Goal: Task Accomplishment & Management: Manage account settings

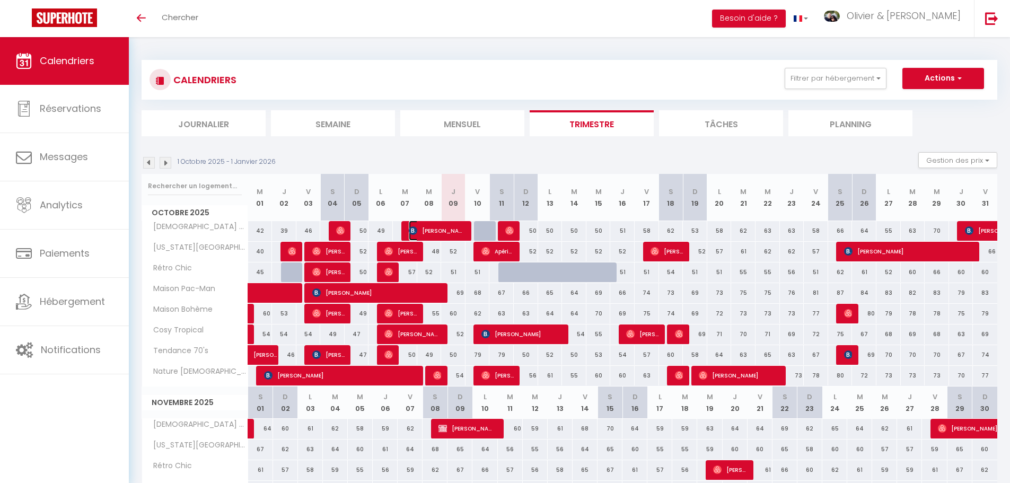
click at [441, 234] on span "[PERSON_NAME]" at bounding box center [437, 231] width 57 height 20
select select "OK"
select select "0"
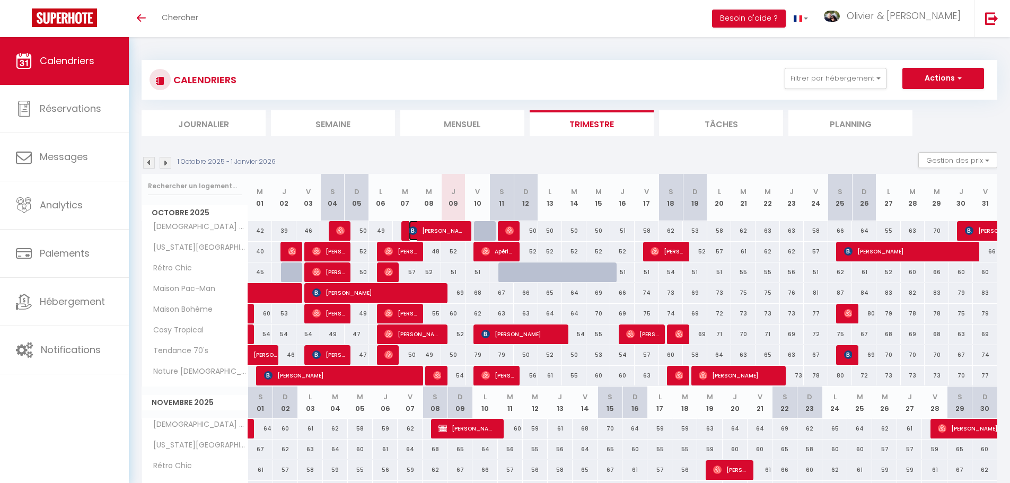
select select "1"
select select
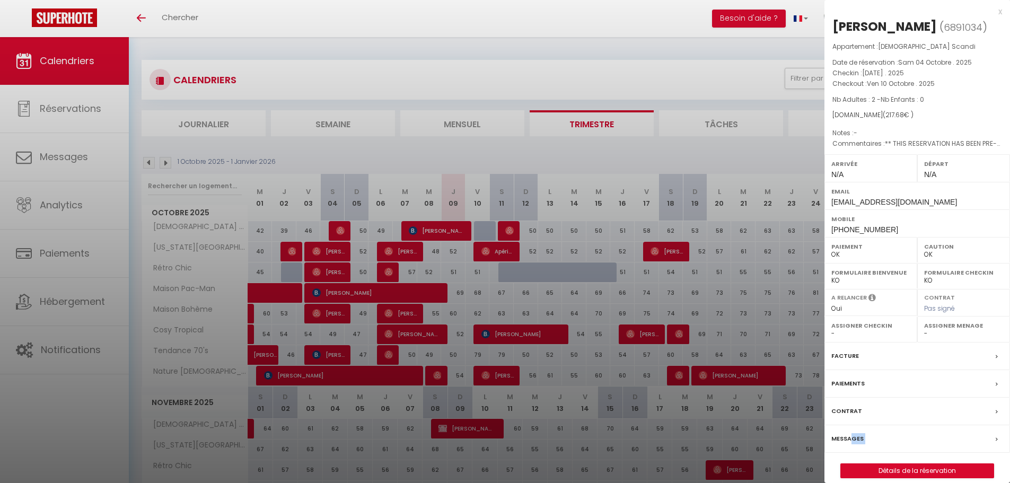
drag, startPoint x: 851, startPoint y: 458, endPoint x: 902, endPoint y: 472, distance: 53.3
click at [902, 472] on div "Madeleine FORNIELES ( 6891034 ) Appartement : Zen Scandi Date de réservation : …" at bounding box center [918, 248] width 186 height 460
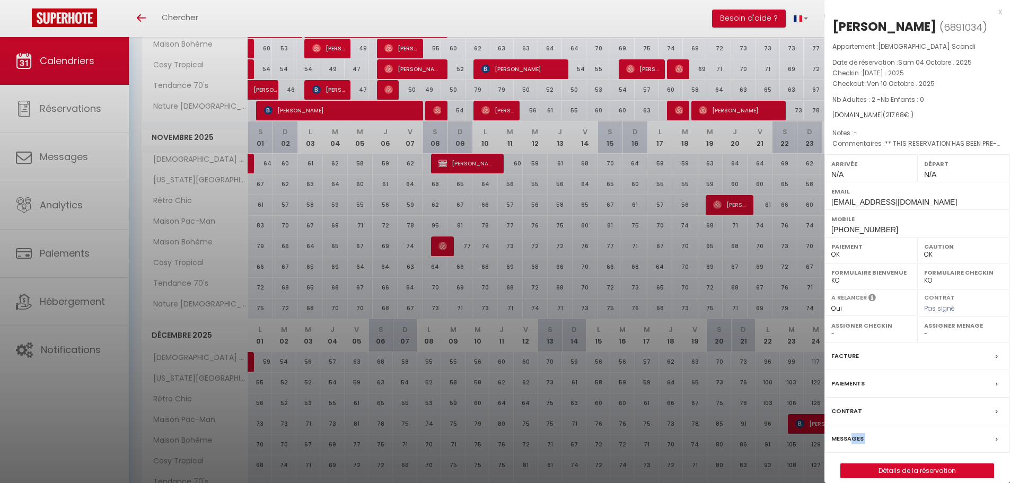
scroll to position [344, 0]
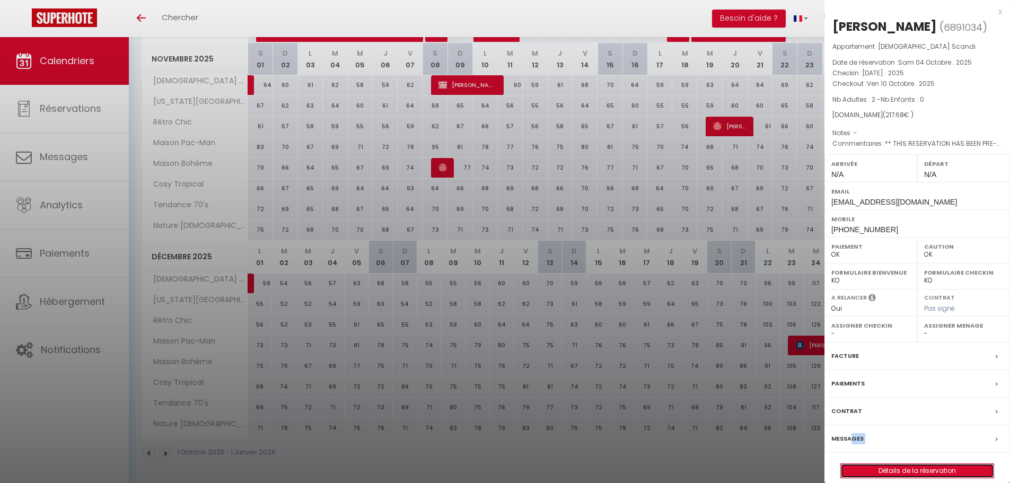
click at [943, 478] on link "Détails de la réservation" at bounding box center [917, 471] width 153 height 14
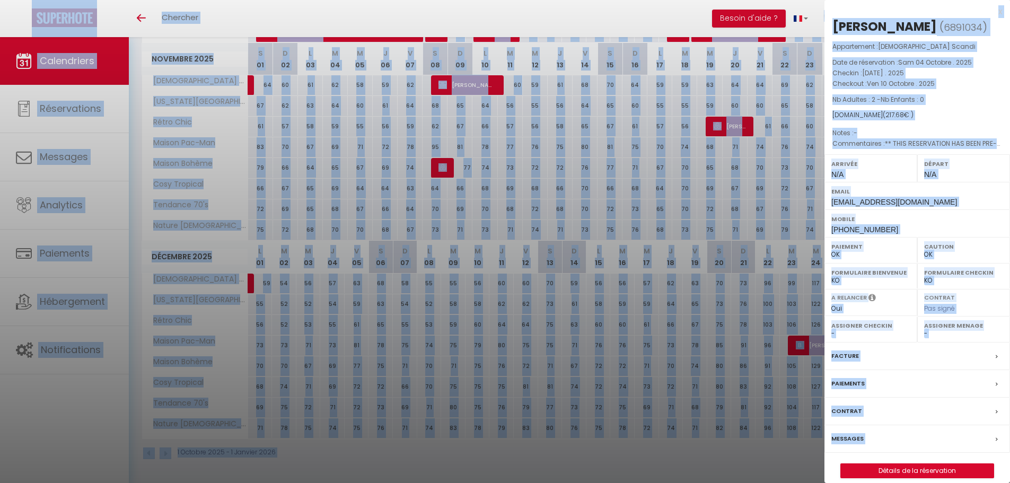
select select
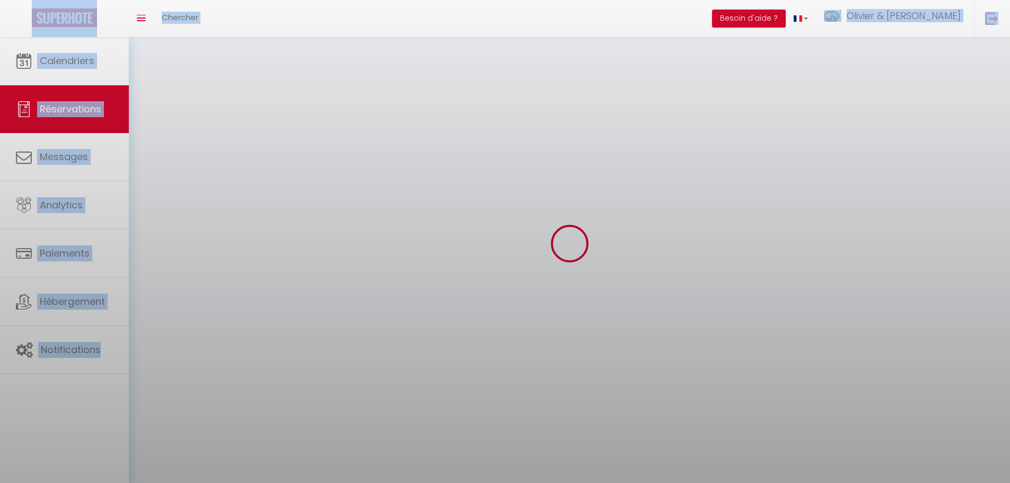
select select
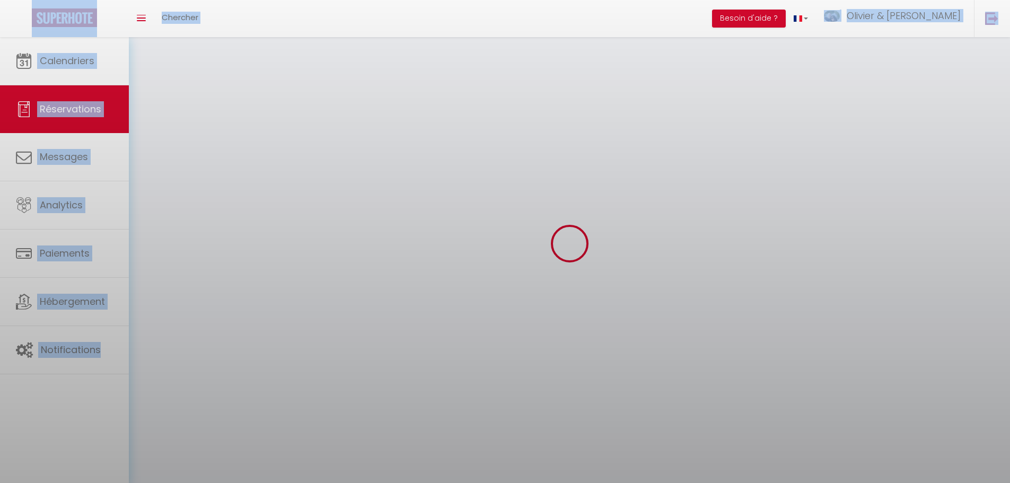
select select
checkbox input "false"
select select
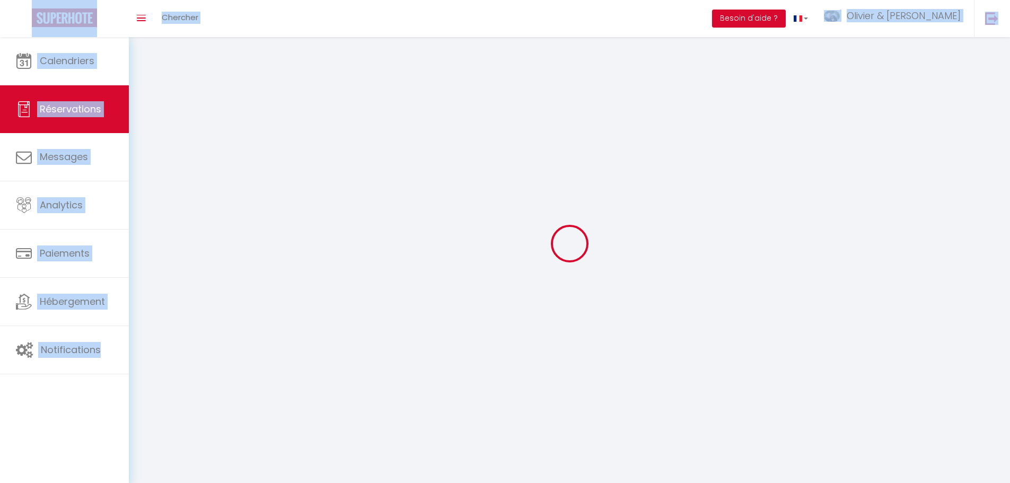
select select
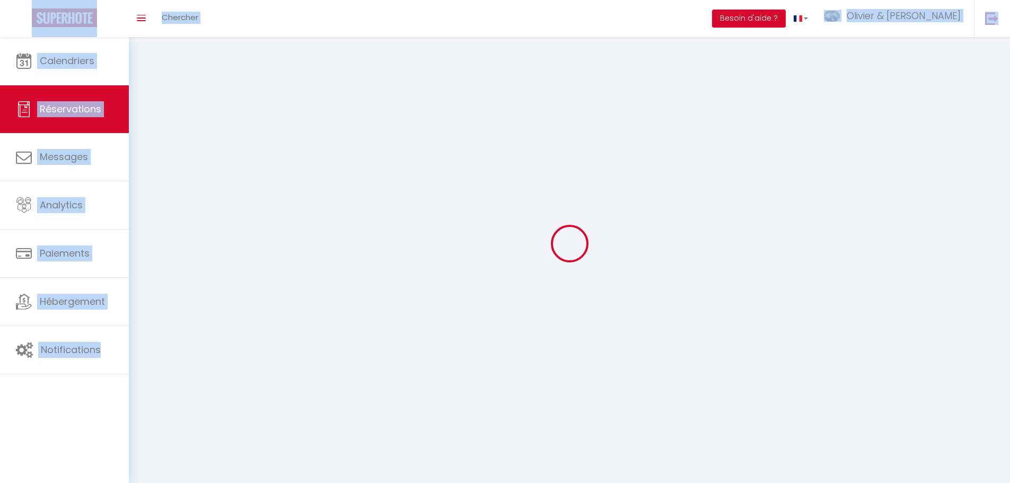
select select
checkbox input "false"
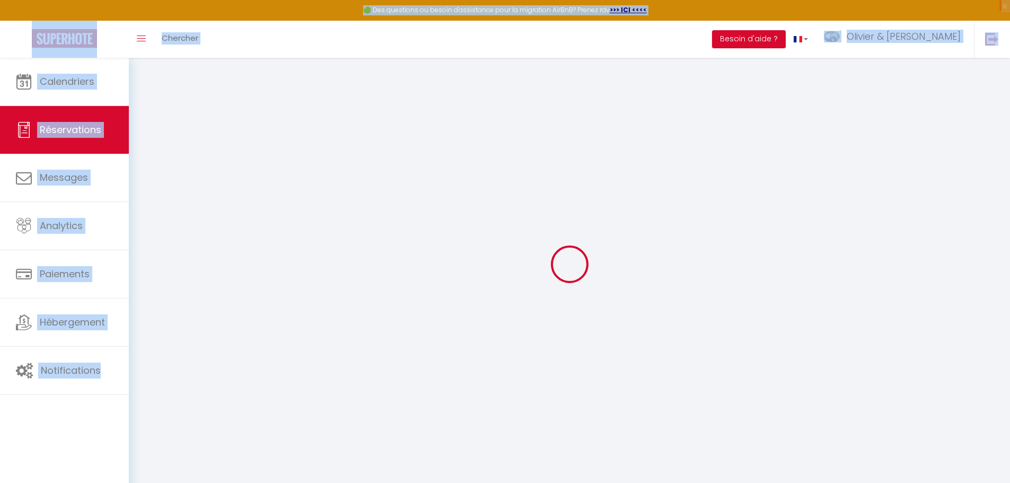
select select
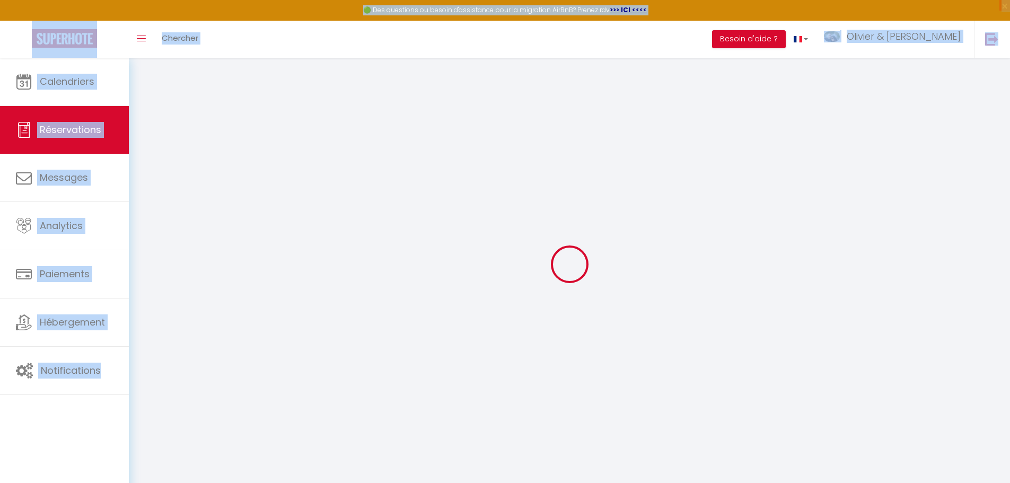
select select
checkbox input "false"
select select
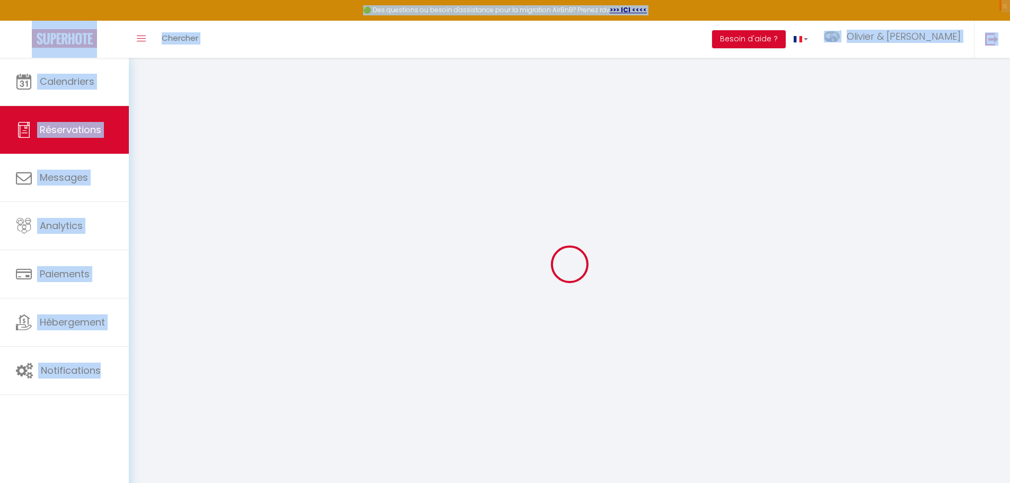
select select
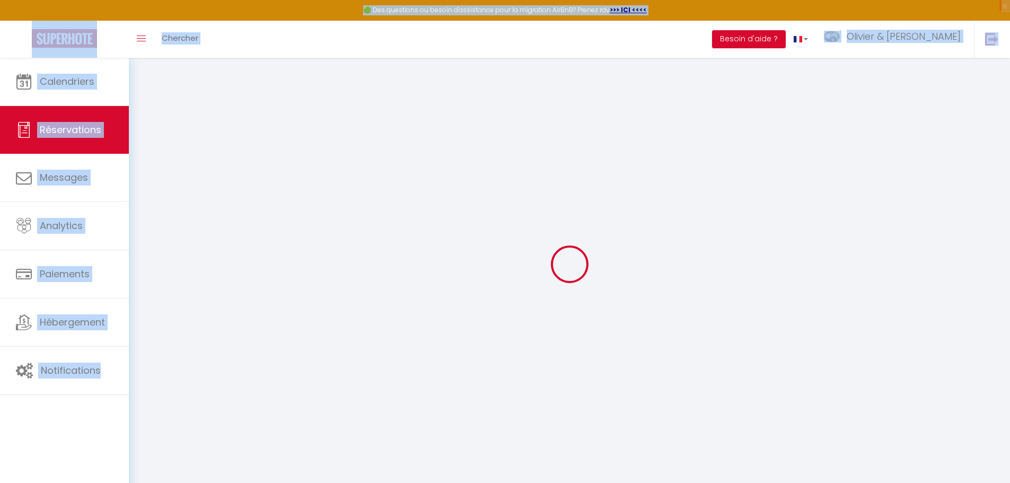
checkbox input "false"
type input "Madeleine"
type input "FORNIELES"
type input "mforni.179212@guest.booking.com"
type input "[PHONE_NUMBER]"
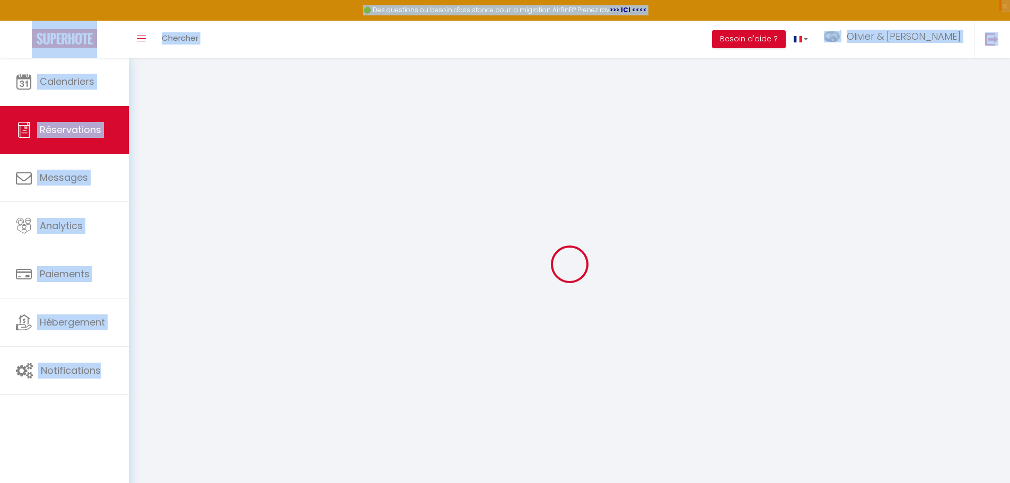
select select "FR"
type input "10"
type input "36.35"
type input "3.05"
select select "3255"
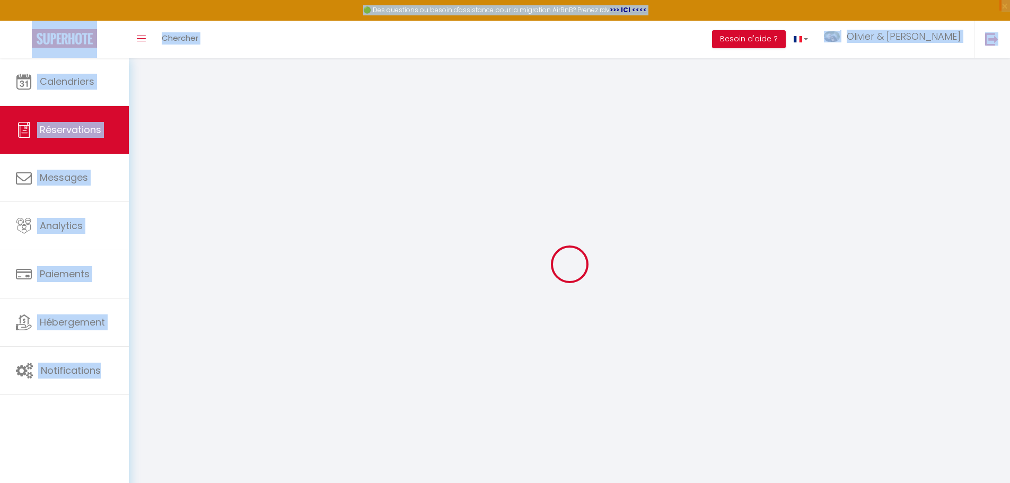
select select "1"
select select
type input "2"
select select "12"
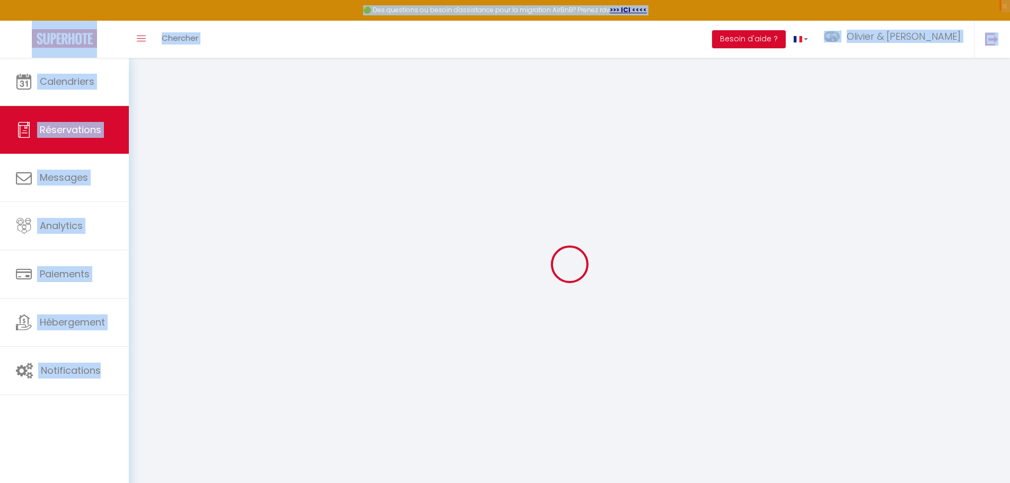
select select "15"
type input "193.8"
checkbox input "false"
type input "0"
select select "2"
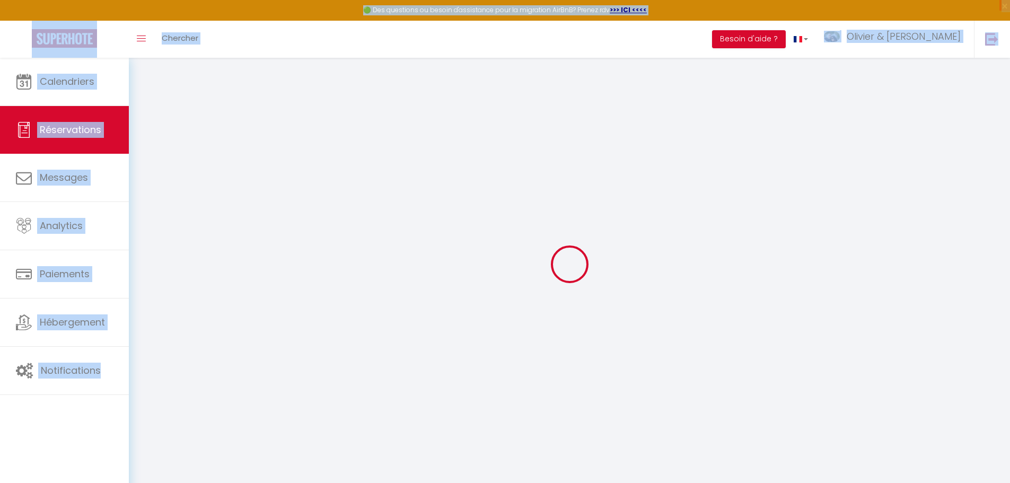
type input "0"
select select
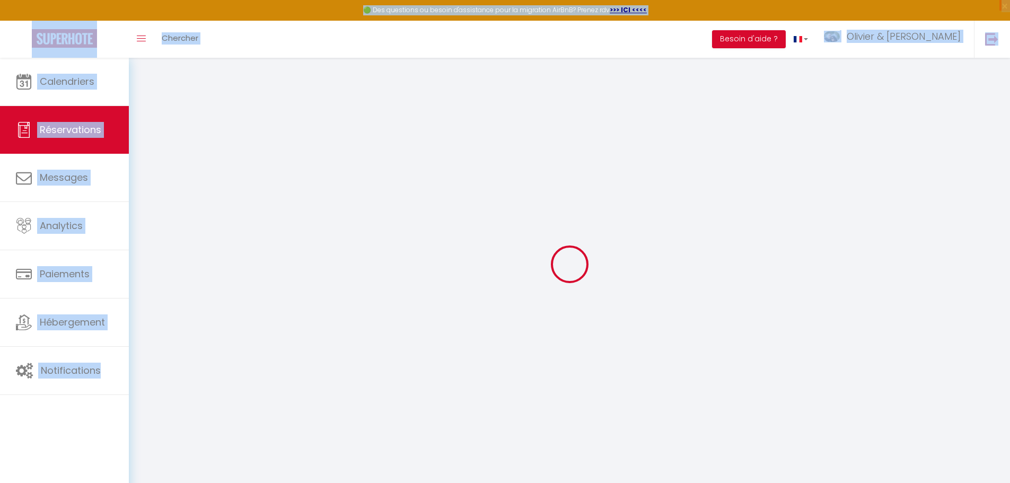
checkbox input "false"
select select
checkbox input "false"
select select
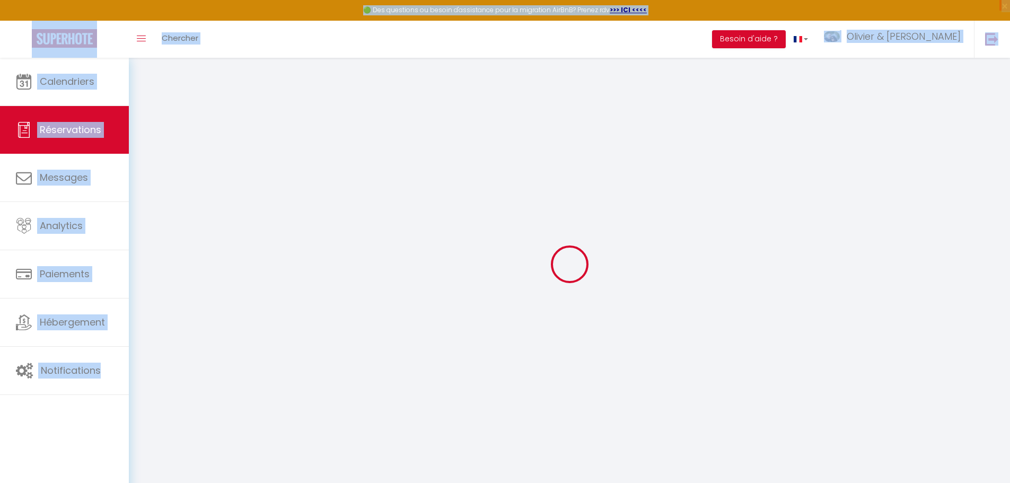
select select
checkbox input "false"
select select
checkbox input "false"
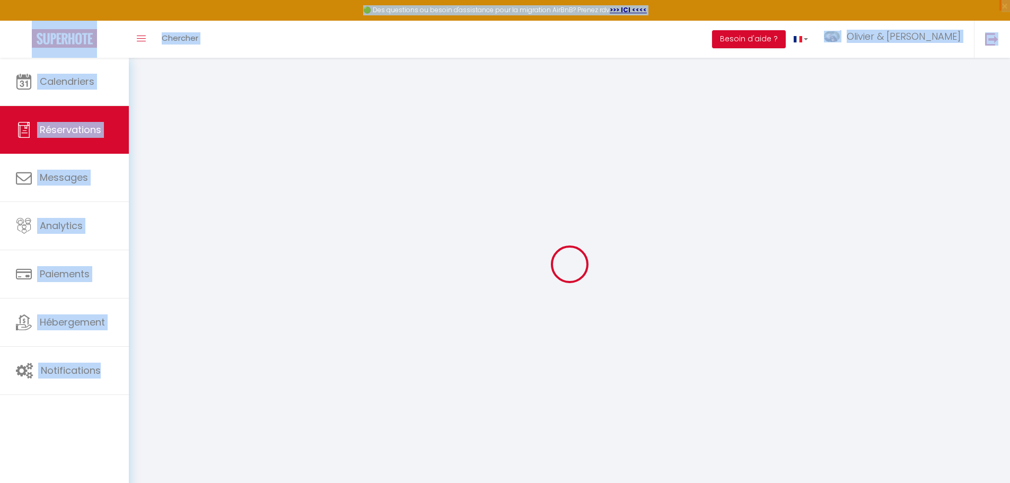
type textarea "** THIS RESERVATION HAS BEEN PRE-PAID ** Reservation has a cancellation grace p…"
type input "10"
type input "3.88"
select select
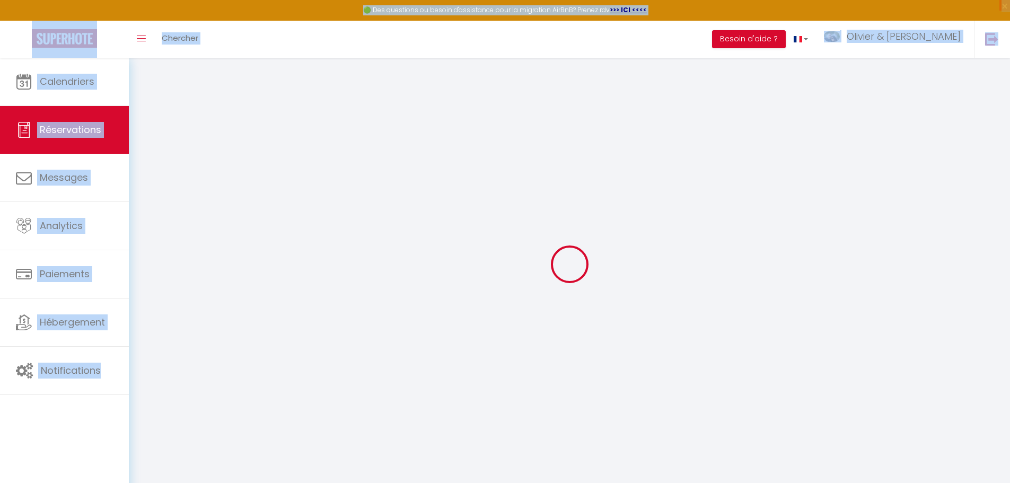
checkbox input "false"
select select
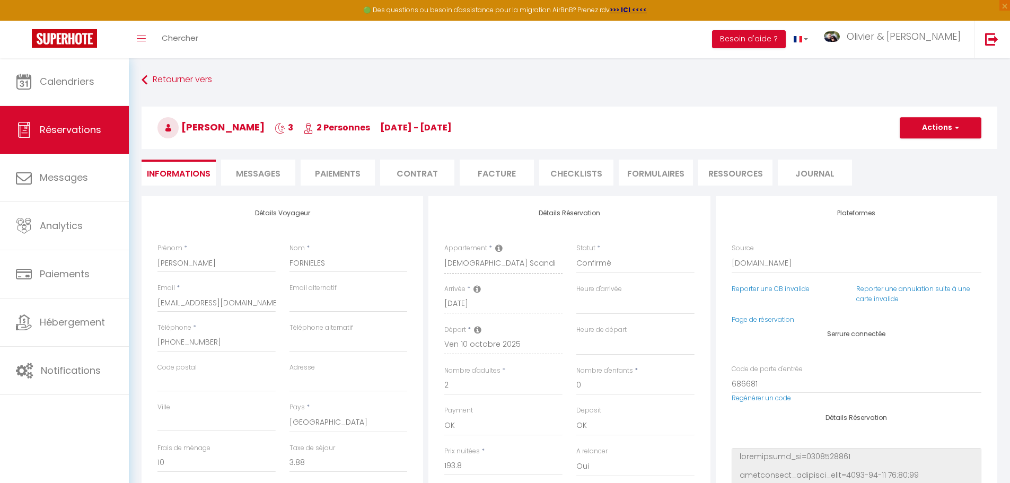
click at [416, 124] on span "ma 07 Oct - ve 10 Oct" at bounding box center [416, 127] width 72 height 12
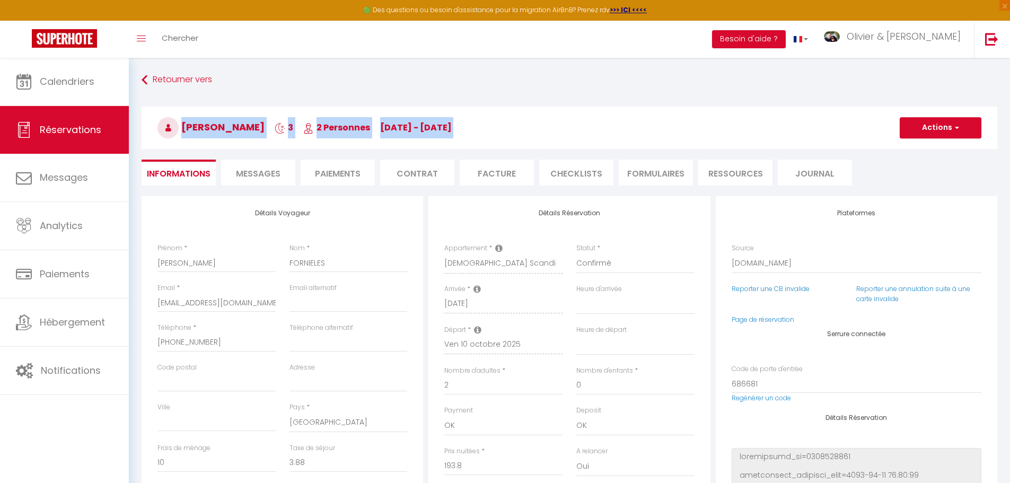
click at [416, 124] on span "ma 07 Oct - ve 10 Oct" at bounding box center [416, 127] width 72 height 12
click at [265, 123] on span "Madeleine FORNIELES" at bounding box center [211, 126] width 107 height 13
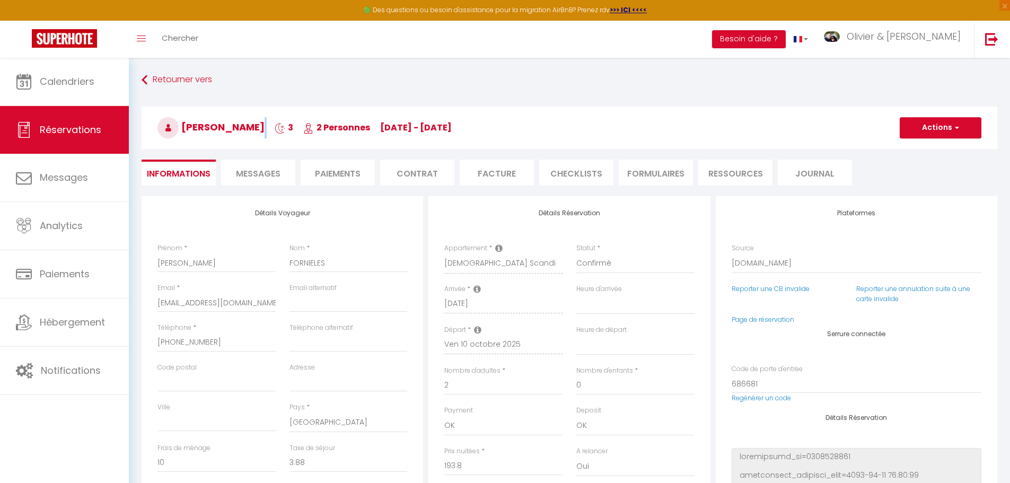
click at [265, 123] on span "Madeleine FORNIELES" at bounding box center [211, 126] width 107 height 13
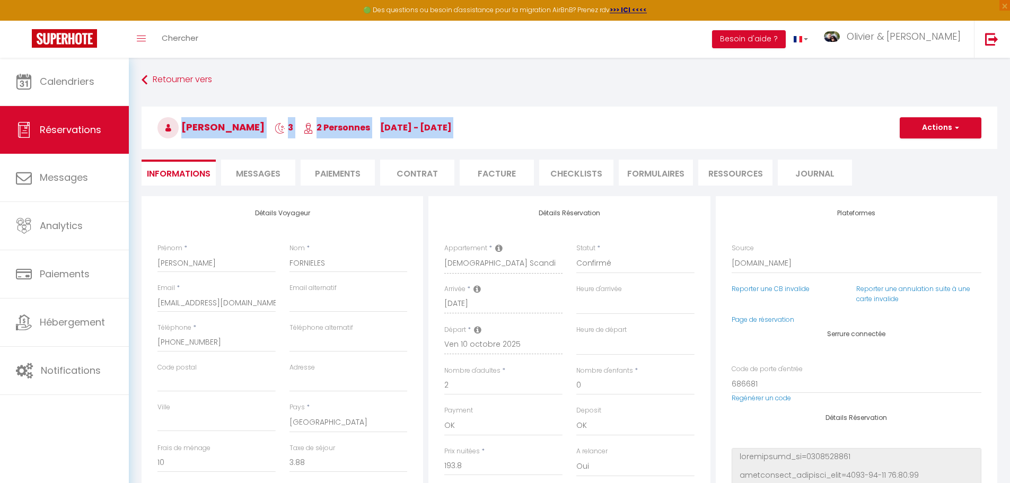
click at [265, 123] on span "Madeleine FORNIELES" at bounding box center [211, 126] width 107 height 13
click at [430, 119] on h3 "Madeleine FORNIELES 3 2 Personnes ma 07 Oct - ve 10 Oct" at bounding box center [570, 128] width 856 height 42
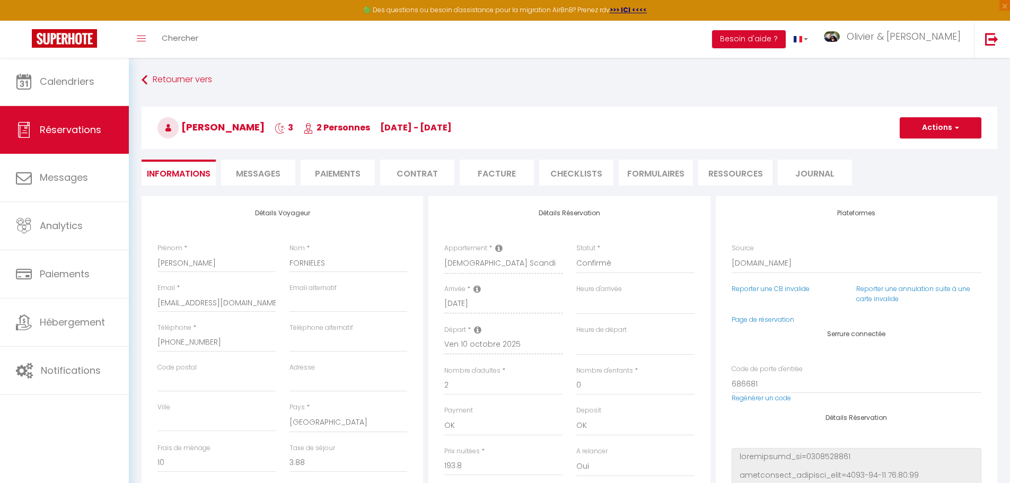
click at [366, 125] on span "2 Personnes" at bounding box center [336, 127] width 67 height 12
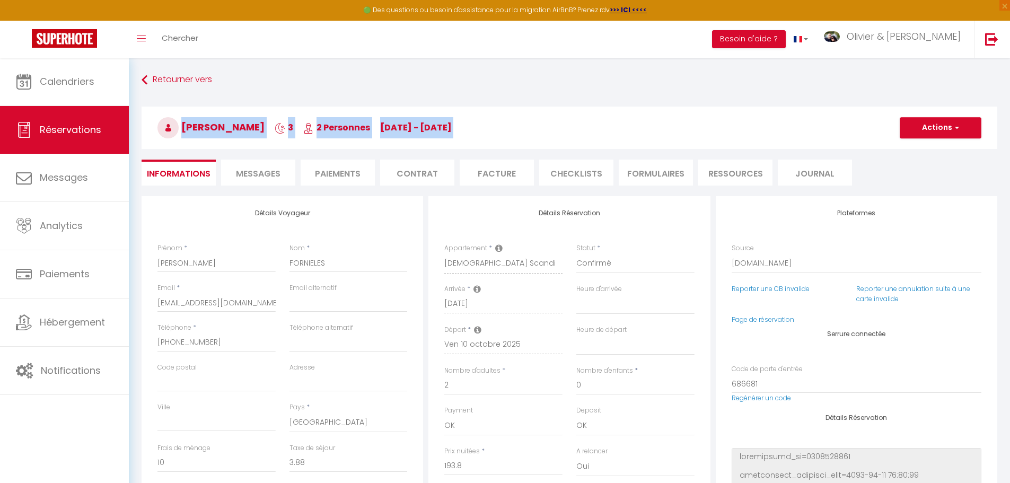
click at [366, 125] on span "2 Personnes" at bounding box center [336, 127] width 67 height 12
click at [442, 124] on span "ma 07 Oct - ve 10 Oct" at bounding box center [416, 127] width 72 height 12
click at [370, 129] on span "2 Personnes" at bounding box center [336, 127] width 67 height 12
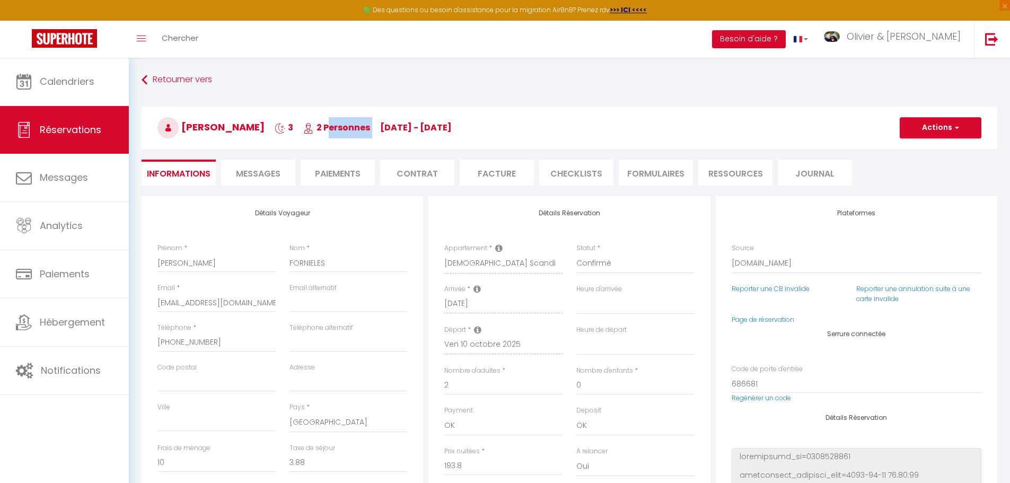
click at [370, 129] on span "2 Personnes" at bounding box center [336, 127] width 67 height 12
click at [452, 127] on span "ma 07 Oct - ve 10 Oct" at bounding box center [416, 127] width 72 height 12
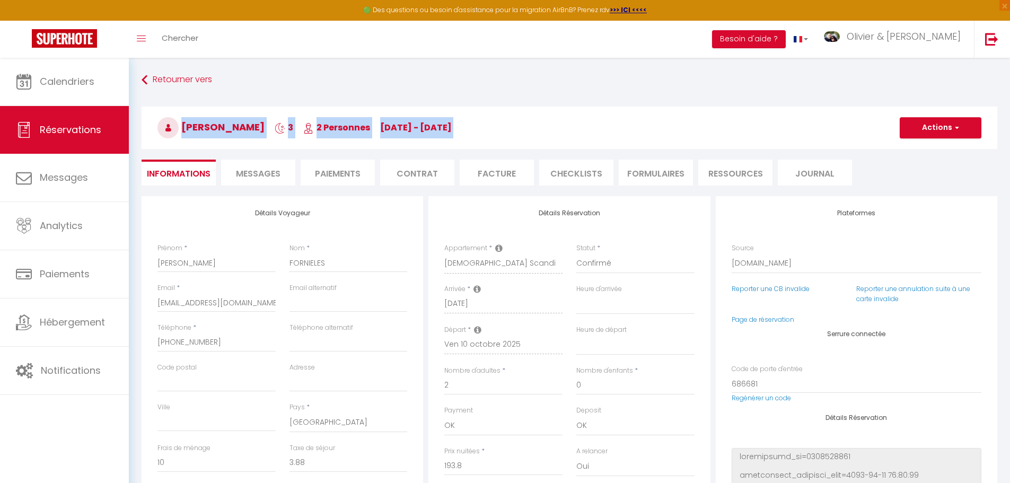
click at [440, 126] on span "ma 07 Oct - ve 10 Oct" at bounding box center [416, 127] width 72 height 12
click at [452, 122] on span "ma 07 Oct - ve 10 Oct" at bounding box center [416, 127] width 72 height 12
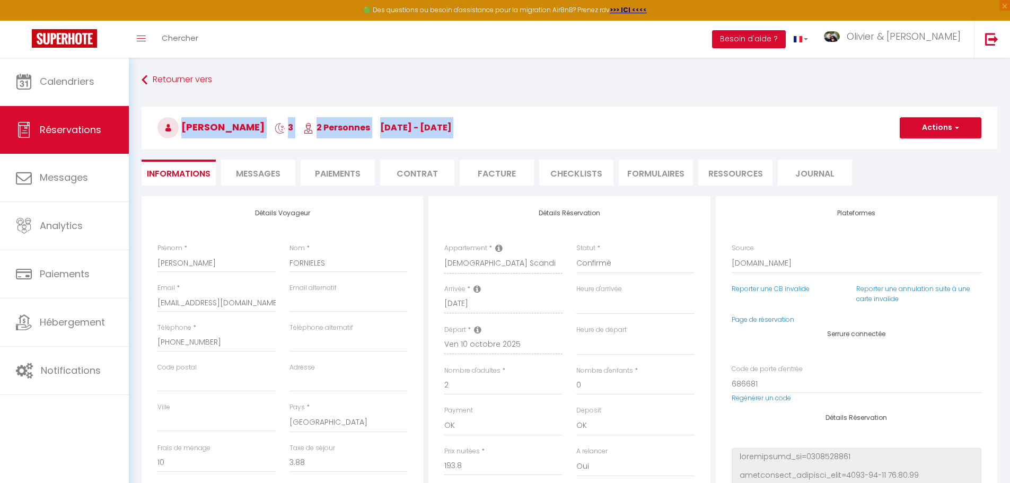
click at [452, 122] on span "ma 07 Oct - ve 10 Oct" at bounding box center [416, 127] width 72 height 12
click at [370, 124] on span "2 Personnes" at bounding box center [336, 127] width 67 height 12
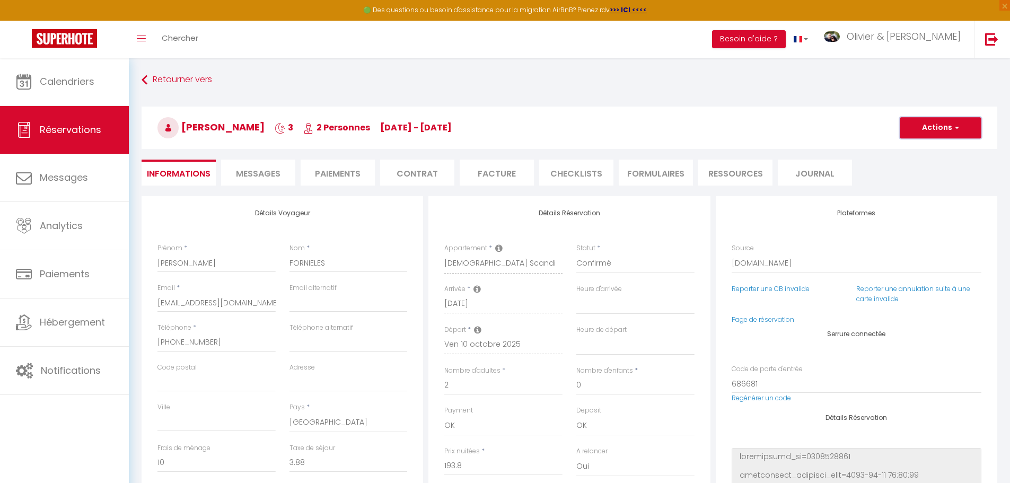
click at [933, 132] on button "Actions" at bounding box center [941, 127] width 82 height 21
click at [918, 164] on link "Dupliquer" at bounding box center [930, 165] width 84 height 14
type input "0"
select select
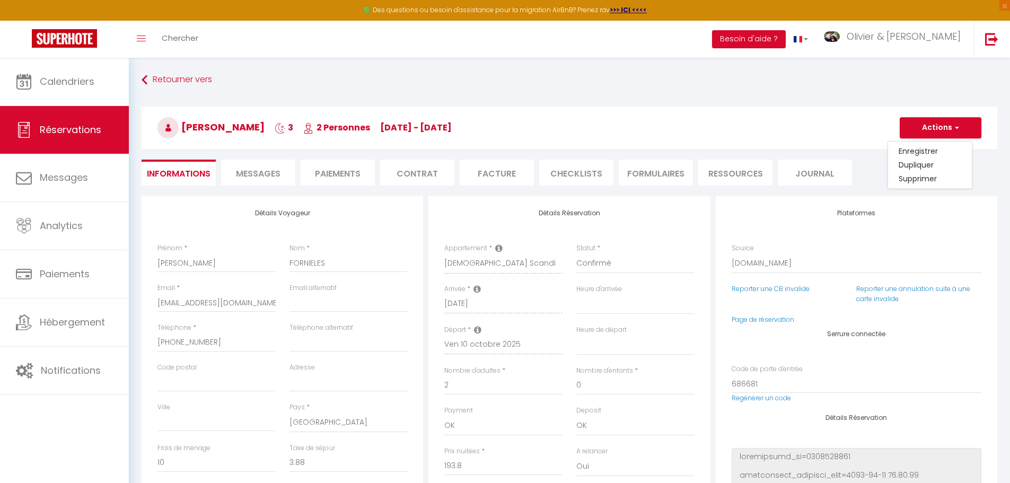
select select
checkbox input "false"
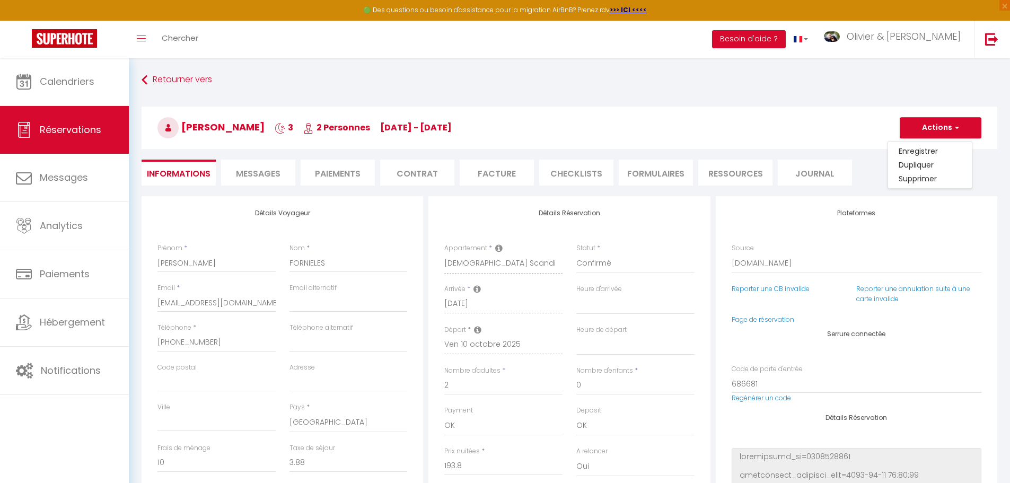
type input "Invalid Dateundefined"
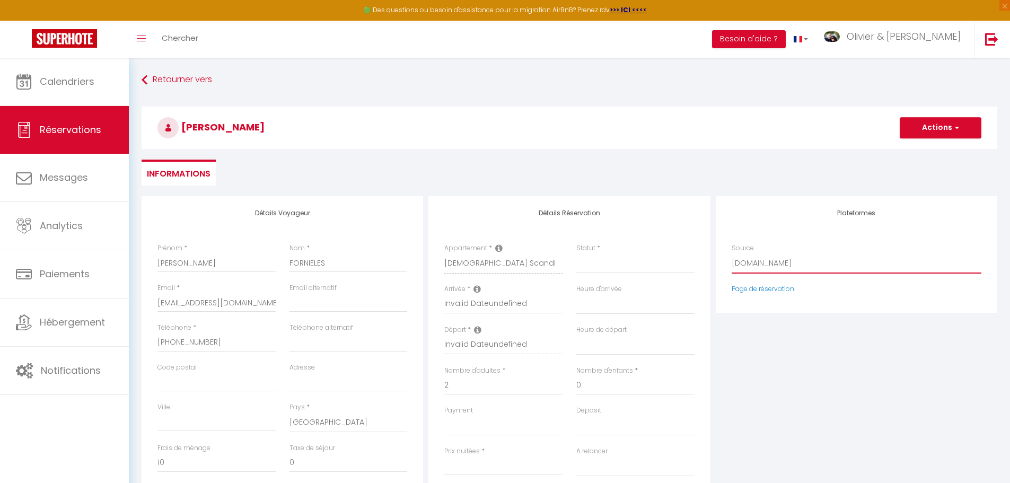
click at [766, 266] on select "Direct Airbnb.com Booking.com Chalet montagne Expedia Gite de France Homeaway H…" at bounding box center [857, 264] width 250 height 20
select select "54"
click at [732, 254] on select "Direct Airbnb.com Booking.com Chalet montagne Expedia Gite de France Homeaway H…" at bounding box center [857, 264] width 250 height 20
select select
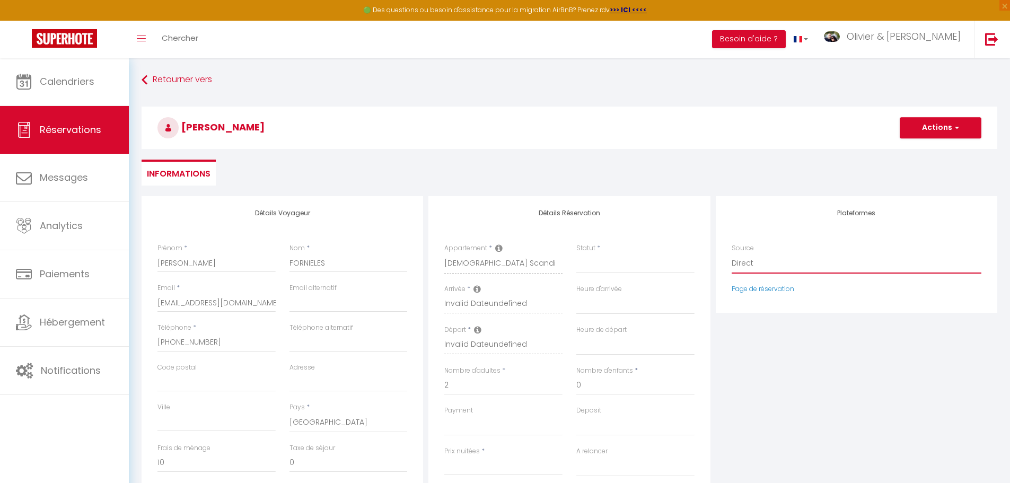
select select
checkbox input "false"
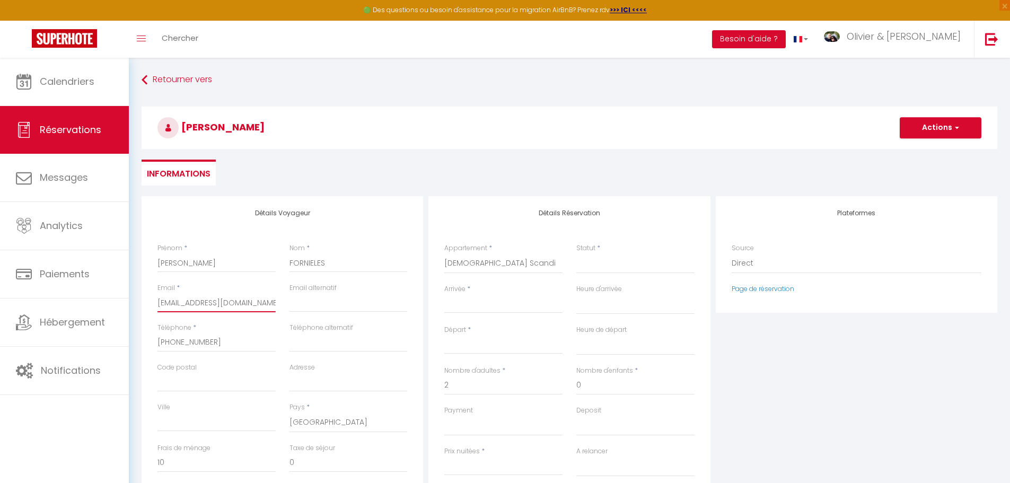
click at [220, 303] on input "mforni.179212@guest.booking.com" at bounding box center [217, 302] width 118 height 19
click at [173, 302] on input "mforni.179212@guest.booking.com" at bounding box center [217, 302] width 118 height 19
type input "M"
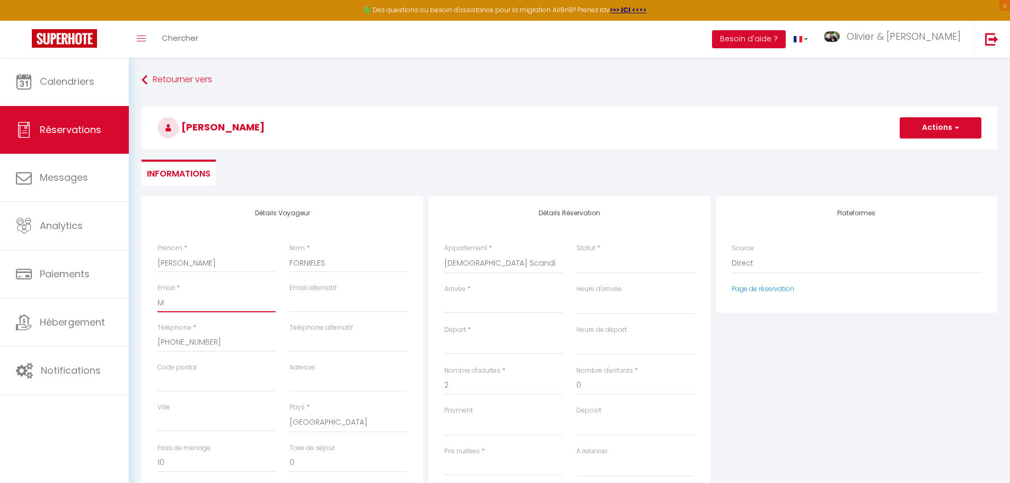
select select
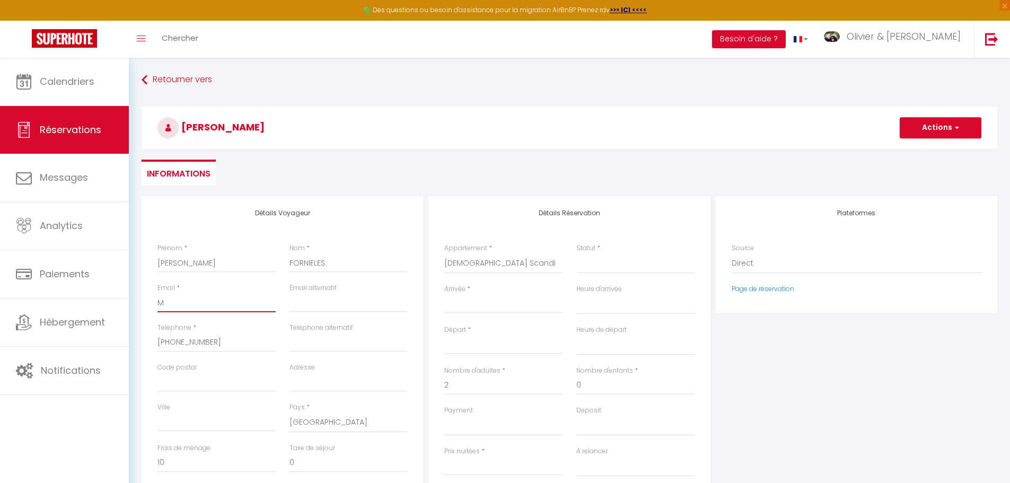
select select
checkbox input "false"
type input "MA"
select select
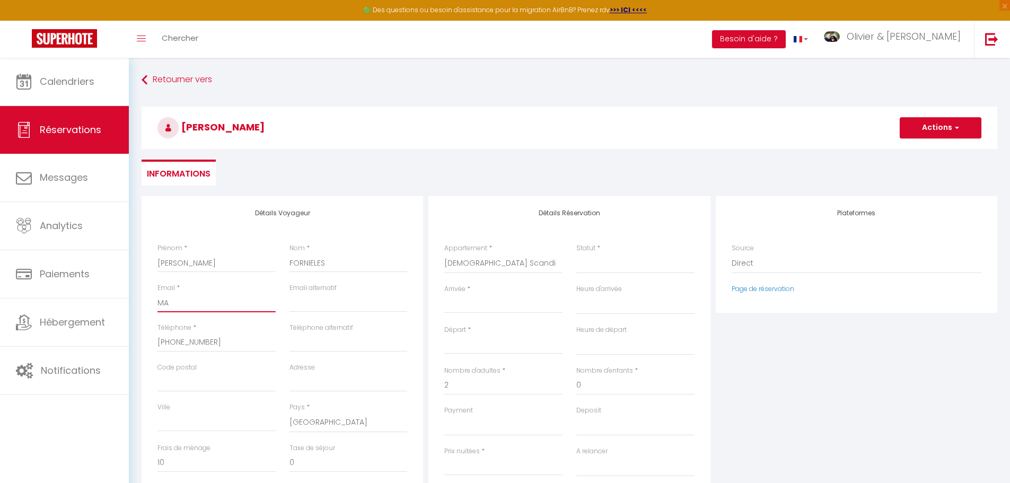
select select
checkbox input "false"
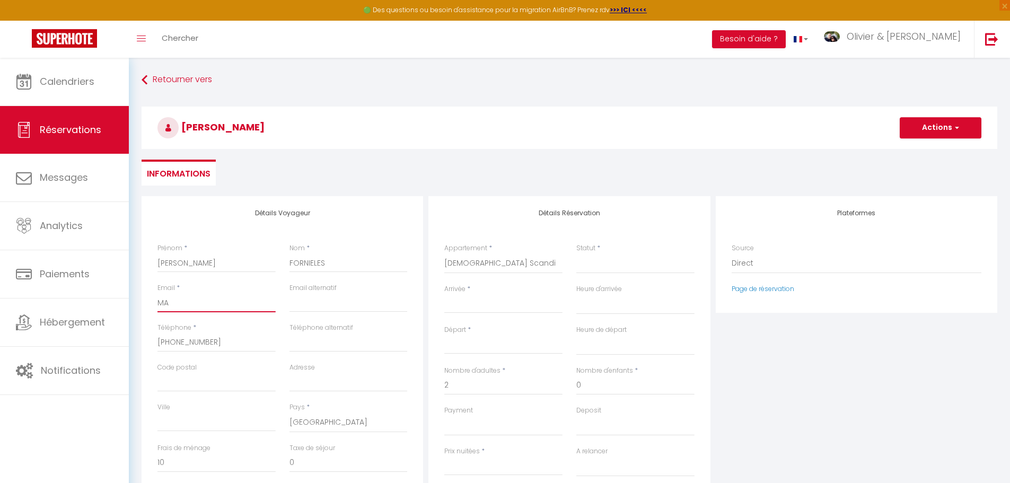
type input "MAD"
select select
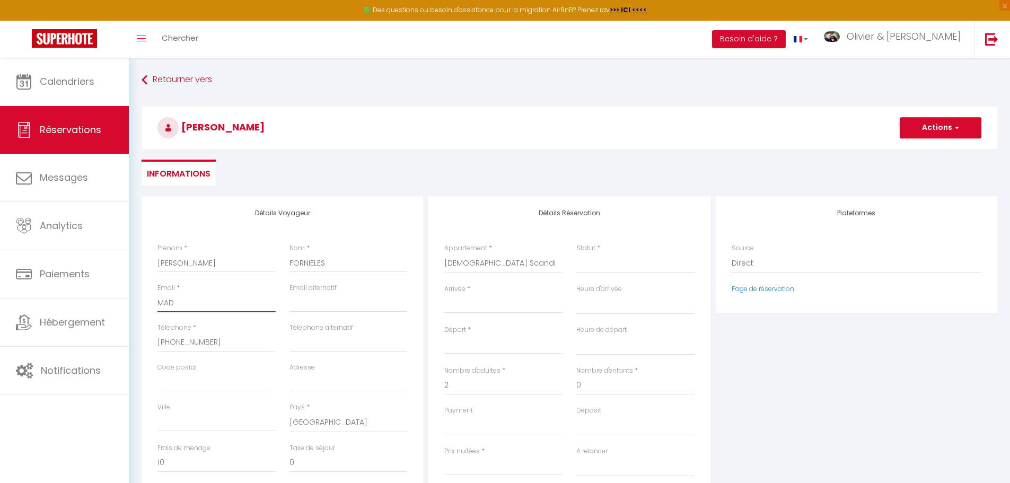
select select
checkbox input "false"
type input "MA"
select select
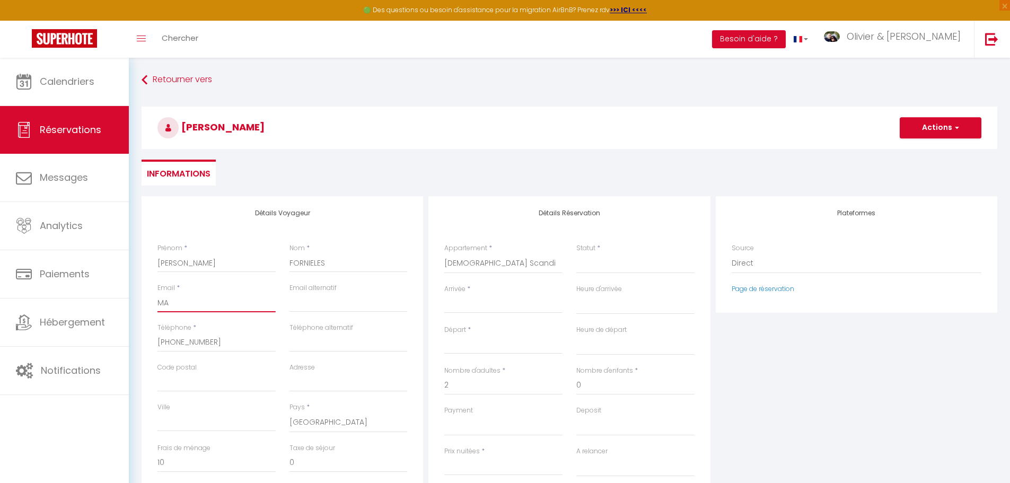
select select
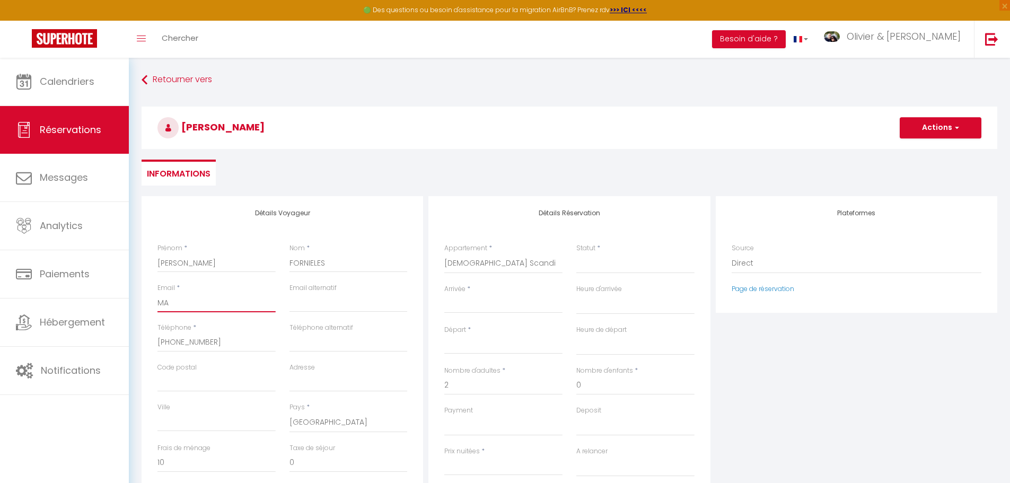
checkbox input "false"
type input "M"
select select
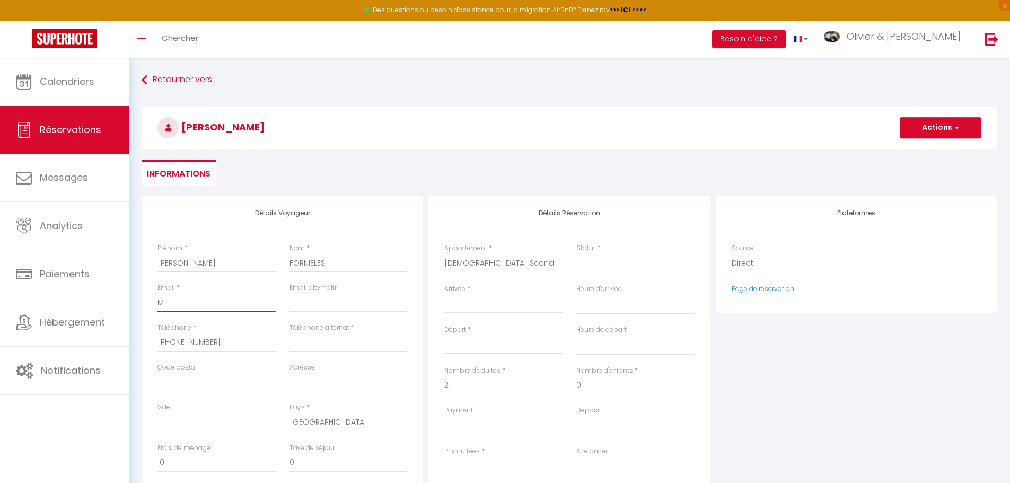
select select
checkbox input "false"
select select
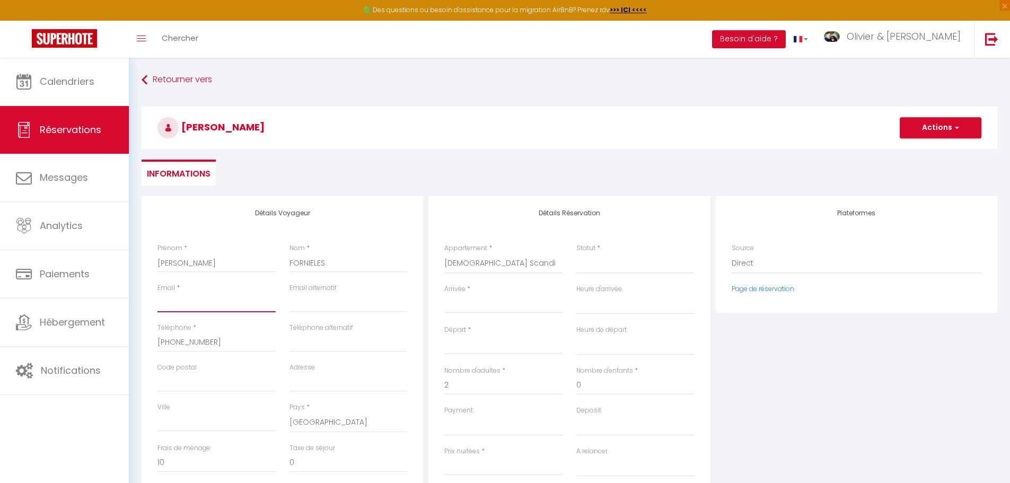
select select
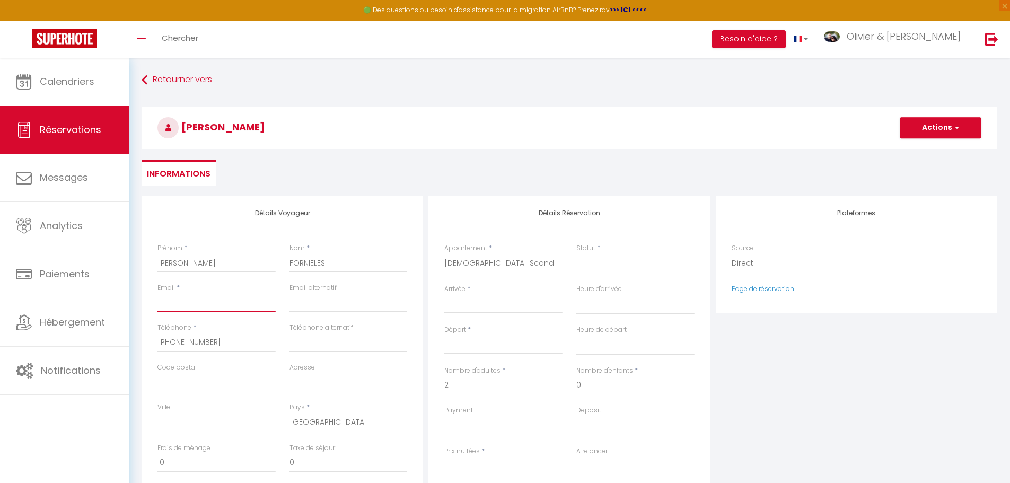
checkbox input "false"
type input "m"
select select
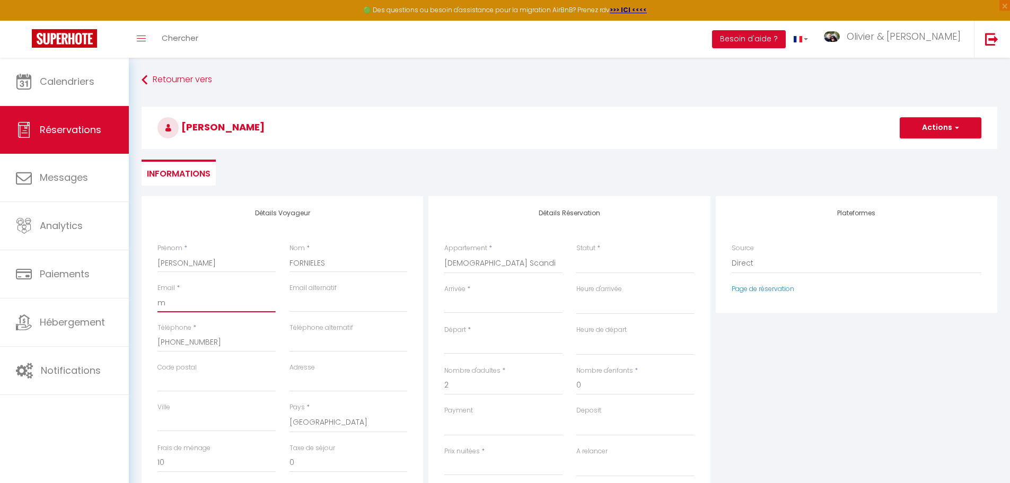
select select
checkbox input "false"
type input "ma"
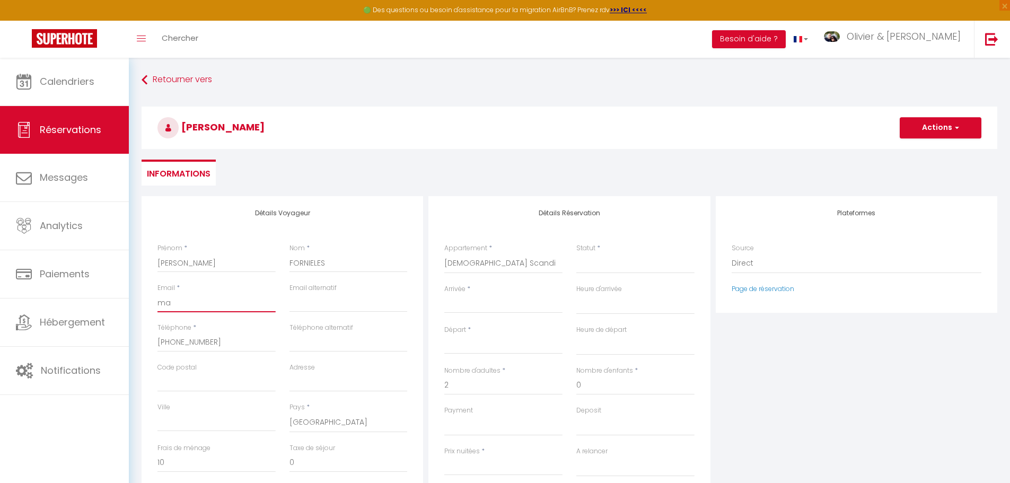
select select
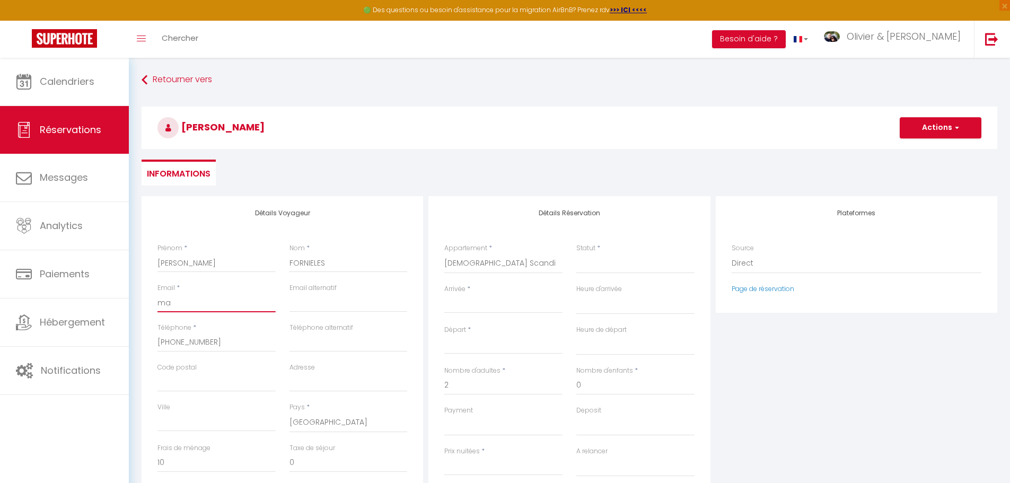
select select
checkbox input "false"
type input "mad"
select select
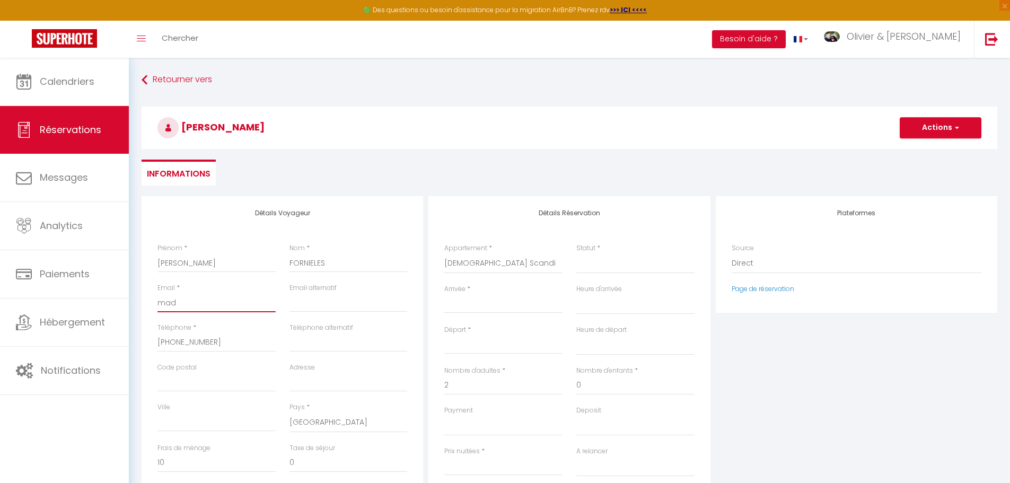
select select
checkbox input "false"
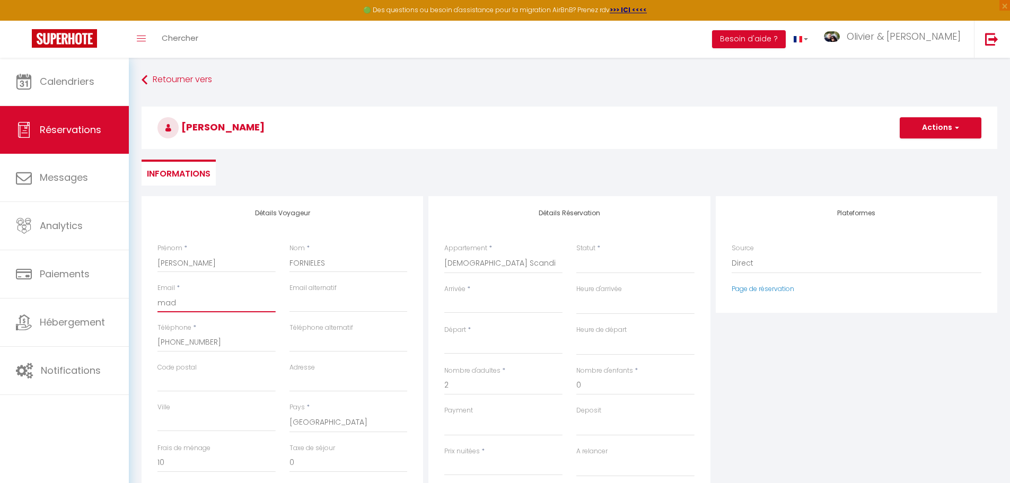
type input "made"
select select
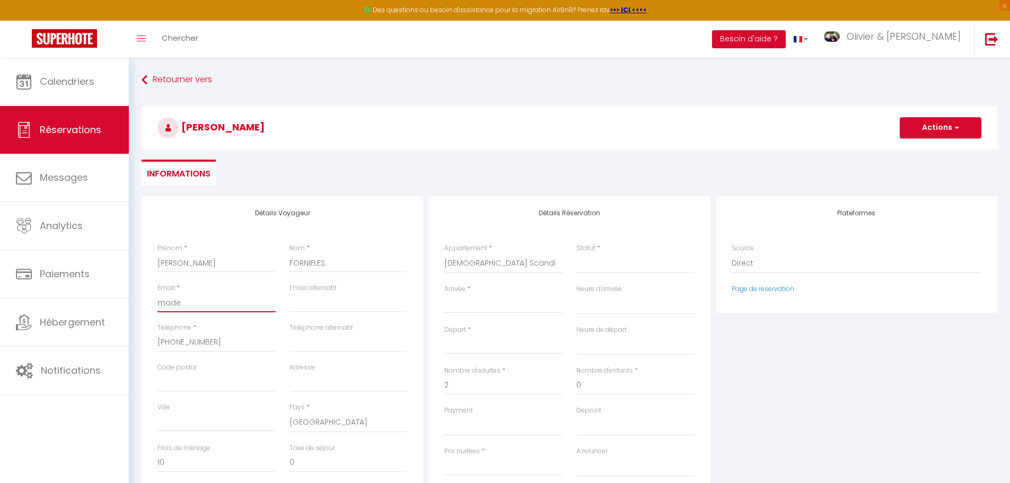
select select
checkbox input "false"
type input "madel"
select select
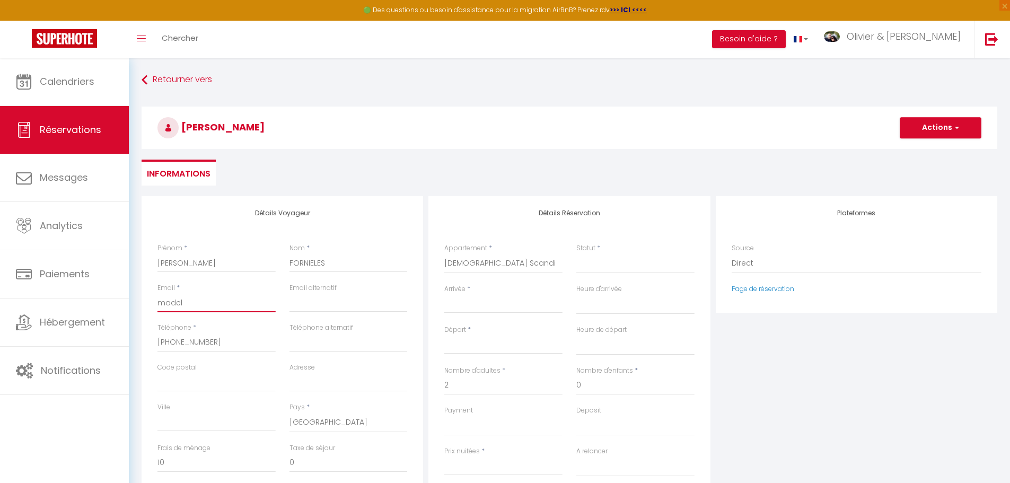
select select
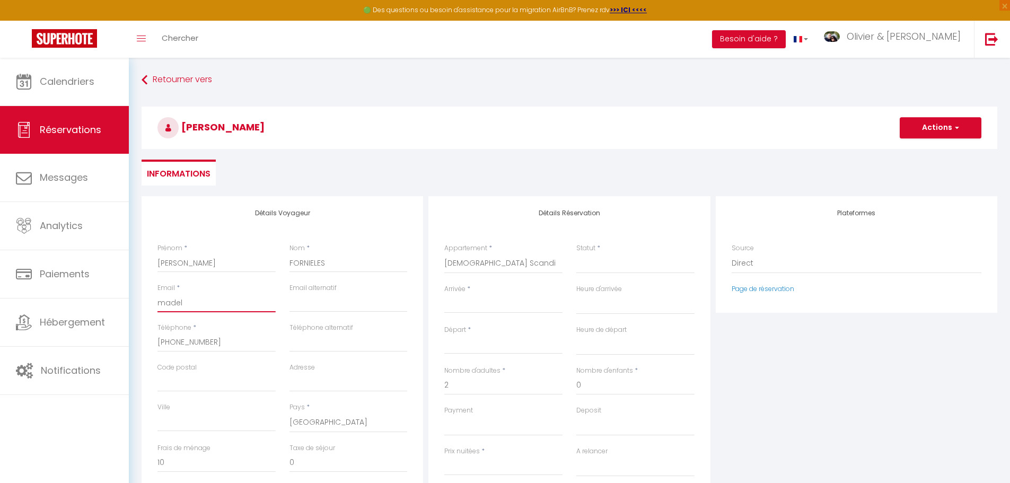
checkbox input "false"
type input "madele"
select select
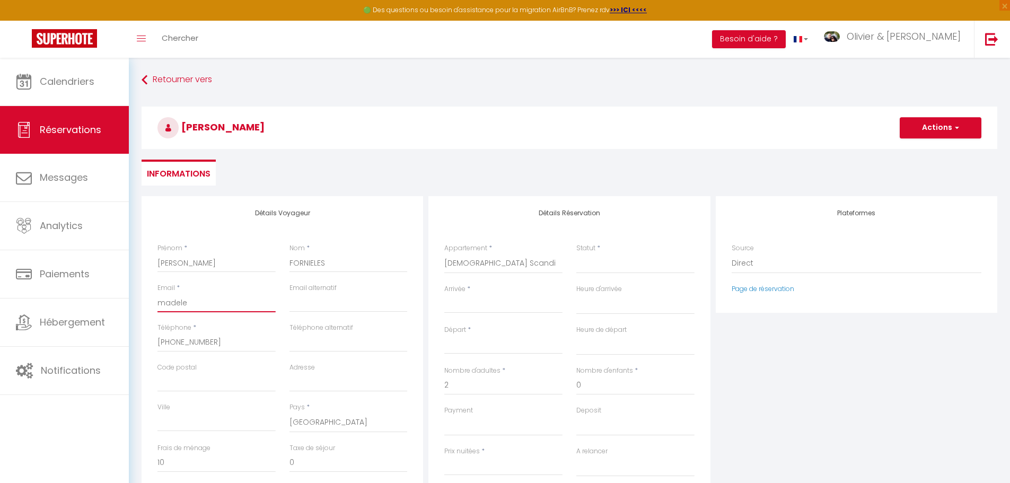
select select
drag, startPoint x: 219, startPoint y: 341, endPoint x: 177, endPoint y: 345, distance: 42.1
click at [177, 345] on input "[PHONE_NUMBER]" at bounding box center [217, 342] width 118 height 19
drag, startPoint x: 175, startPoint y: 344, endPoint x: 234, endPoint y: 346, distance: 58.9
click at [234, 346] on input "[PHONE_NUMBER]" at bounding box center [217, 342] width 118 height 19
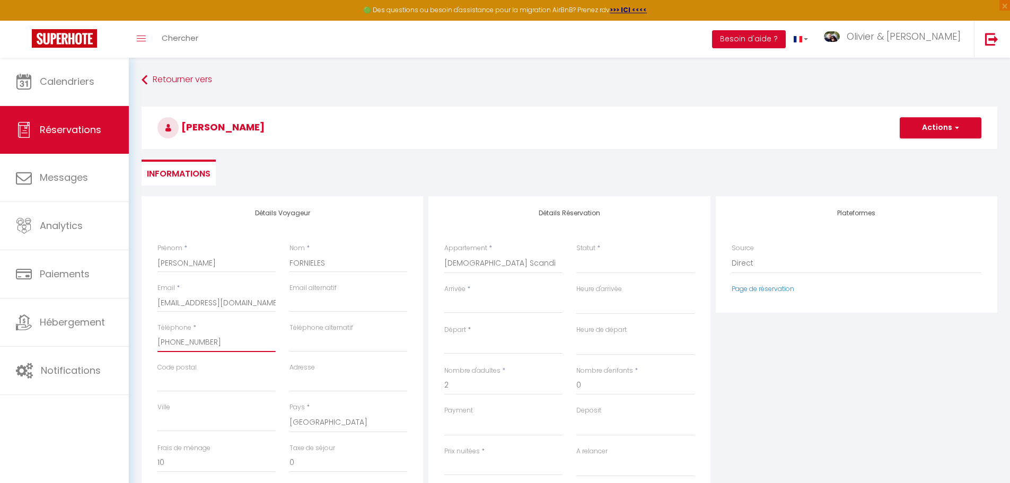
click at [234, 346] on input "[PHONE_NUMBER]" at bounding box center [217, 342] width 118 height 19
click at [215, 377] on input "Code postal" at bounding box center [217, 382] width 118 height 19
click at [307, 382] on input "Adresse" at bounding box center [349, 382] width 118 height 19
click at [192, 423] on input "Ville" at bounding box center [217, 422] width 118 height 19
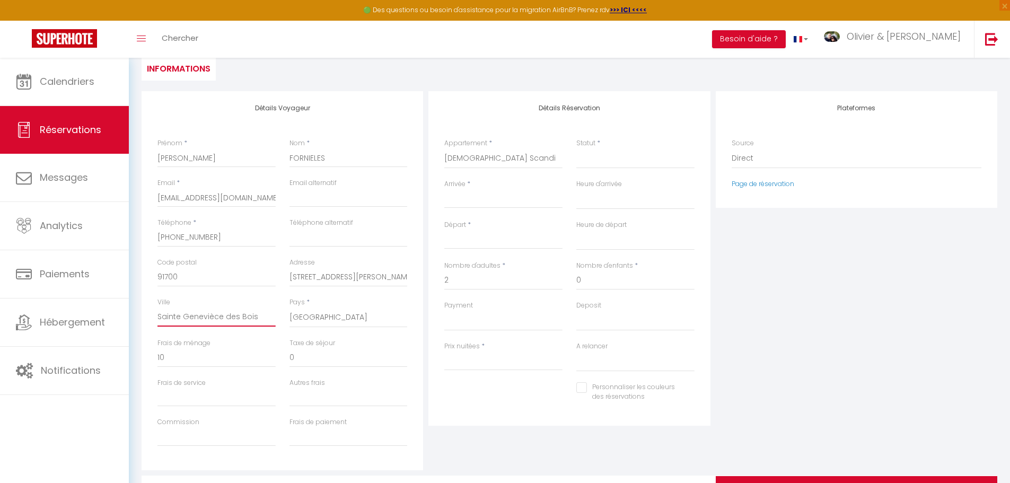
scroll to position [106, 0]
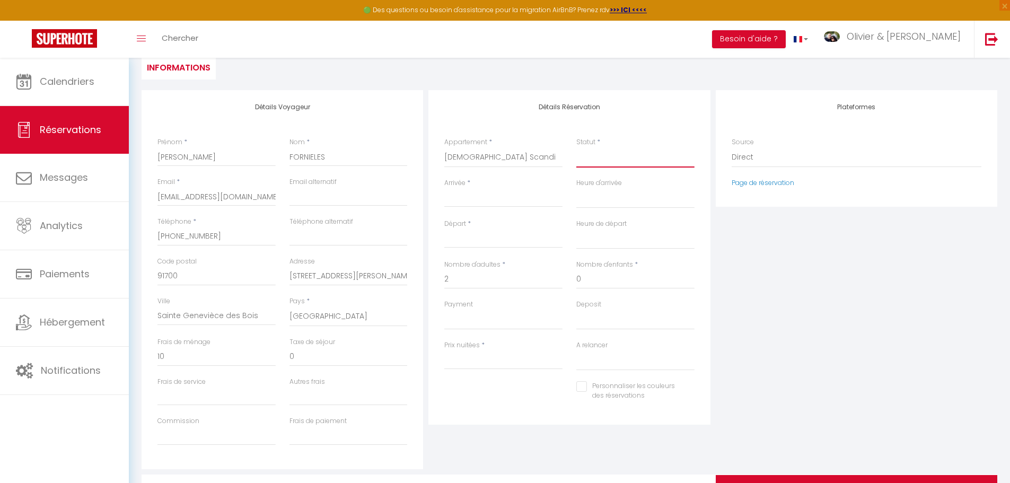
click at [600, 156] on select "Confirmé Non Confirmé Annulé Annulé par le voyageur No Show Request" at bounding box center [636, 157] width 118 height 20
click at [577, 147] on select "Confirmé Non Confirmé Annulé Annulé par le voyageur No Show Request" at bounding box center [636, 157] width 118 height 20
click at [490, 205] on input "Arrivée" at bounding box center [503, 199] width 118 height 14
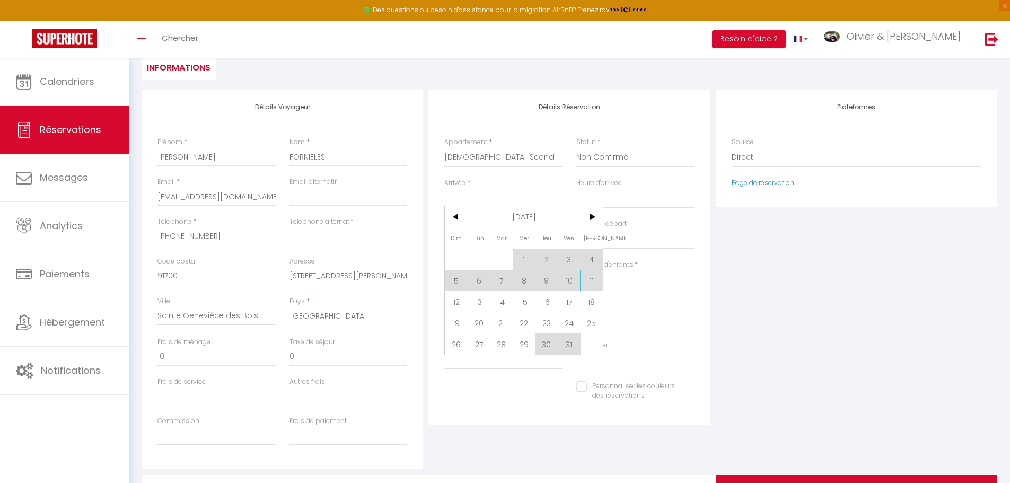
click at [570, 280] on span "10" at bounding box center [569, 280] width 23 height 21
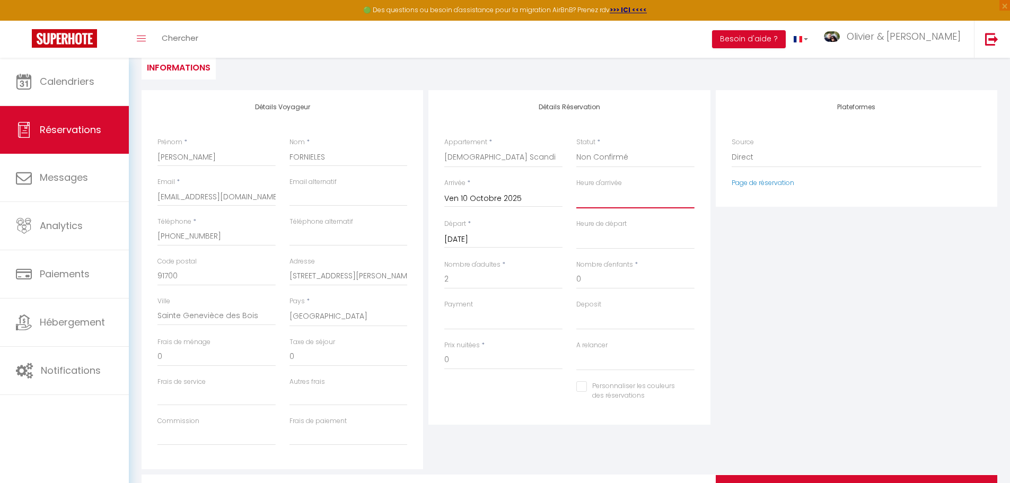
click at [599, 203] on select "00:00 00:30 01:00 01:30 02:00 02:30 03:00 03:30 04:00 04:30 05:00 05:30 06:00 0…" at bounding box center [636, 198] width 118 height 20
click at [577, 188] on select "00:00 00:30 01:00 01:30 02:00 02:30 03:00 03:30 04:00 04:30 05:00 05:30 06:00 0…" at bounding box center [636, 198] width 118 height 20
click at [617, 247] on select "00:00 00:30 01:00 01:30 02:00 02:30 03:00 03:30 04:00 04:30 05:00 05:30 06:00 0…" at bounding box center [636, 239] width 118 height 20
click at [577, 229] on select "00:00 00:30 01:00 01:30 02:00 02:30 03:00 03:30 04:00 04:30 05:00 05:30 06:00 0…" at bounding box center [636, 239] width 118 height 20
click at [218, 316] on input "Sainte Genevièce des Bois" at bounding box center [217, 316] width 118 height 19
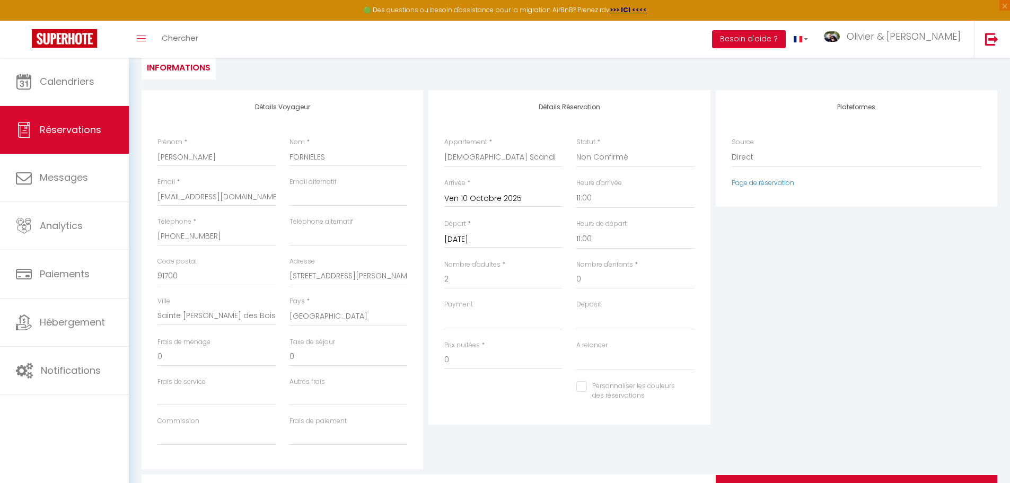
click at [745, 348] on div "Plateformes Source Direct Airbnb.com Booking.com Chalet montagne Expedia Gite d…" at bounding box center [856, 279] width 287 height 379
click at [464, 323] on select "OK KO" at bounding box center [503, 320] width 118 height 20
click at [444, 310] on select "OK KO" at bounding box center [503, 320] width 118 height 20
click at [629, 311] on select "OK KO" at bounding box center [636, 320] width 118 height 20
click at [577, 310] on select "OK KO" at bounding box center [636, 320] width 118 height 20
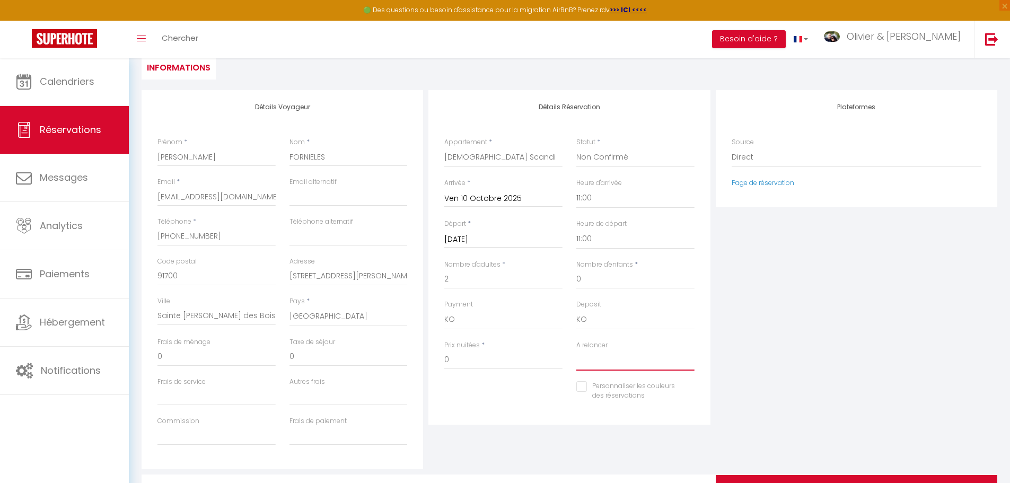
click at [603, 362] on select "Oui Non" at bounding box center [636, 361] width 118 height 20
click at [577, 351] on select "Oui Non" at bounding box center [636, 361] width 118 height 20
click at [714, 315] on div "Plateformes Source Direct Airbnb.com Booking.com Chalet montagne Expedia Gite d…" at bounding box center [856, 279] width 287 height 379
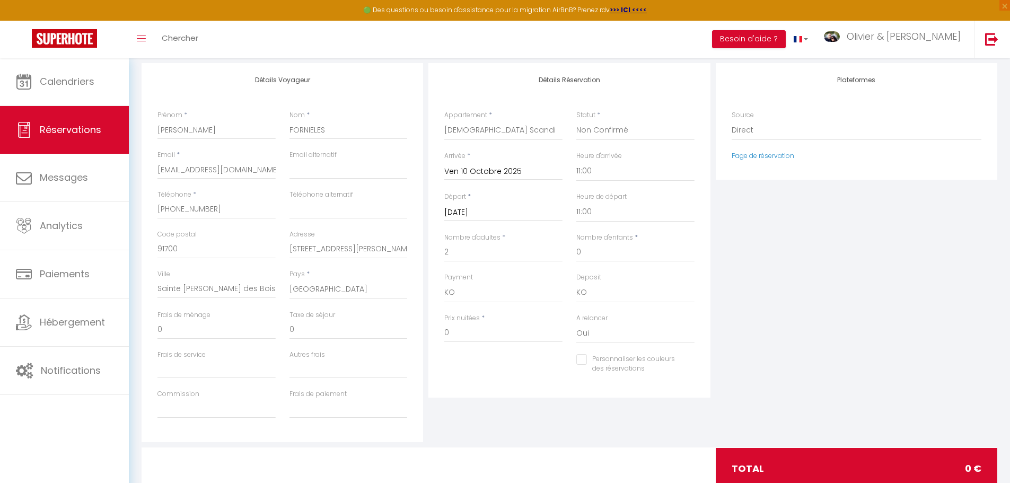
scroll to position [159, 0]
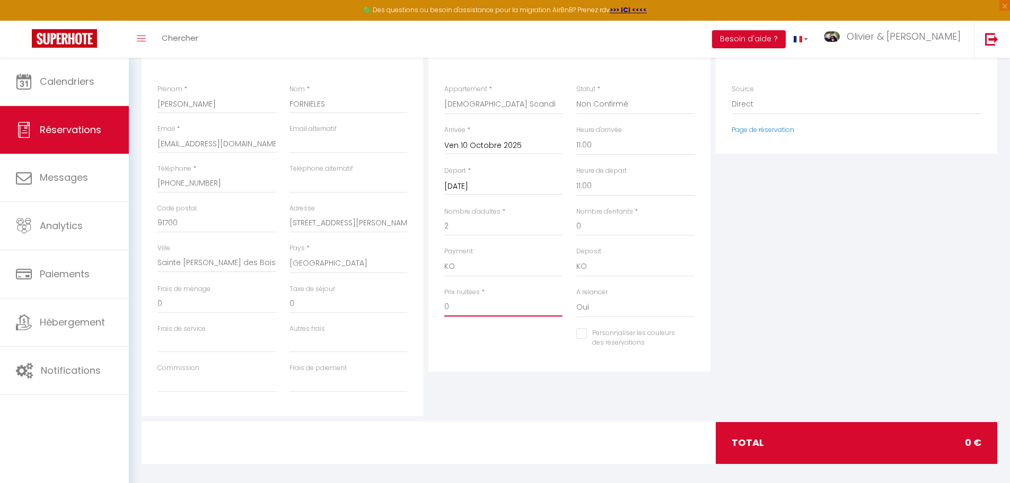
drag, startPoint x: 462, startPoint y: 307, endPoint x: 434, endPoint y: 308, distance: 28.1
click at [434, 308] on div "Détails Réservation Appartement * Zen Scandi New York View Rétro Chic Maison Pa…" at bounding box center [570, 204] width 282 height 335
click at [488, 412] on div "Détails Réservation Appartement * Zen Scandi New York View Rétro Chic Maison Pa…" at bounding box center [569, 226] width 287 height 379
drag, startPoint x: 323, startPoint y: 304, endPoint x: 279, endPoint y: 303, distance: 44.0
click at [279, 303] on div "Frais de ménage 0 Taxe de séjour 0" at bounding box center [283, 304] width 264 height 40
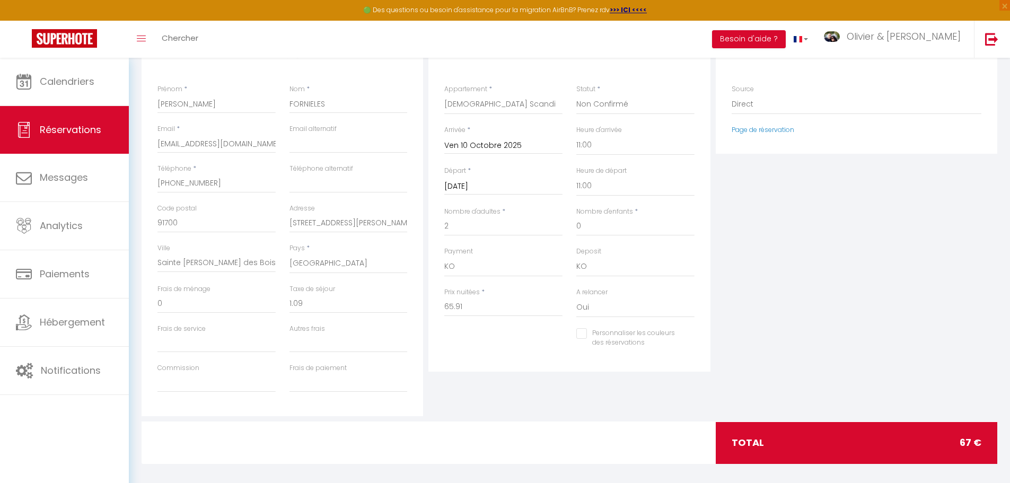
click at [526, 403] on div "Détails Réservation Appartement * Zen Scandi New York View Rétro Chic Maison Pa…" at bounding box center [569, 226] width 287 height 379
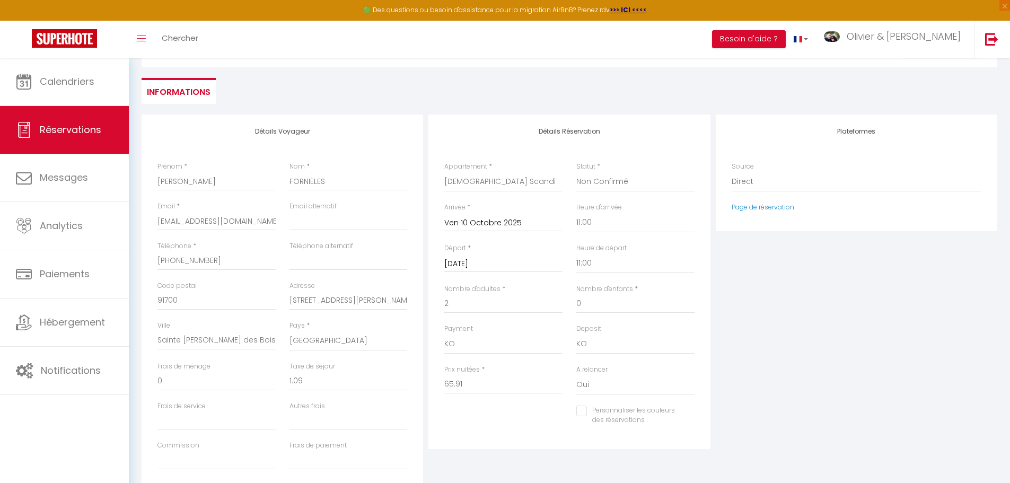
scroll to position [0, 0]
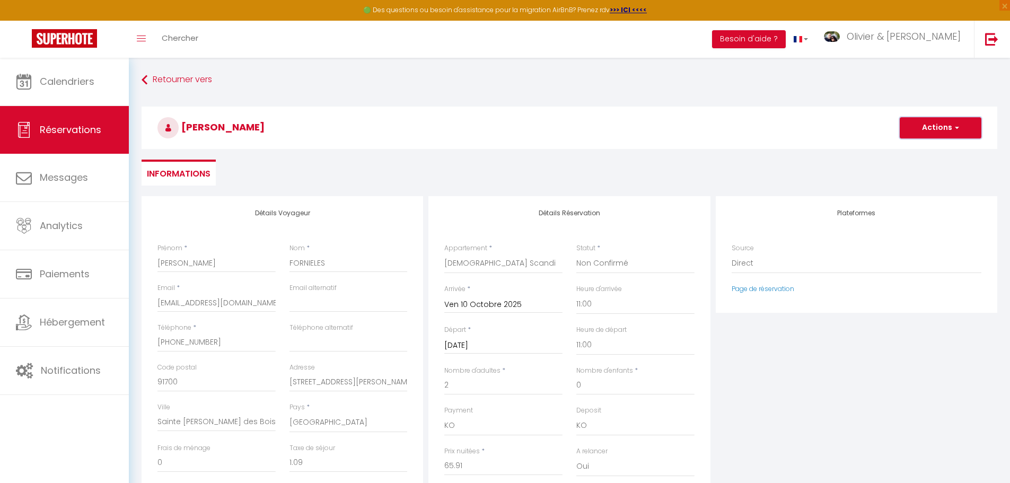
click at [947, 123] on button "Actions" at bounding box center [941, 127] width 82 height 21
click at [923, 153] on link "Enregistrer" at bounding box center [930, 151] width 84 height 14
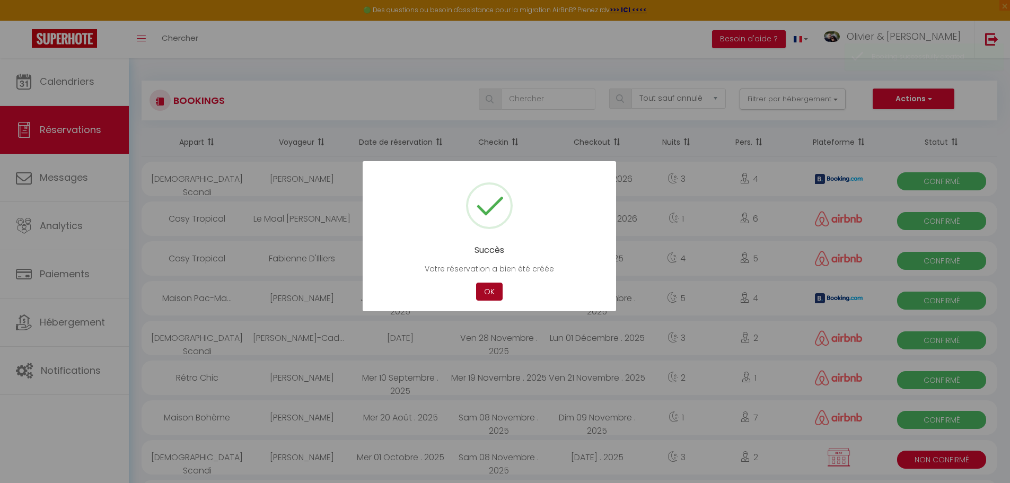
click at [492, 291] on button "OK" at bounding box center [489, 292] width 27 height 19
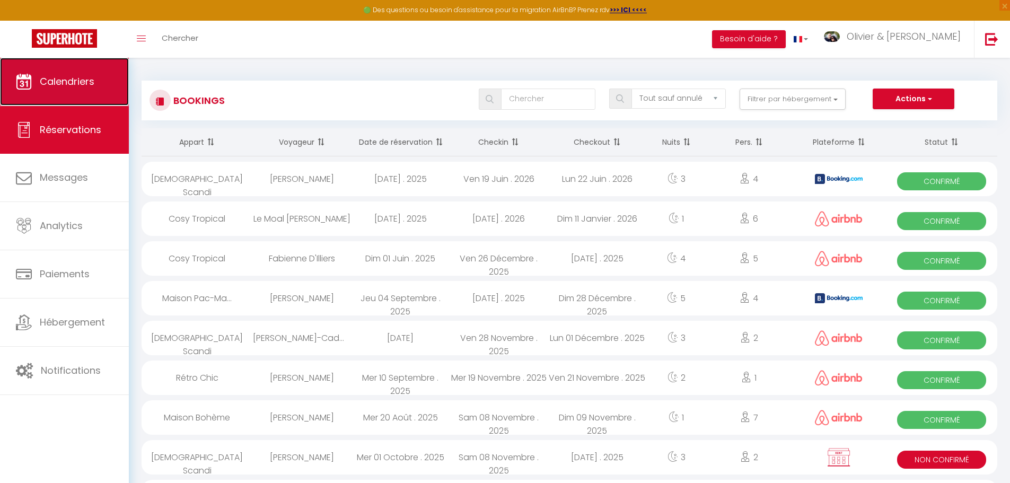
click at [70, 75] on span "Calendriers" at bounding box center [67, 81] width 55 height 13
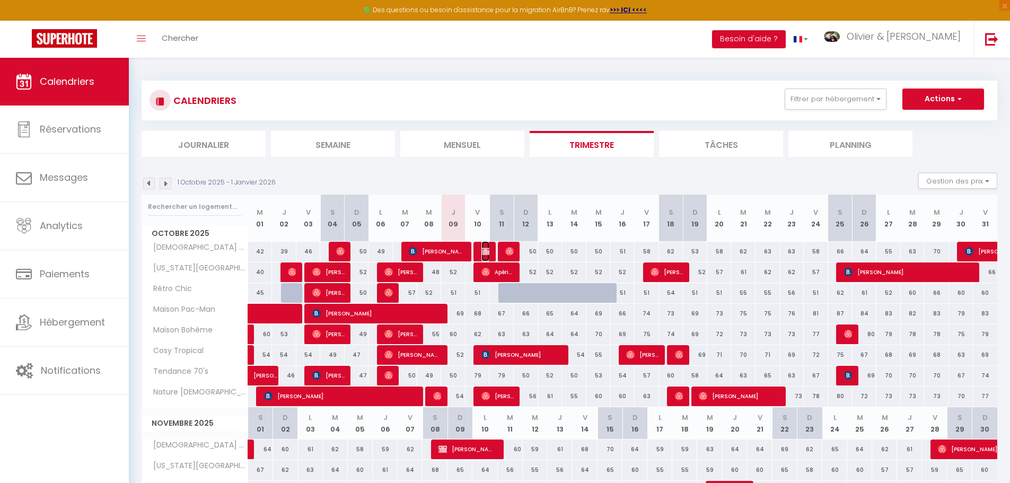
click at [484, 251] on img at bounding box center [486, 251] width 8 height 8
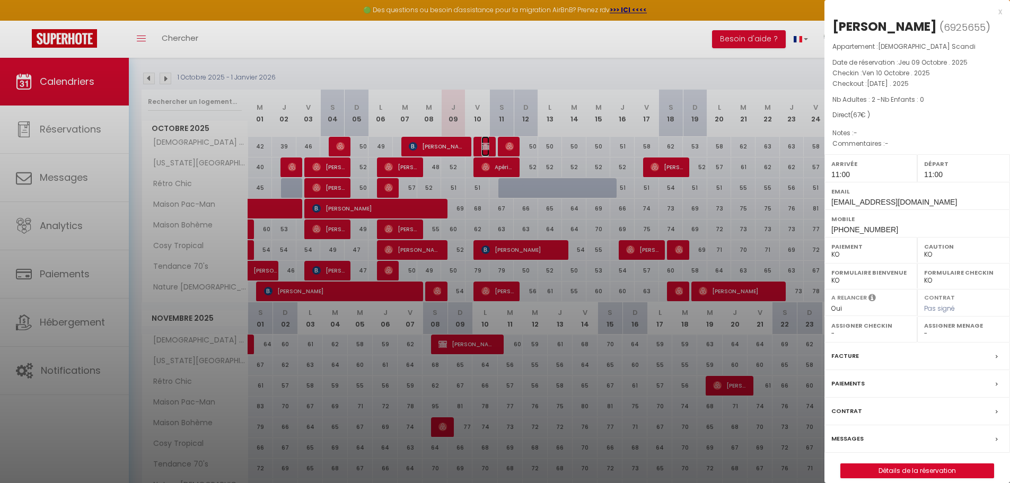
scroll to position [106, 0]
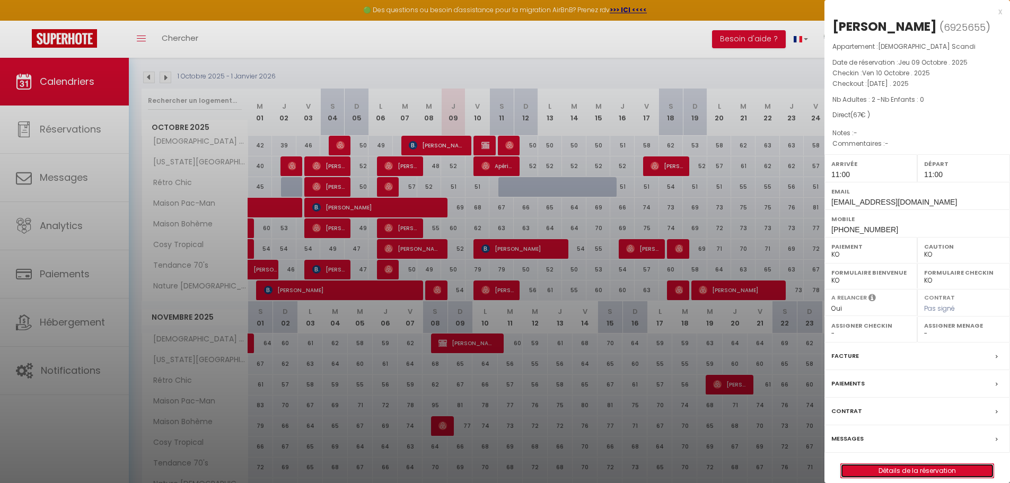
click at [879, 478] on link "Détails de la réservation" at bounding box center [917, 471] width 153 height 14
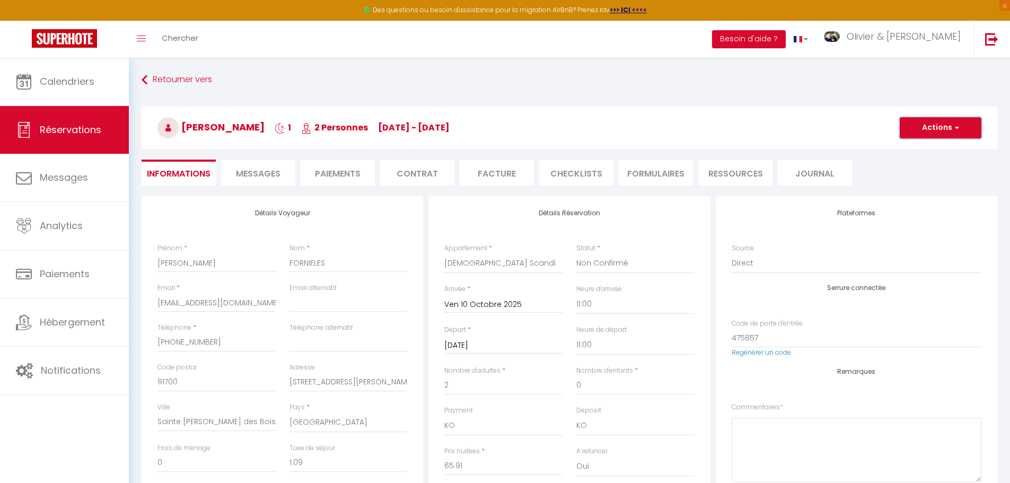
click at [949, 123] on button "Actions" at bounding box center [941, 127] width 82 height 21
click at [923, 164] on link "Dupliquer" at bounding box center [930, 165] width 84 height 14
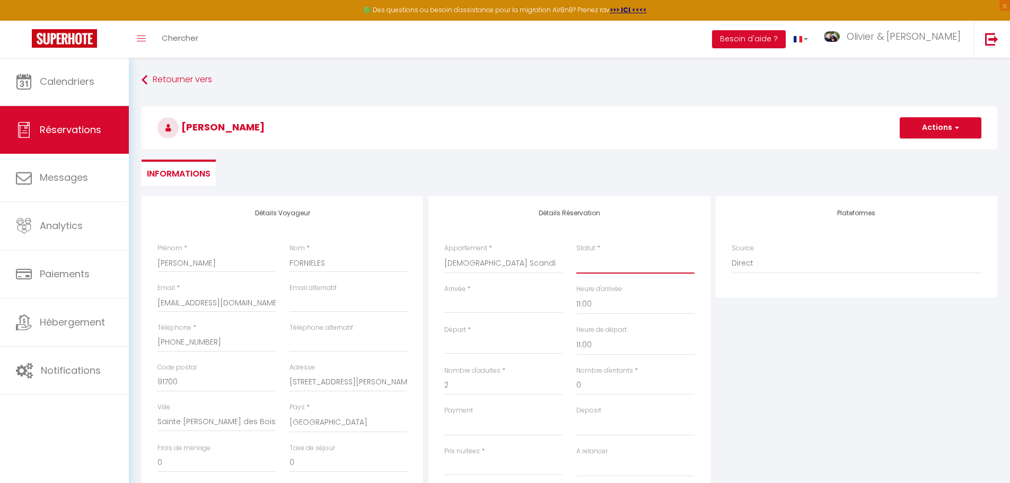
click at [590, 270] on select "Confirmé Non Confirmé Annulé Annulé par le voyageur No Show Request" at bounding box center [636, 264] width 118 height 20
click at [577, 254] on select "Confirmé Non Confirmé Annulé Annulé par le voyageur No Show Request" at bounding box center [636, 264] width 118 height 20
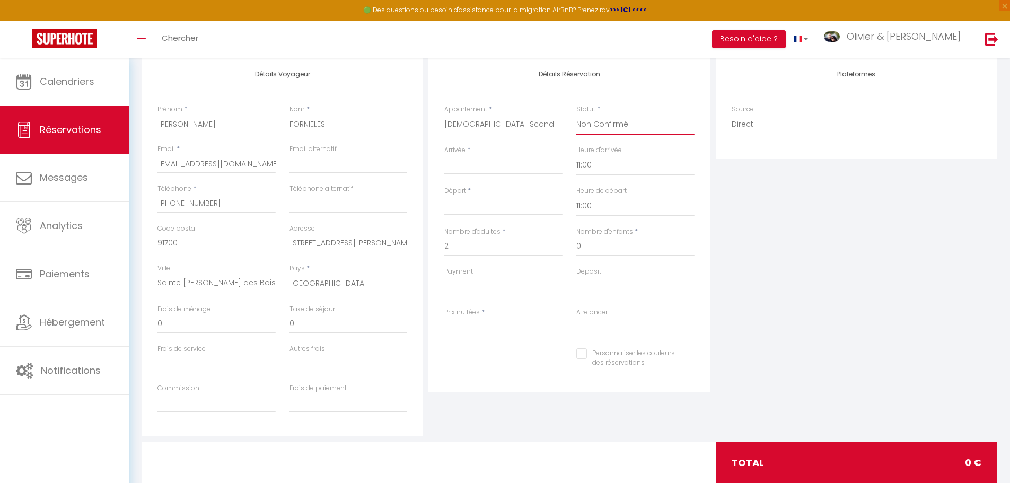
scroll to position [167, 0]
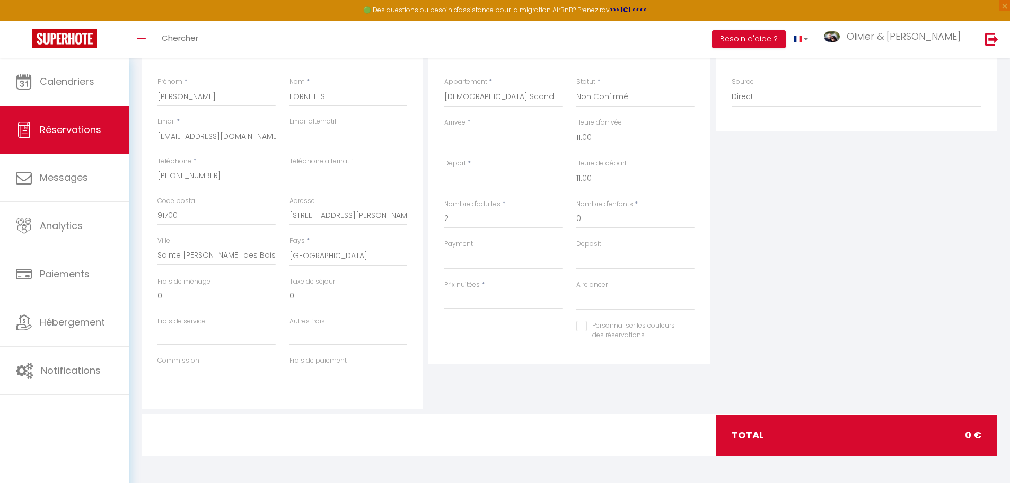
click at [500, 311] on div "Prix nuitées *" at bounding box center [504, 300] width 132 height 41
click at [500, 300] on input "Prix nuitées" at bounding box center [503, 299] width 118 height 19
click at [650, 307] on select "Oui Non" at bounding box center [636, 300] width 118 height 20
click at [577, 290] on select "Oui Non" at bounding box center [636, 300] width 118 height 20
click at [603, 261] on select "OK KO" at bounding box center [636, 259] width 118 height 20
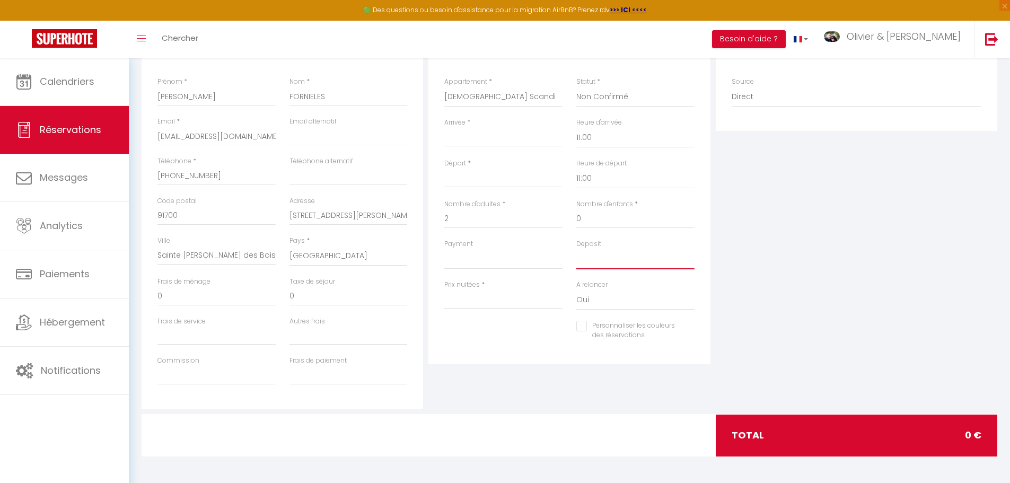
click at [577, 249] on select "OK KO" at bounding box center [636, 259] width 118 height 20
click at [523, 258] on select "OK KO" at bounding box center [503, 259] width 118 height 20
click at [444, 249] on select "OK KO" at bounding box center [503, 259] width 118 height 20
click at [789, 216] on div "Plateformes Source Direct Airbnb.com Booking.com Chalet montagne Expedia Gite d…" at bounding box center [856, 219] width 287 height 379
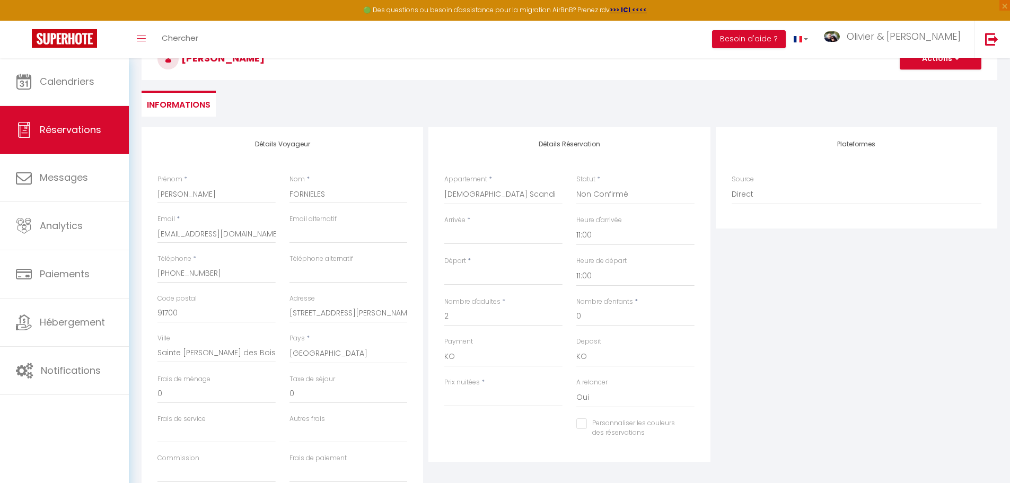
scroll to position [60, 0]
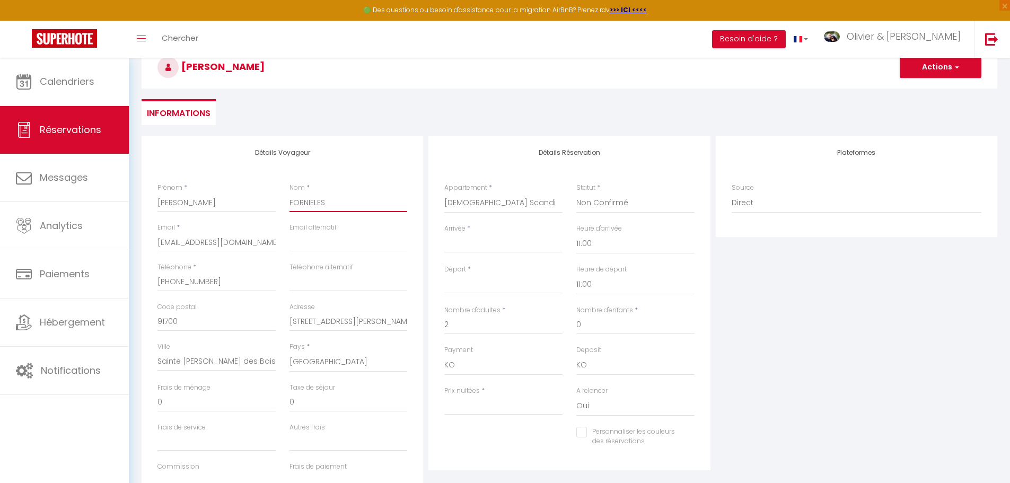
click at [347, 204] on input "FORNIELES" at bounding box center [349, 202] width 118 height 19
click at [476, 202] on select "Zen Scandi New York View Rétro Chic Maison Pac-Man Maison Bohème Cosy Tropical …" at bounding box center [503, 203] width 118 height 20
click at [444, 193] on select "Zen Scandi New York View Rétro Chic Maison Pac-Man Maison Bohème Cosy Tropical …" at bounding box center [503, 203] width 118 height 20
click at [461, 243] on input "Arrivée" at bounding box center [503, 245] width 118 height 14
click at [505, 246] on input "Arrivée" at bounding box center [503, 245] width 118 height 14
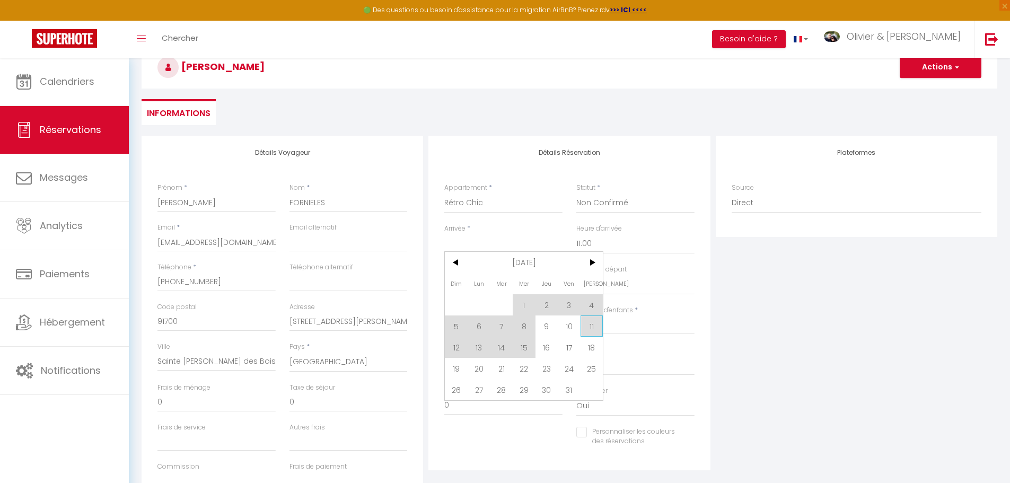
click at [597, 326] on span "11" at bounding box center [592, 326] width 23 height 21
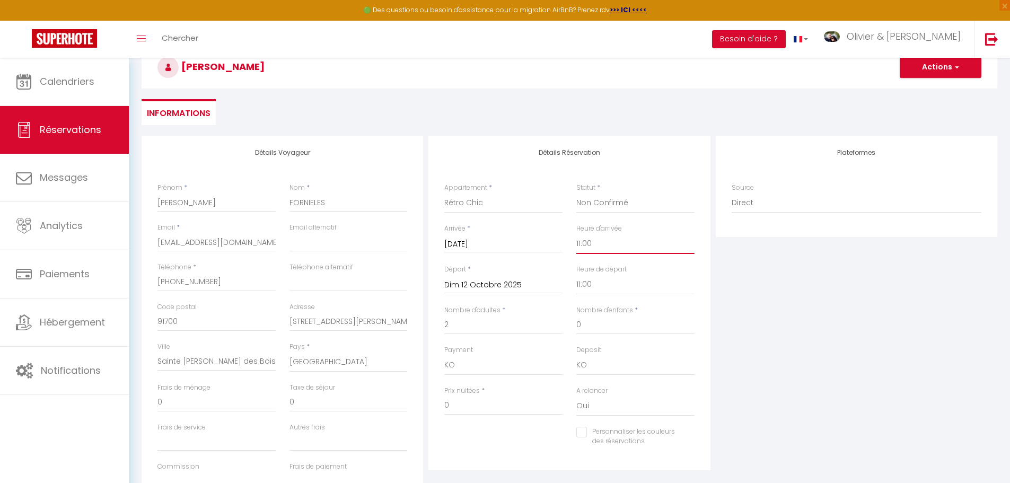
click at [599, 244] on select "00:00 00:30 01:00 01:30 02:00 02:30 03:00 03:30 04:00 04:30 05:00 05:30 06:00 0…" at bounding box center [636, 244] width 118 height 20
click at [577, 234] on select "00:00 00:30 01:00 01:30 02:00 02:30 03:00 03:30 04:00 04:30 05:00 05:30 06:00 0…" at bounding box center [636, 244] width 118 height 20
click at [490, 286] on input "Dim 12 Octobre 2025" at bounding box center [503, 285] width 118 height 14
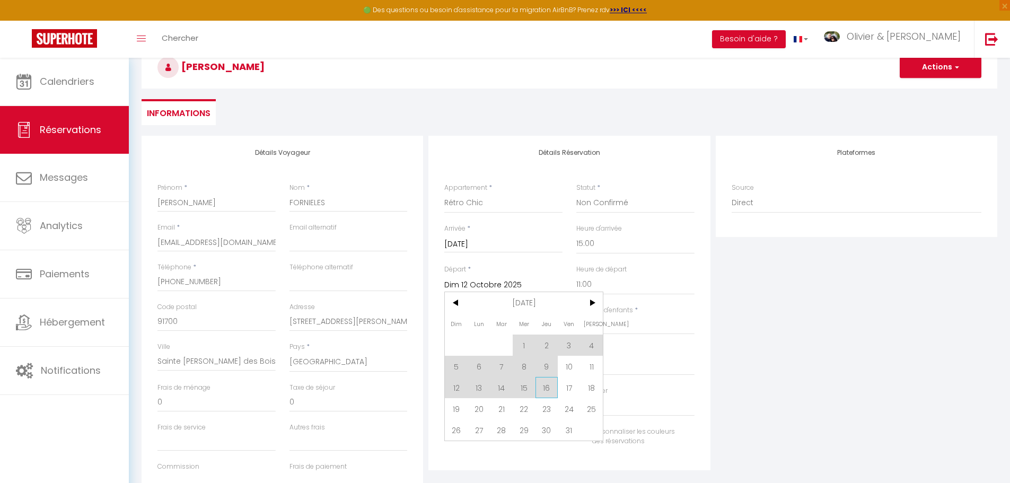
click at [548, 391] on span "16" at bounding box center [547, 387] width 23 height 21
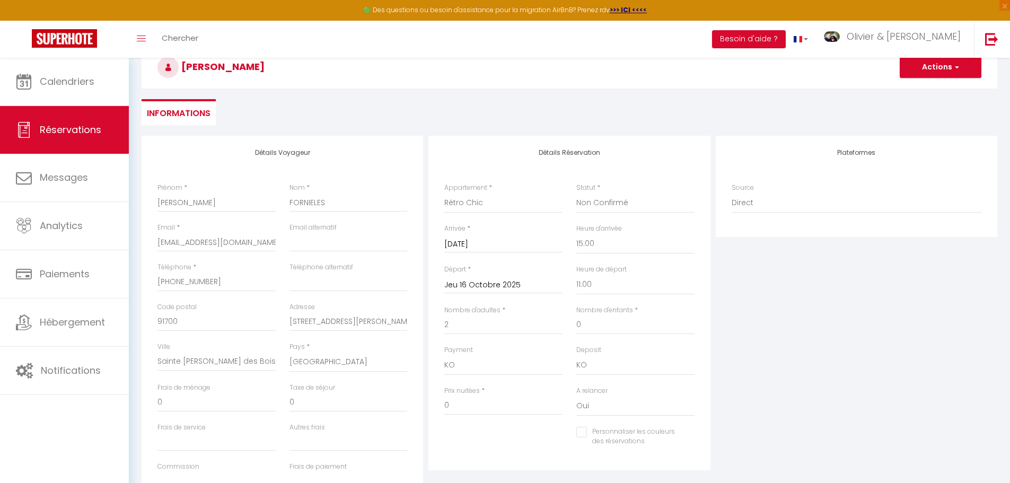
click at [726, 309] on div "Plateformes Source Direct Airbnb.com Booking.com Chalet montagne Expedia Gite d…" at bounding box center [856, 325] width 287 height 379
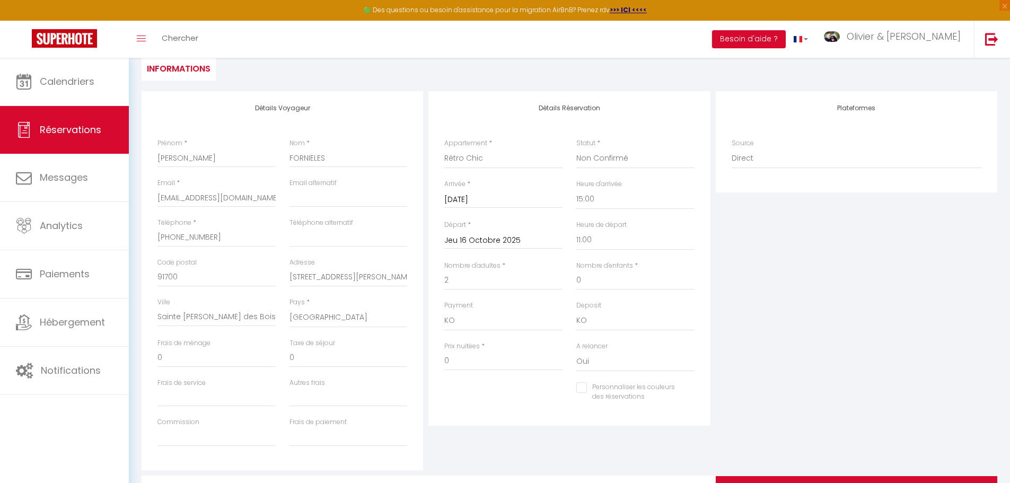
scroll to position [167, 0]
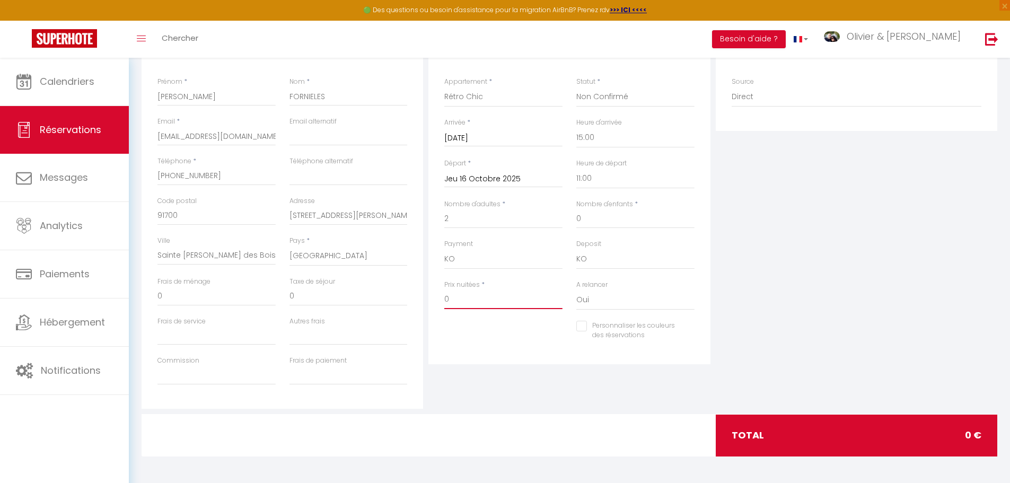
drag, startPoint x: 473, startPoint y: 294, endPoint x: 413, endPoint y: 297, distance: 59.5
click at [413, 297] on div "Détails Voyageur Prénom * Madeleine Nom * FORNIELES Email * madeleine.fornieles…" at bounding box center [569, 219] width 861 height 379
click at [478, 407] on div "Détails Réservation Appartement * Zen Scandi New York View Rétro Chic Maison Pa…" at bounding box center [569, 219] width 287 height 379
drag, startPoint x: 178, startPoint y: 299, endPoint x: 153, endPoint y: 299, distance: 25.5
click at [153, 299] on div "Frais de ménage 0" at bounding box center [217, 297] width 132 height 40
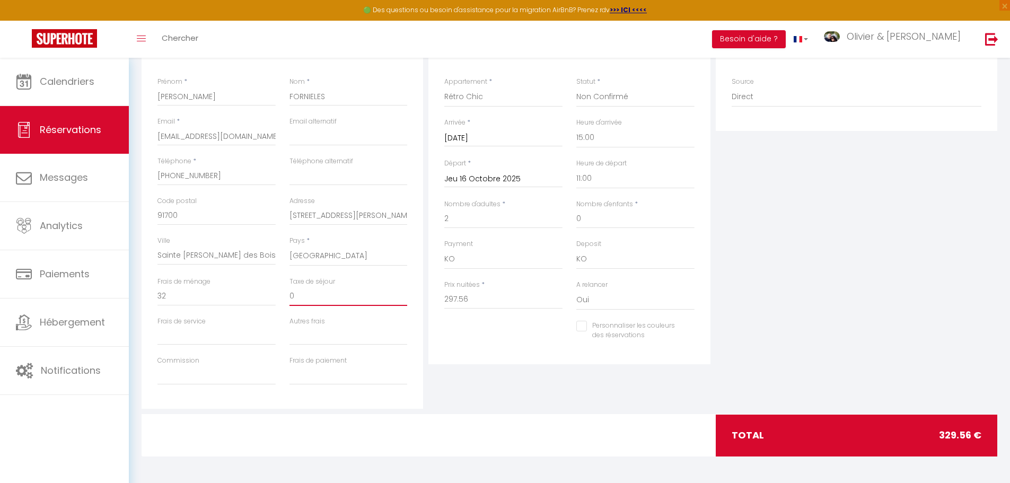
click at [318, 299] on input "0" at bounding box center [349, 296] width 118 height 19
drag, startPoint x: 318, startPoint y: 299, endPoint x: 278, endPoint y: 299, distance: 39.8
click at [278, 299] on div "Frais de ménage 32 Taxe de séjour 0" at bounding box center [283, 297] width 264 height 40
click at [809, 261] on div "Plateformes Source Direct Airbnb.com Booking.com Chalet montagne Expedia Gite d…" at bounding box center [856, 219] width 287 height 379
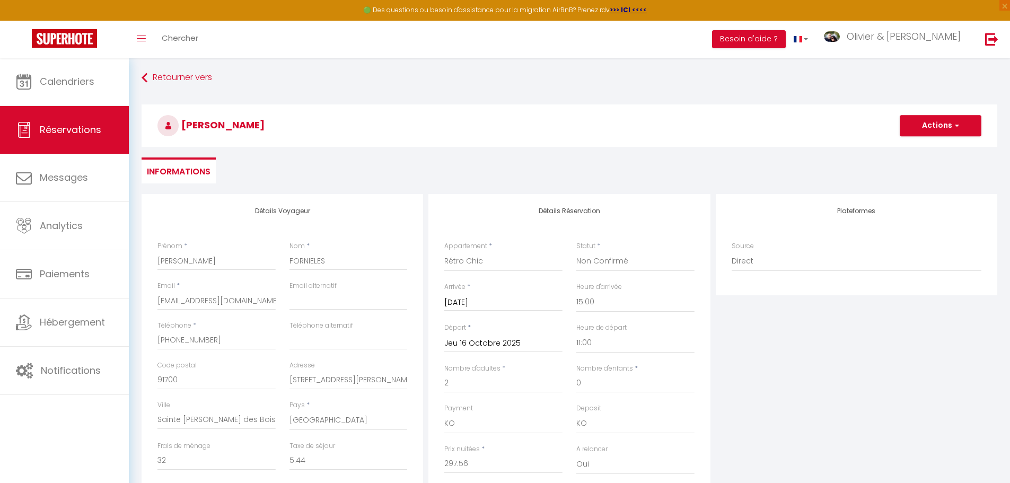
scroll to position [0, 0]
click at [932, 128] on button "Actions" at bounding box center [941, 127] width 82 height 21
click at [769, 158] on div "Retourner vers Madeleine FORNIELES Actions Enregistrer Actions Enregistrer Aper…" at bounding box center [570, 134] width 870 height 126
click at [939, 125] on button "Actions" at bounding box center [941, 127] width 82 height 21
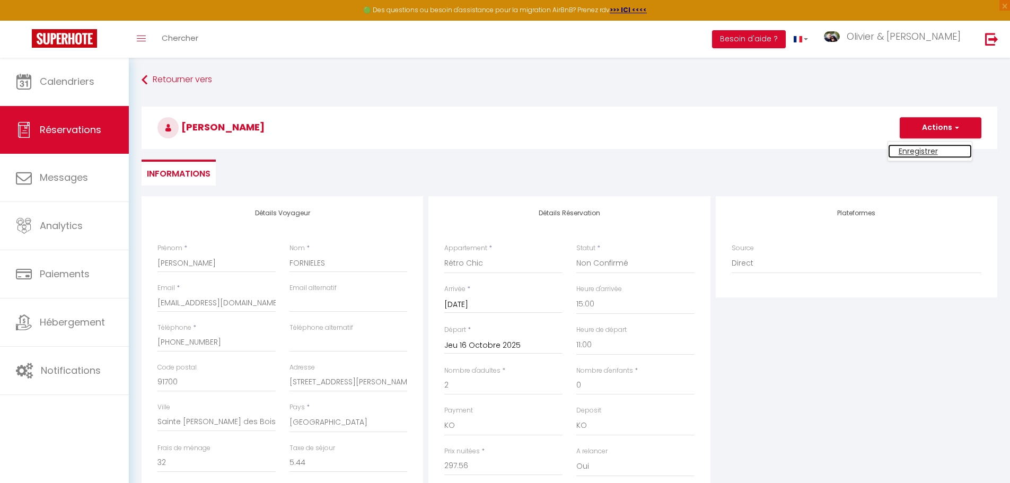
click at [919, 151] on link "Enregistrer" at bounding box center [930, 151] width 84 height 14
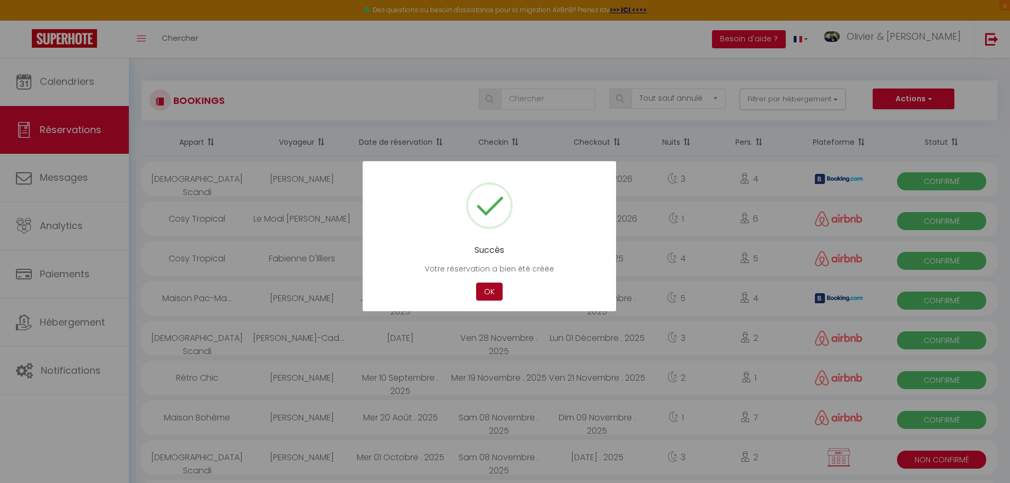
click at [493, 293] on button "OK" at bounding box center [489, 292] width 27 height 19
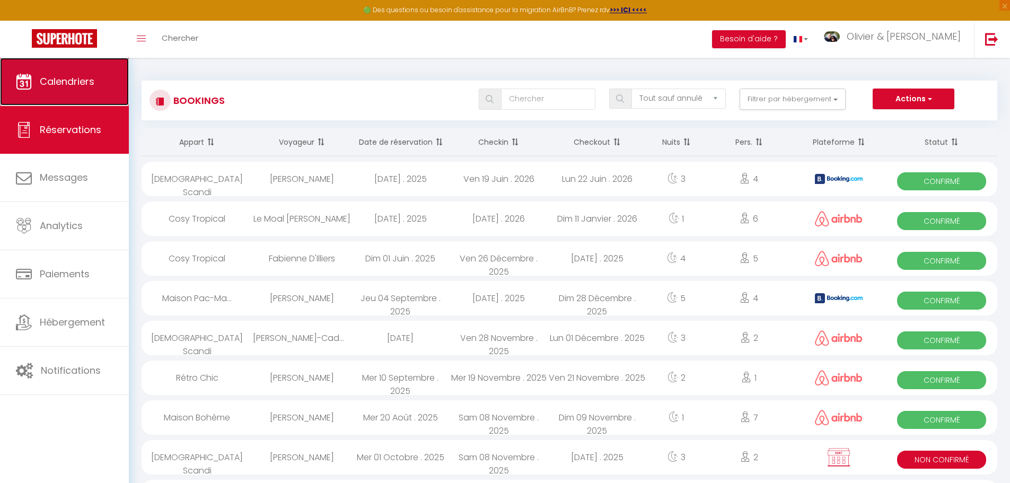
click at [74, 77] on span "Calendriers" at bounding box center [67, 81] width 55 height 13
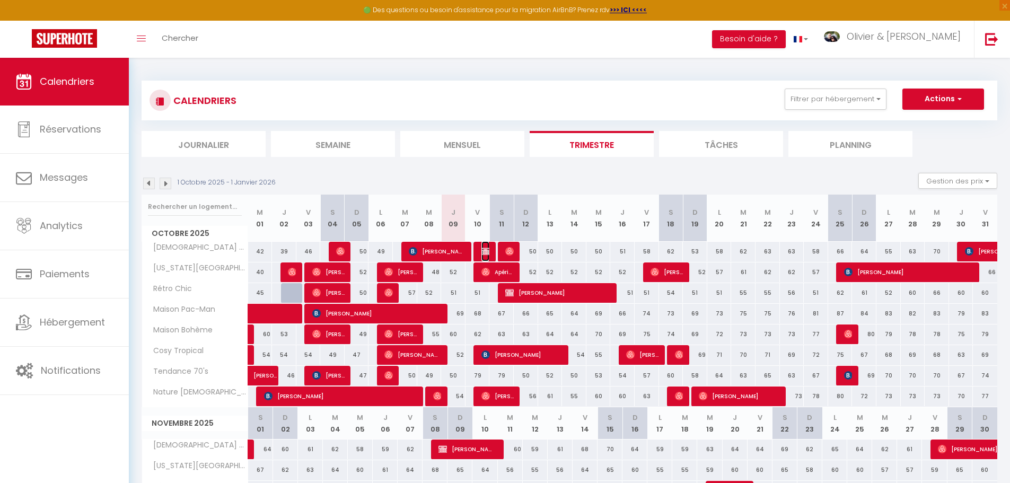
click at [482, 250] on img at bounding box center [486, 251] width 8 height 8
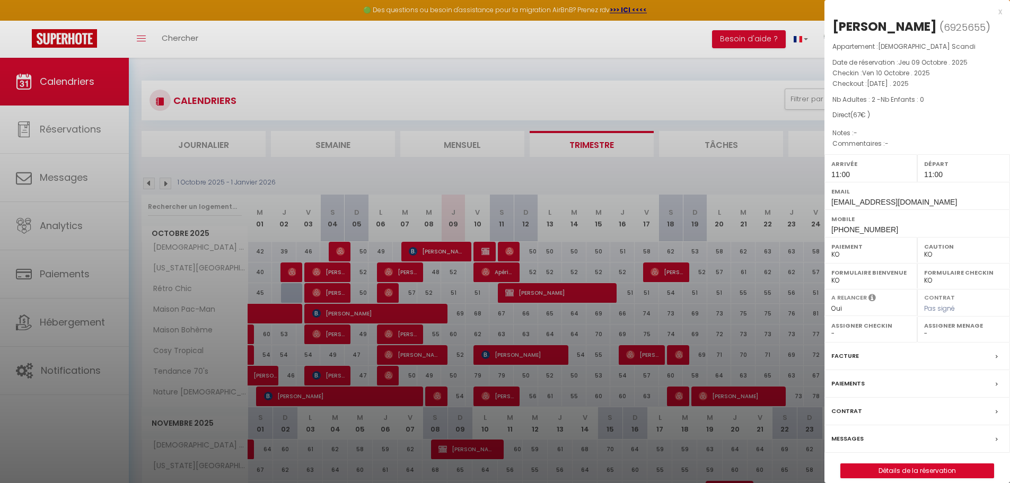
click at [854, 444] on label "Messages" at bounding box center [848, 438] width 32 height 11
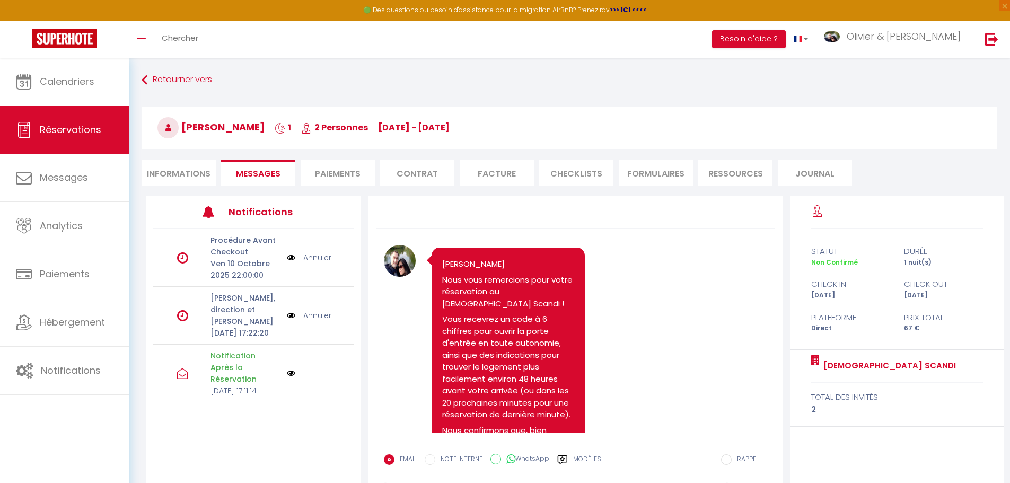
scroll to position [533, 0]
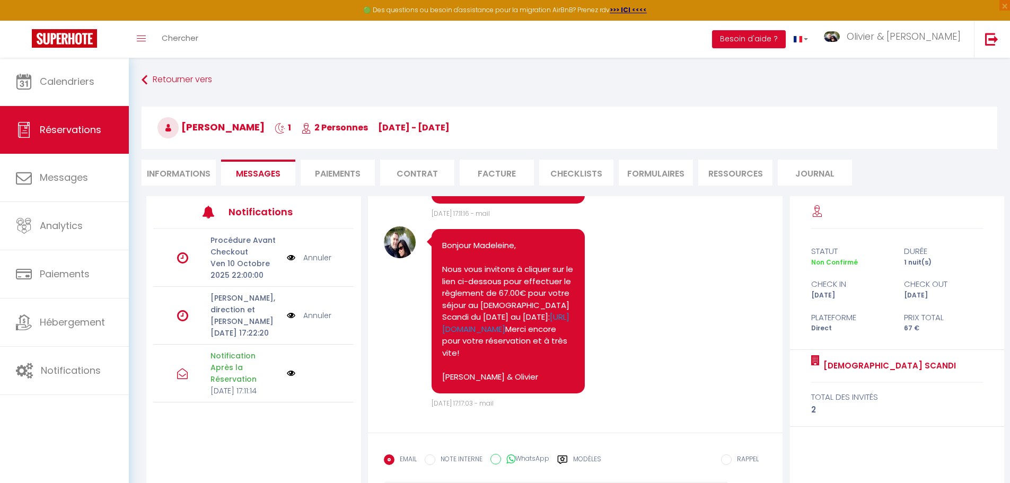
click at [319, 319] on link "Annuler" at bounding box center [317, 316] width 28 height 12
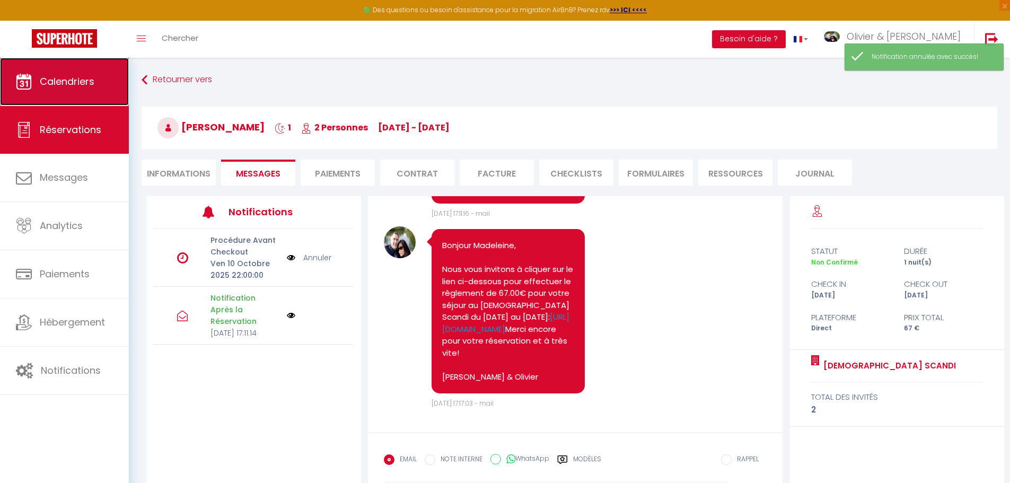
click at [75, 92] on link "Calendriers" at bounding box center [64, 82] width 129 height 48
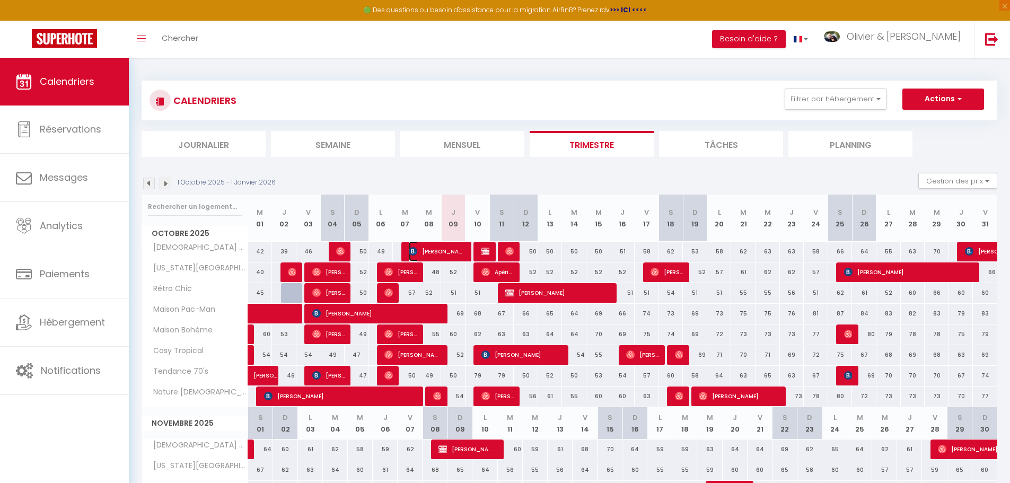
click at [451, 252] on span "[PERSON_NAME]" at bounding box center [437, 251] width 57 height 20
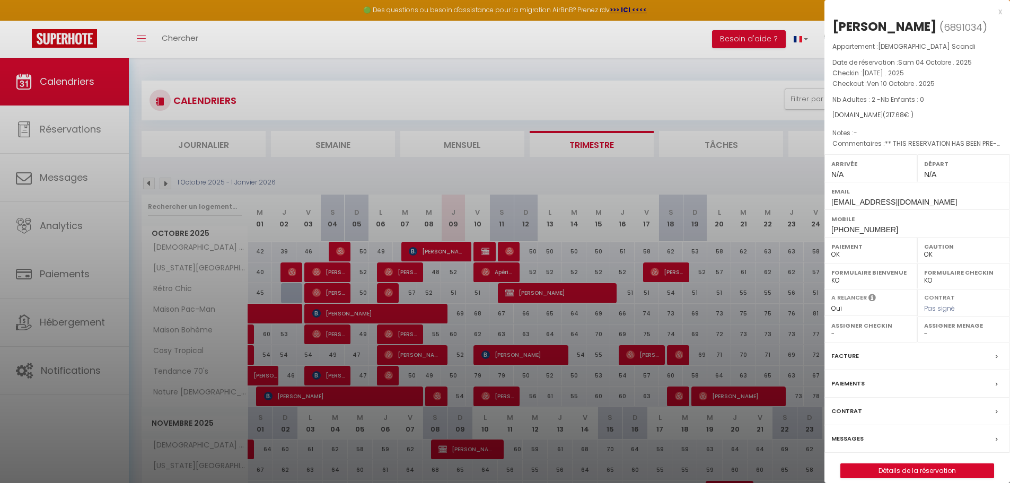
click at [852, 444] on label "Messages" at bounding box center [848, 438] width 32 height 11
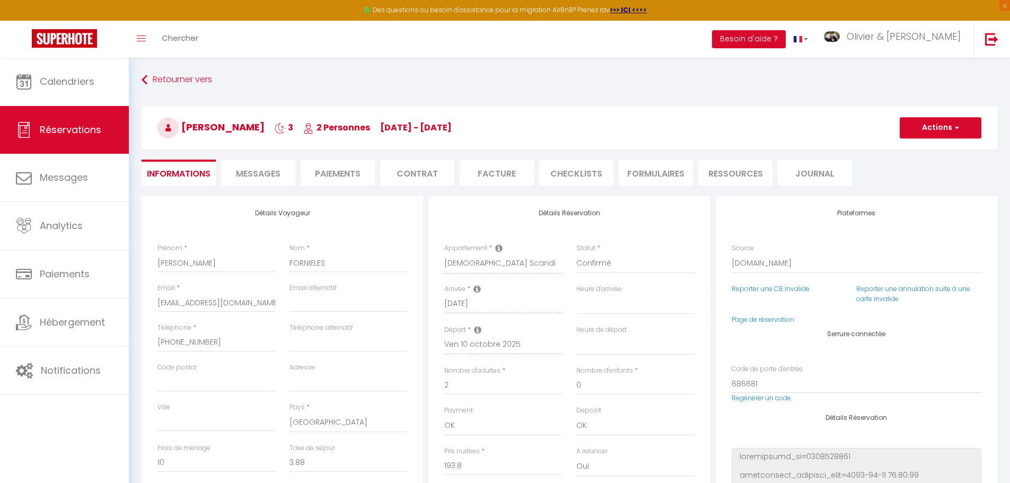
scroll to position [1168, 0]
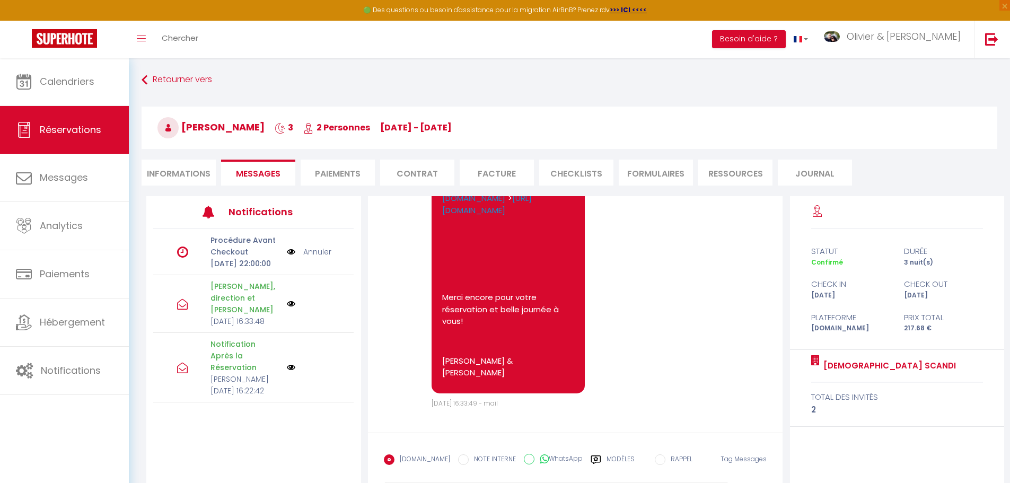
click at [324, 258] on link "Annuler" at bounding box center [317, 252] width 28 height 12
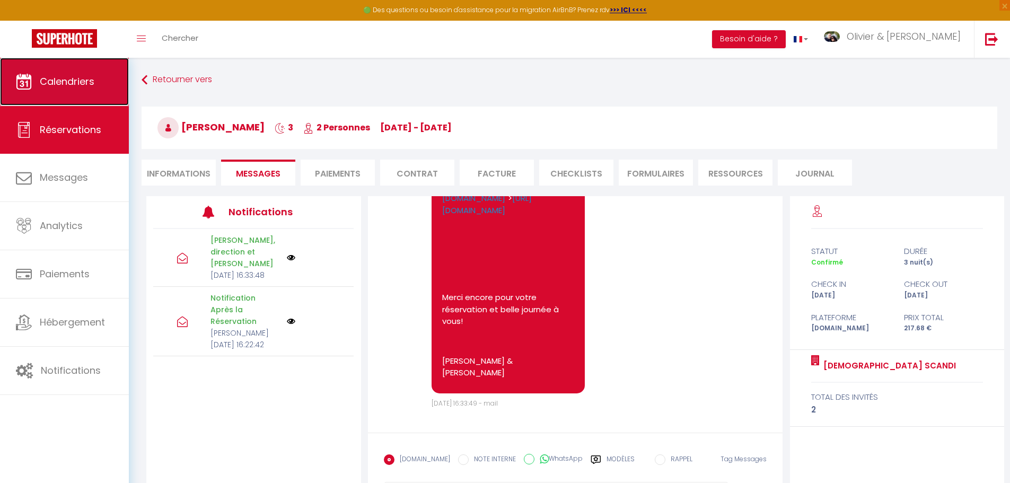
click at [67, 93] on link "Calendriers" at bounding box center [64, 82] width 129 height 48
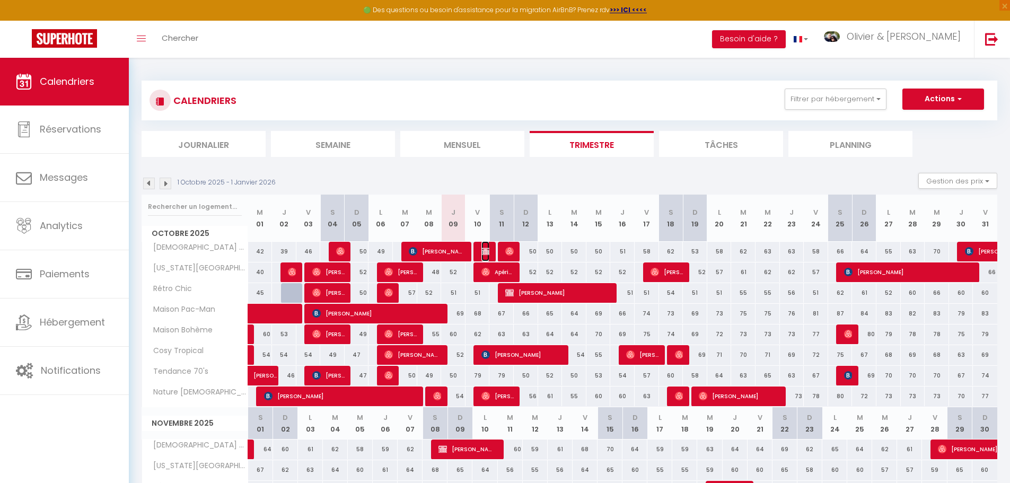
click at [483, 250] on img at bounding box center [486, 251] width 8 height 8
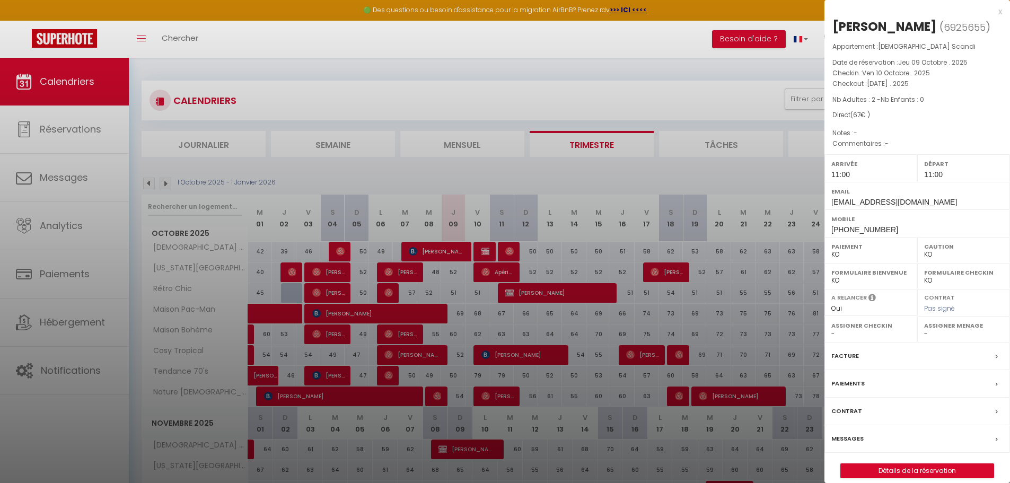
click at [849, 444] on label "Messages" at bounding box center [848, 438] width 32 height 11
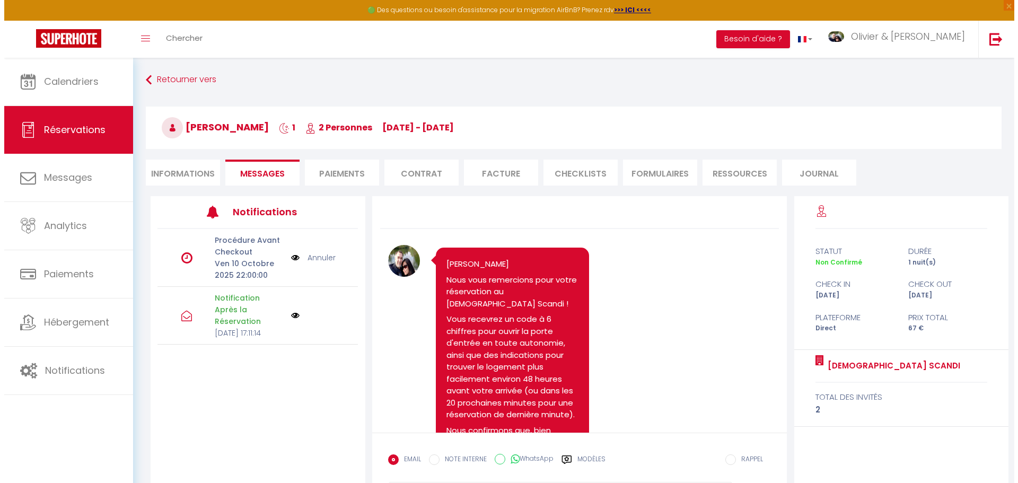
scroll to position [533, 0]
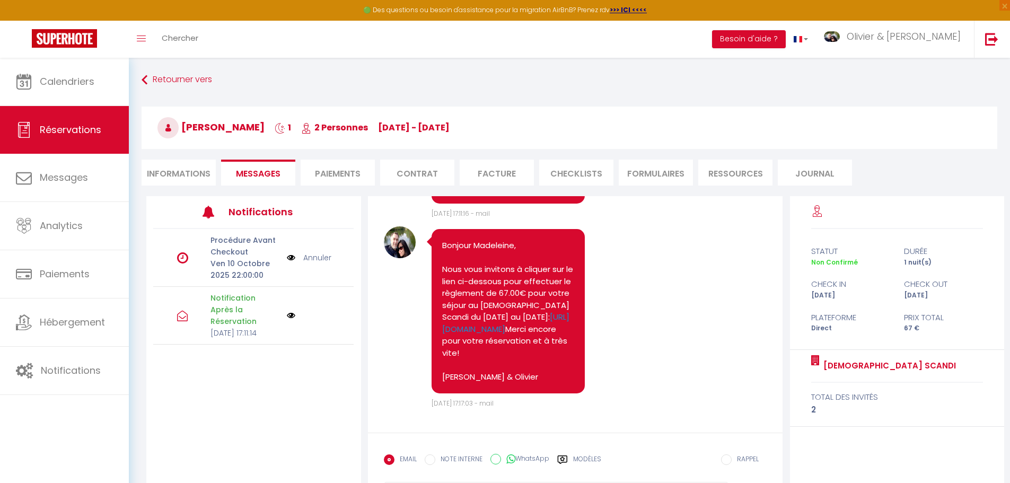
click at [290, 259] on img at bounding box center [291, 258] width 8 height 12
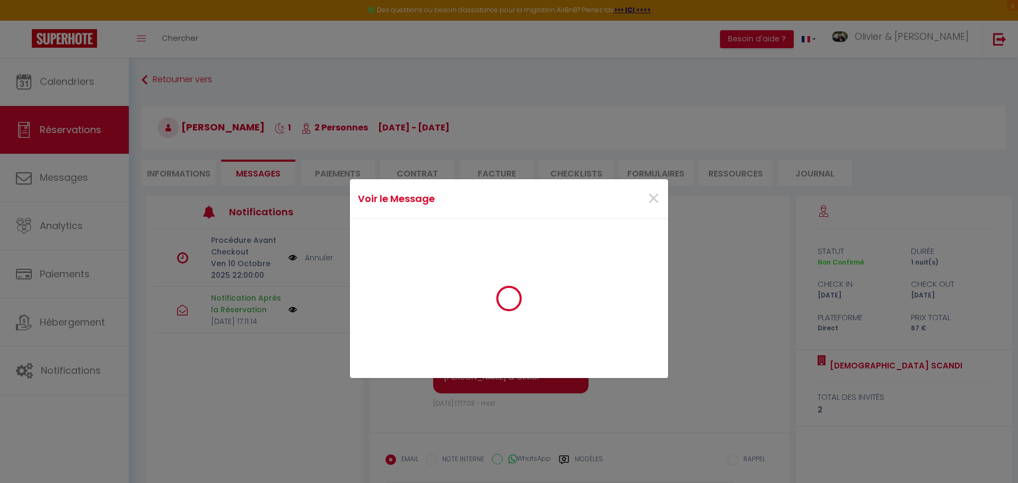
scroll to position [521, 0]
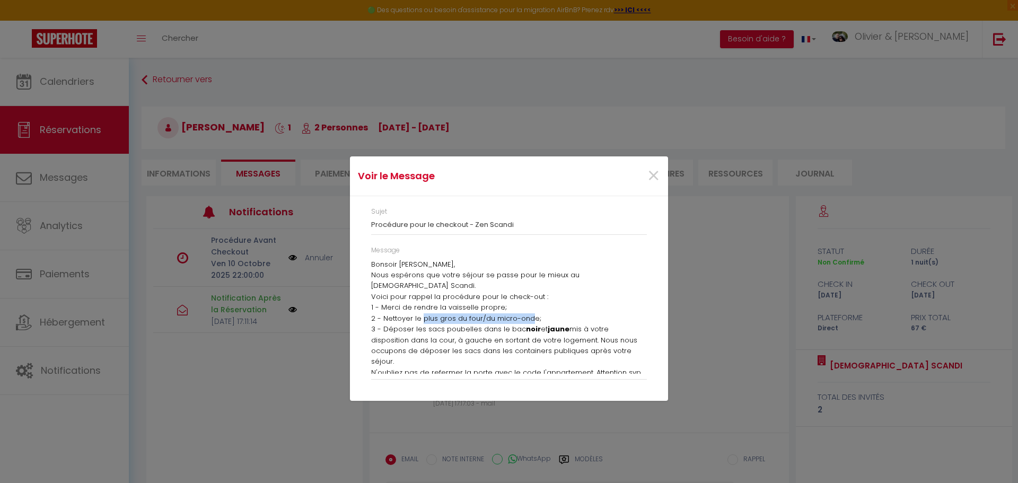
drag, startPoint x: 423, startPoint y: 310, endPoint x: 528, endPoint y: 303, distance: 105.3
click at [528, 313] on p "2 - Nettoyer le plus gros du four/du micro-onde;" at bounding box center [509, 318] width 276 height 11
click at [504, 313] on p "2 - Nettoyer le plus gros du four/du micro-onde;" at bounding box center [509, 318] width 276 height 11
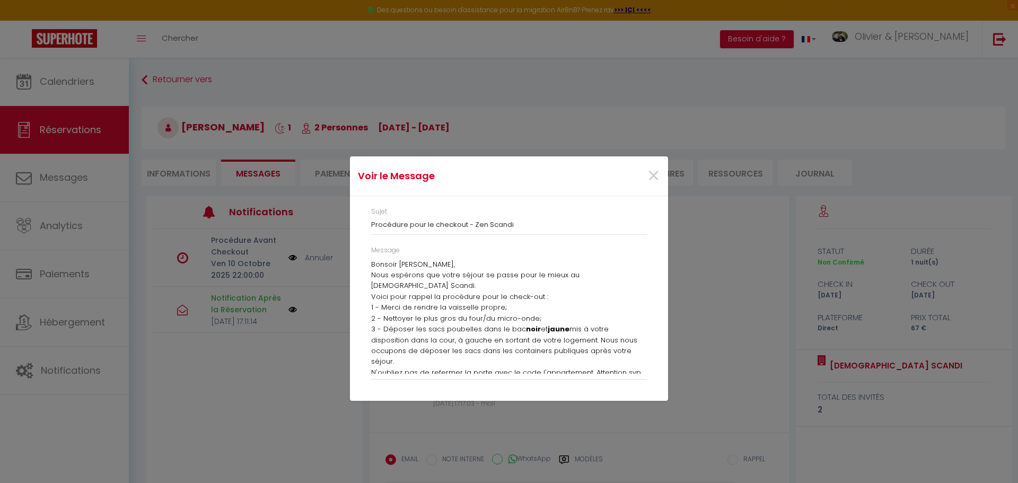
click at [482, 324] on p "3 - Déposer les sacs poubelles dans le bac noir et jaune mis à votre dispositio…" at bounding box center [509, 345] width 276 height 43
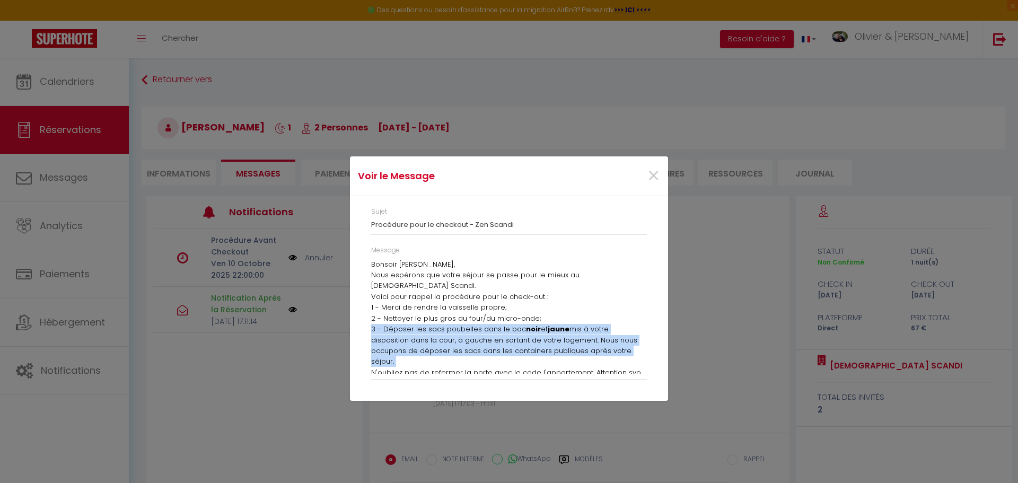
click at [481, 324] on p "3 - Déposer les sacs poubelles dans le bac noir et jaune mis à votre dispositio…" at bounding box center [509, 345] width 276 height 43
click at [470, 328] on p "3 - Déposer les sacs poubelles dans le bac noir et jaune mis à votre dispositio…" at bounding box center [509, 345] width 276 height 43
drag, startPoint x: 488, startPoint y: 322, endPoint x: 528, endPoint y: 342, distance: 43.9
click at [528, 342] on p "3 - Déposer les sacs poubelles dans le bac noir et jaune mis à votre dispositio…" at bounding box center [509, 345] width 276 height 43
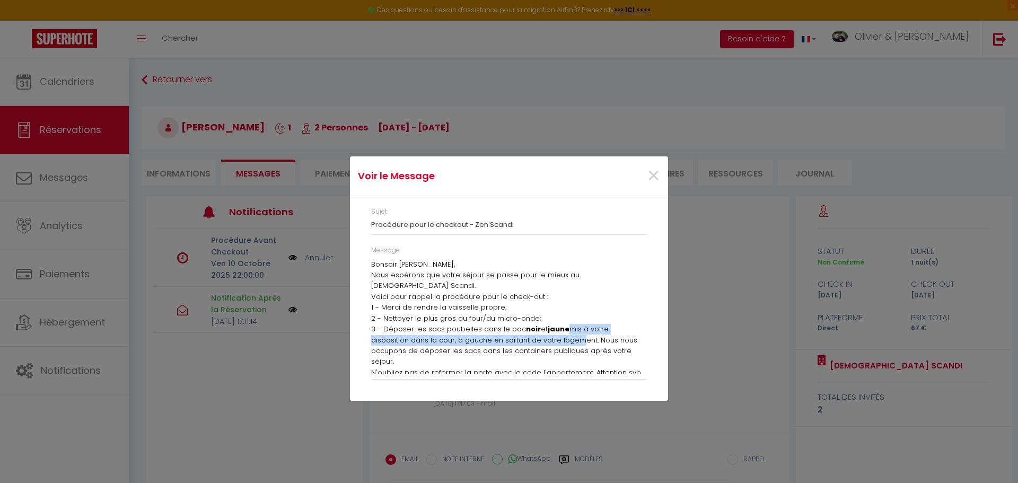
drag, startPoint x: 565, startPoint y: 321, endPoint x: 573, endPoint y: 334, distance: 15.0
click at [573, 334] on p "3 - Déposer les sacs poubelles dans le bac noir et jaune mis à votre dispositio…" at bounding box center [509, 345] width 276 height 43
drag, startPoint x: 458, startPoint y: 329, endPoint x: 468, endPoint y: 353, distance: 26.1
click at [468, 353] on p "3 - Déposer les sacs poubelles dans le bac noir et jaune mis à votre dispositio…" at bounding box center [509, 345] width 276 height 43
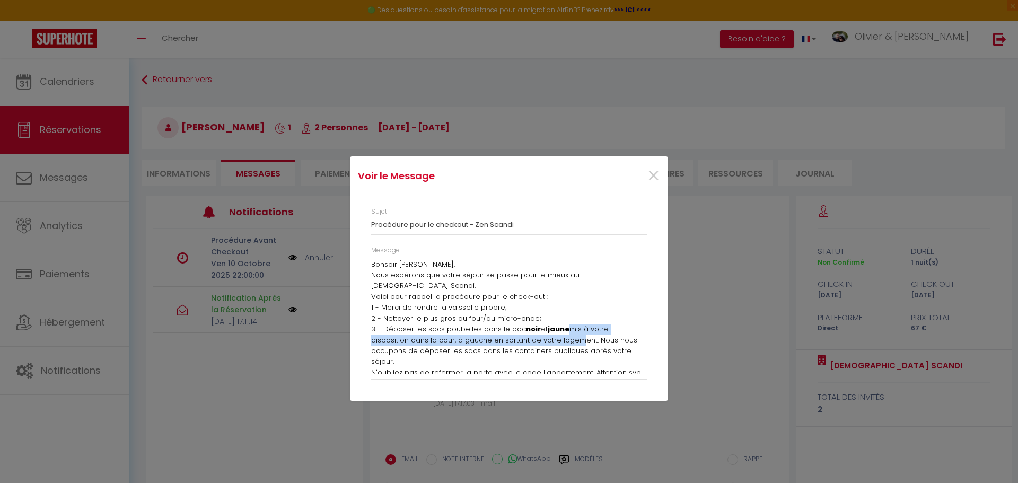
click at [468, 353] on p "3 - Déposer les sacs poubelles dans le bac noir et jaune mis à votre dispositio…" at bounding box center [509, 345] width 276 height 43
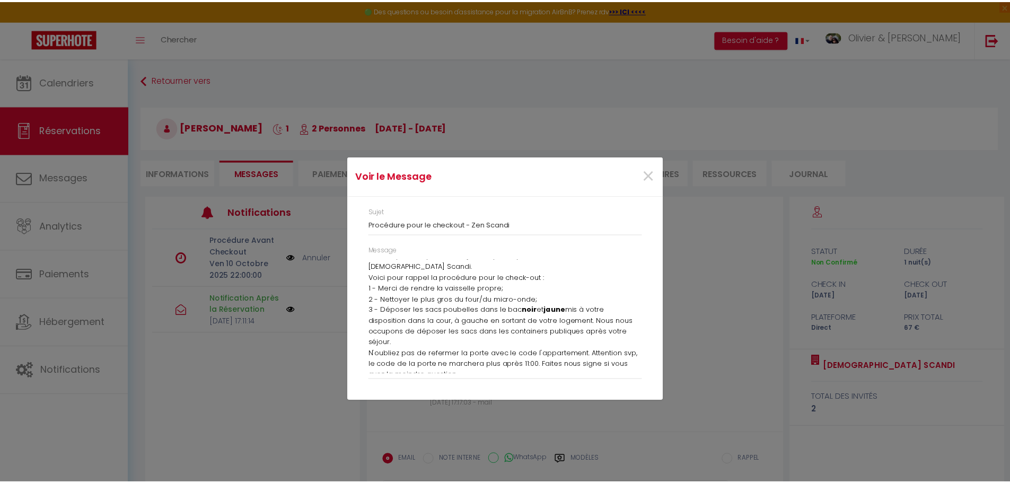
scroll to position [37, 0]
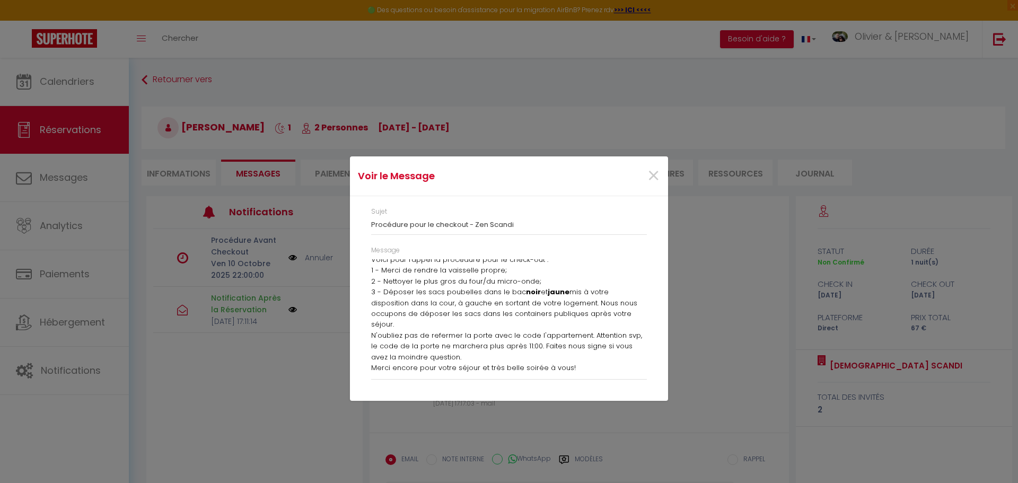
drag, startPoint x: 466, startPoint y: 321, endPoint x: 552, endPoint y: 346, distance: 89.5
click at [552, 346] on p "N'oubliez pas de refermer la porte avec le code l'appartement. Attention svp, l…" at bounding box center [509, 346] width 276 height 32
drag, startPoint x: 495, startPoint y: 331, endPoint x: 527, endPoint y: 346, distance: 35.3
click at [527, 346] on p "N'oubliez pas de refermer la porte avec le code l'appartement. Attention svp, l…" at bounding box center [509, 346] width 276 height 32
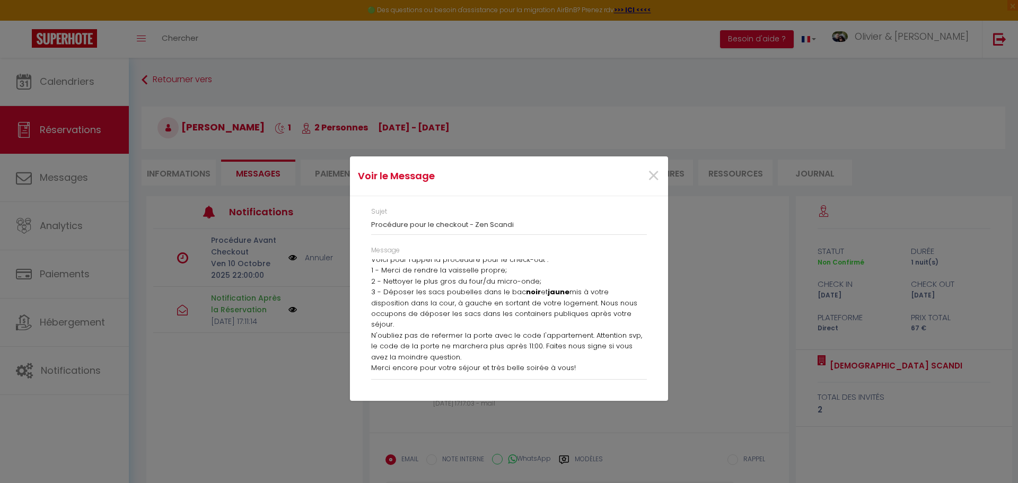
click at [527, 346] on p "N'oubliez pas de refermer la porte avec le code l'appartement. Attention svp, l…" at bounding box center [509, 346] width 276 height 32
drag, startPoint x: 405, startPoint y: 346, endPoint x: 482, endPoint y: 356, distance: 77.1
click at [482, 356] on div "Bonsoir Madeleine, Nous espérons que votre séjour se passe pour le mieux au Zen…" at bounding box center [509, 316] width 276 height 115
click at [482, 363] on p "Merci encore pour votre séjour et très belle soirée à vous!" at bounding box center [509, 368] width 276 height 11
click at [657, 176] on span "×" at bounding box center [653, 176] width 13 height 32
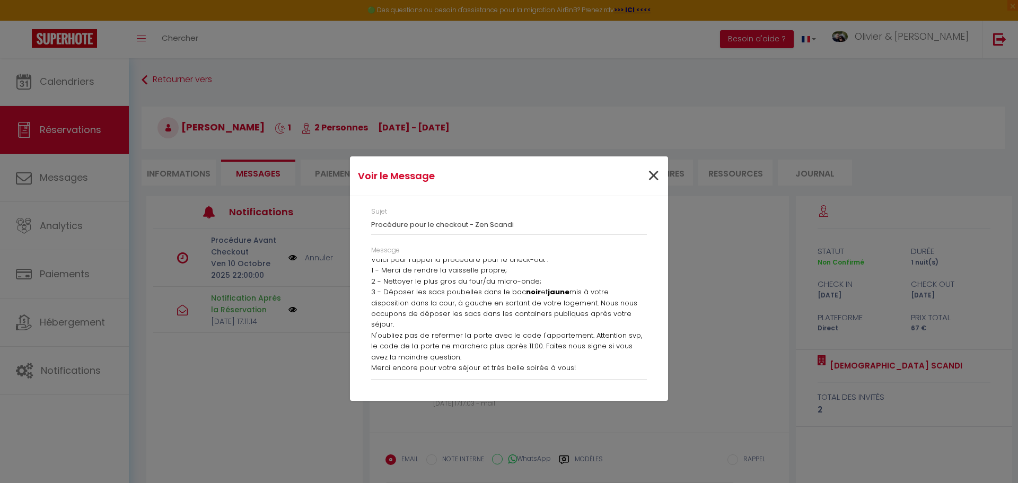
scroll to position [533, 0]
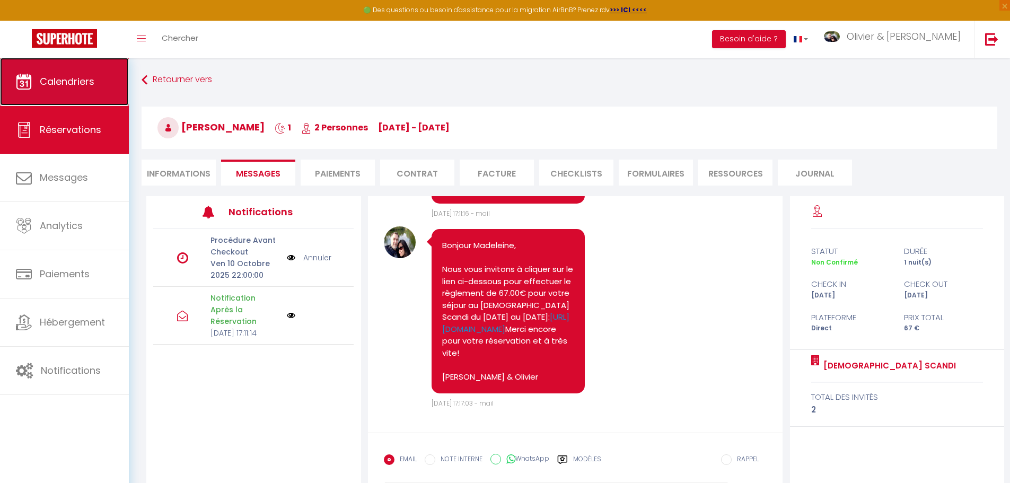
click at [55, 72] on link "Calendriers" at bounding box center [64, 82] width 129 height 48
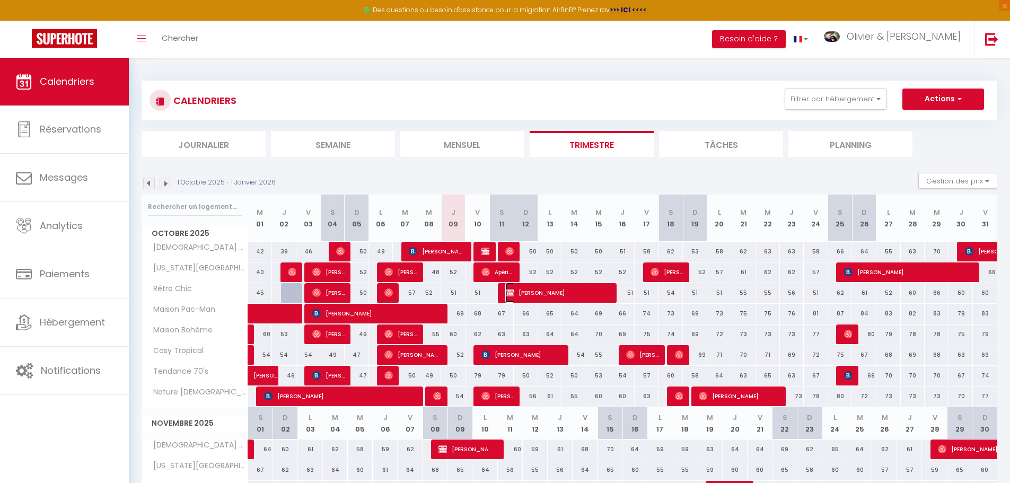
click at [566, 294] on span "[PERSON_NAME]" at bounding box center [558, 293] width 106 height 20
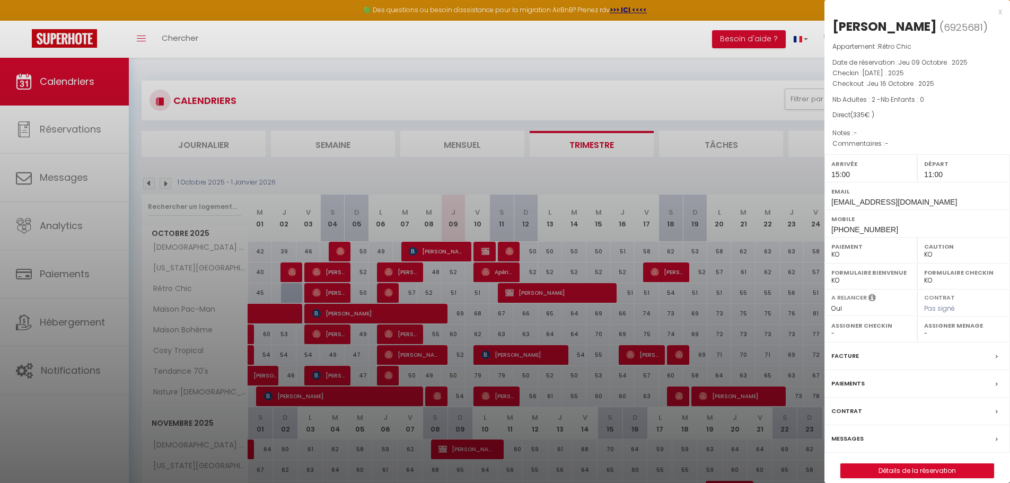
click at [853, 389] on label "Paiements" at bounding box center [848, 383] width 33 height 11
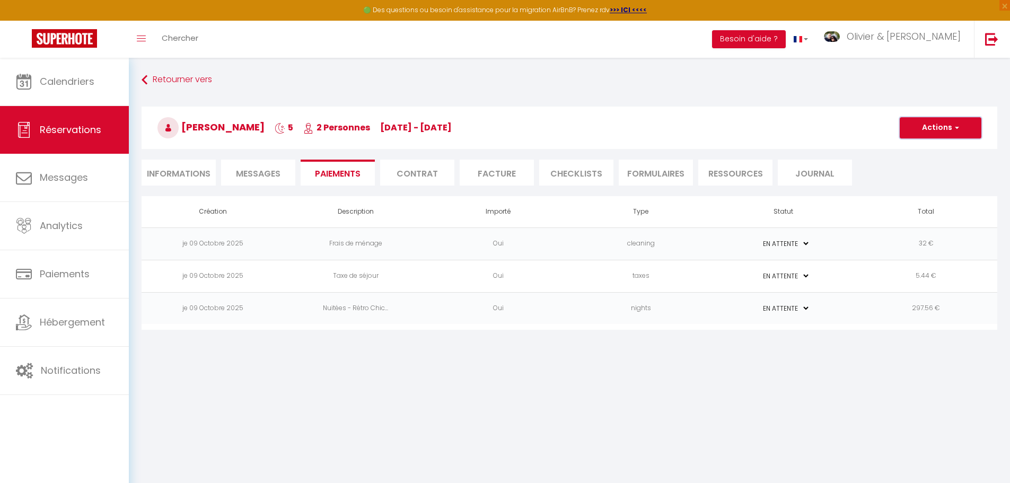
click at [947, 127] on button "Actions" at bounding box center [941, 127] width 82 height 21
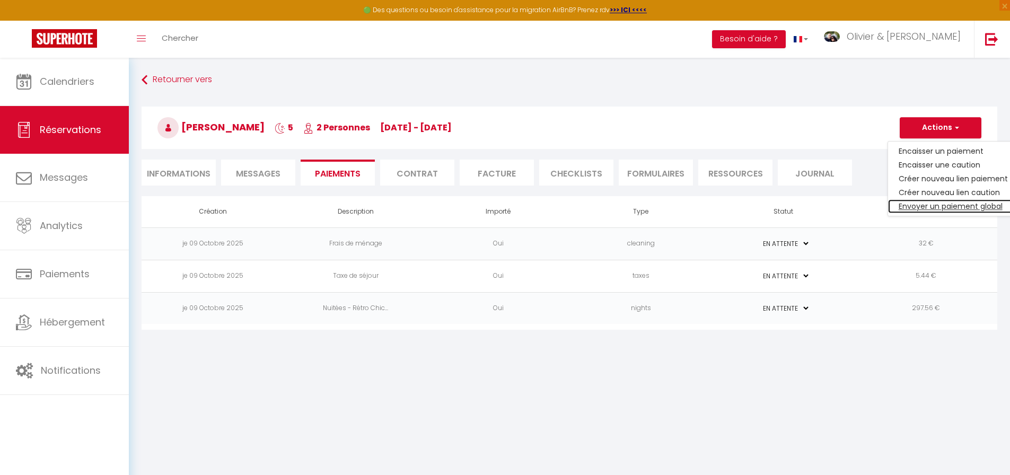
click at [946, 209] on link "Envoyer un paiement global" at bounding box center [953, 206] width 130 height 14
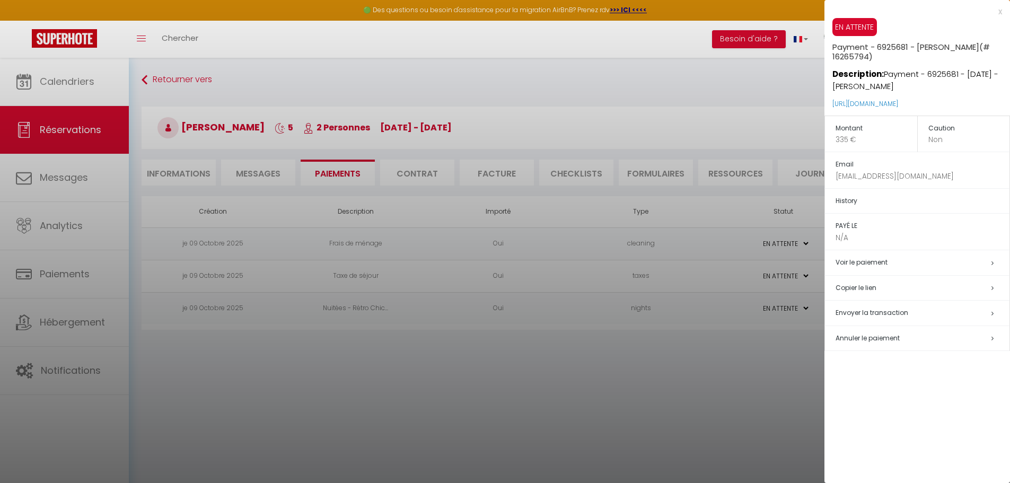
click at [882, 310] on span "Envoyer la transaction" at bounding box center [872, 312] width 73 height 9
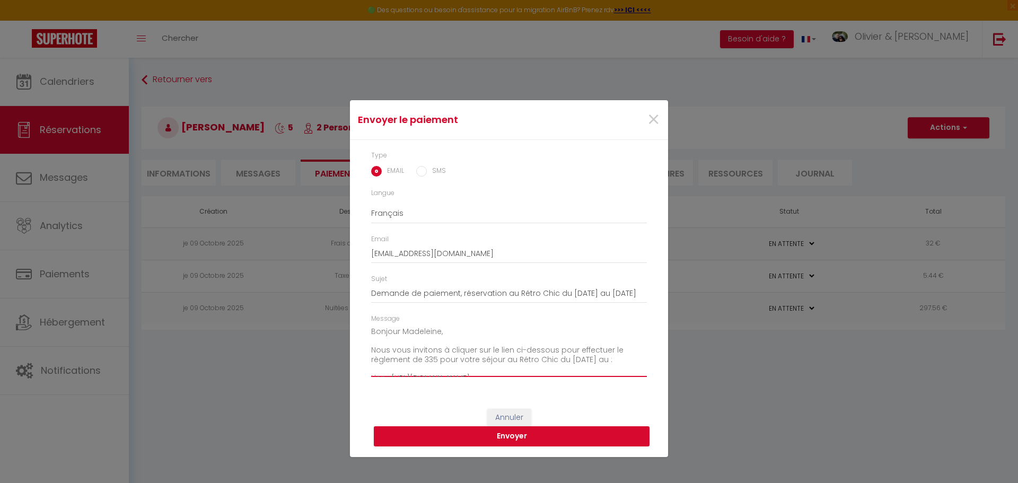
click at [434, 360] on textarea "Bonjour Madeleine,​ Nous vous invitons à cliquer sur le lien ci-dessous pour ef…" at bounding box center [509, 351] width 276 height 54
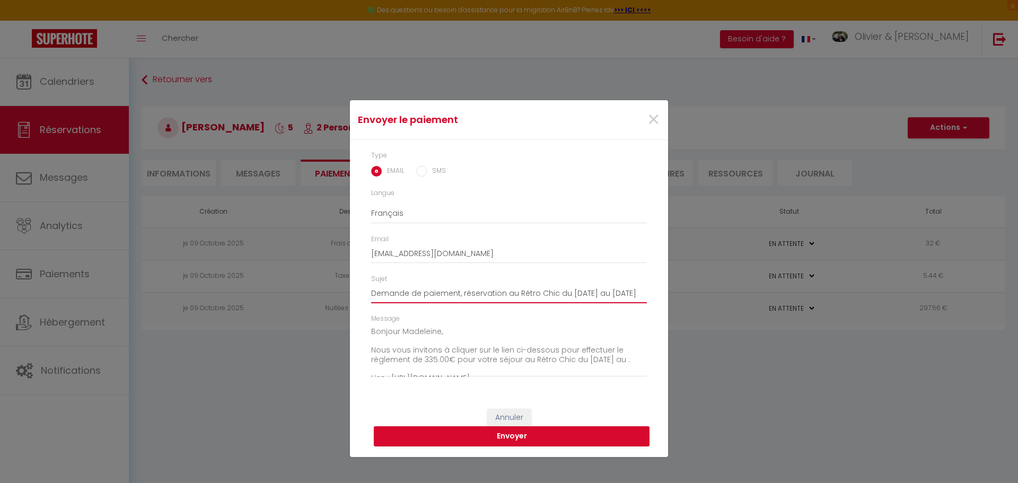
scroll to position [0, 10]
drag, startPoint x: 618, startPoint y: 293, endPoint x: 713, endPoint y: 303, distance: 95.4
click at [713, 303] on div "Envoyer le paiement × Type EMAIL SMS Langue Anglais Français Espagnol Portugais…" at bounding box center [509, 241] width 1018 height 483
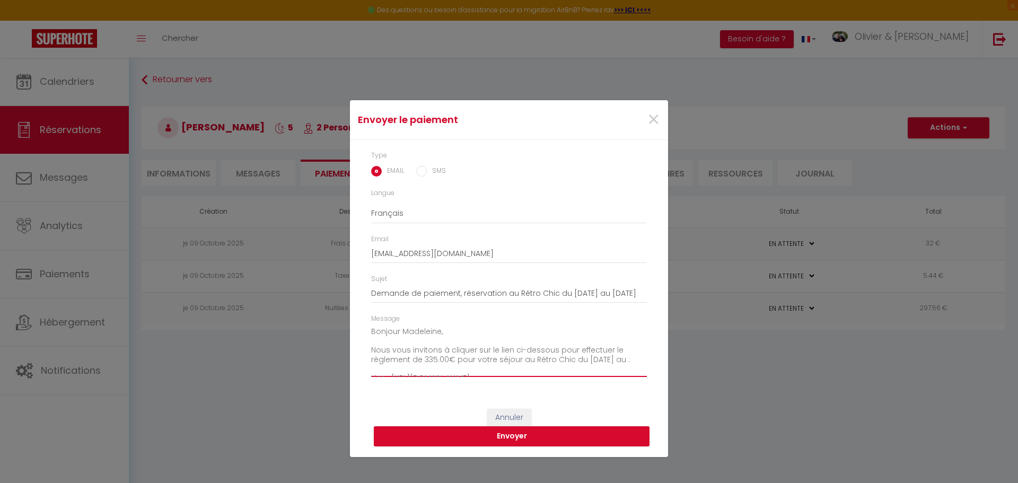
scroll to position [0, 0]
click at [632, 360] on textarea "Bonjour Madeleine,​ Nous vous invitons à cliquer sur le lien ci-dessous pour ef…" at bounding box center [509, 351] width 276 height 54
paste textarea "16-10-2025"
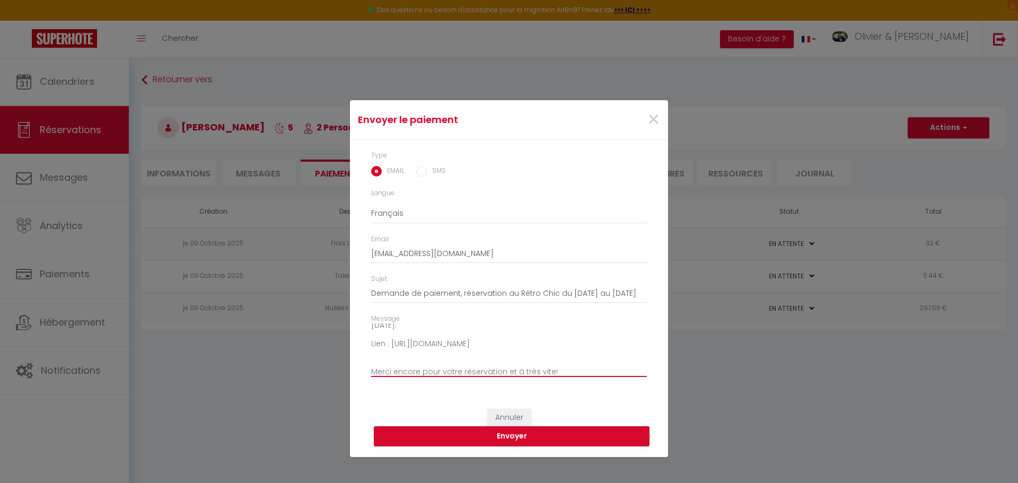
click at [393, 344] on textarea "Bonjour Madeleine,​ Nous vous invitons à cliquer sur le lien ci-dessous pour ef…" at bounding box center [509, 351] width 276 height 54
click at [505, 359] on textarea "Bonjour Madeleine,​ Nous vous invitons à cliquer sur le lien ci-dessous pour ef…" at bounding box center [509, 351] width 276 height 54
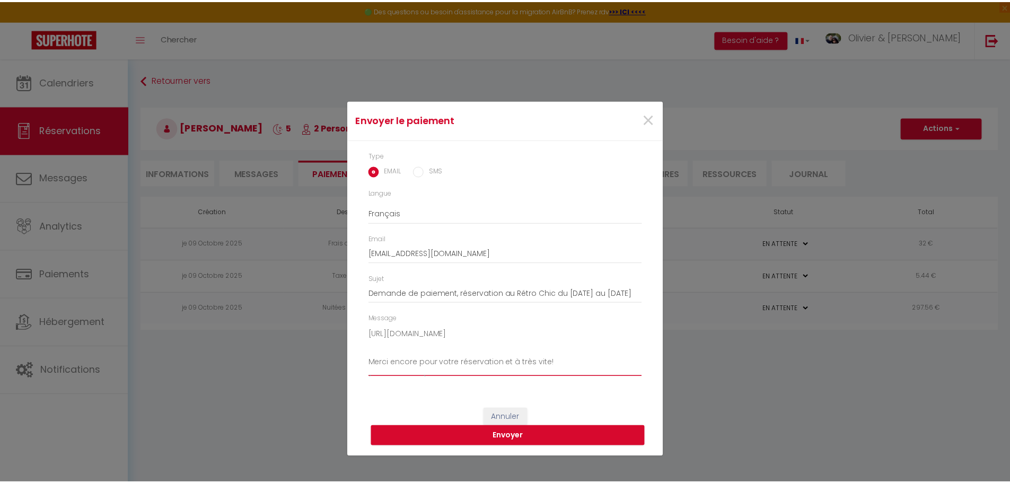
scroll to position [62, 0]
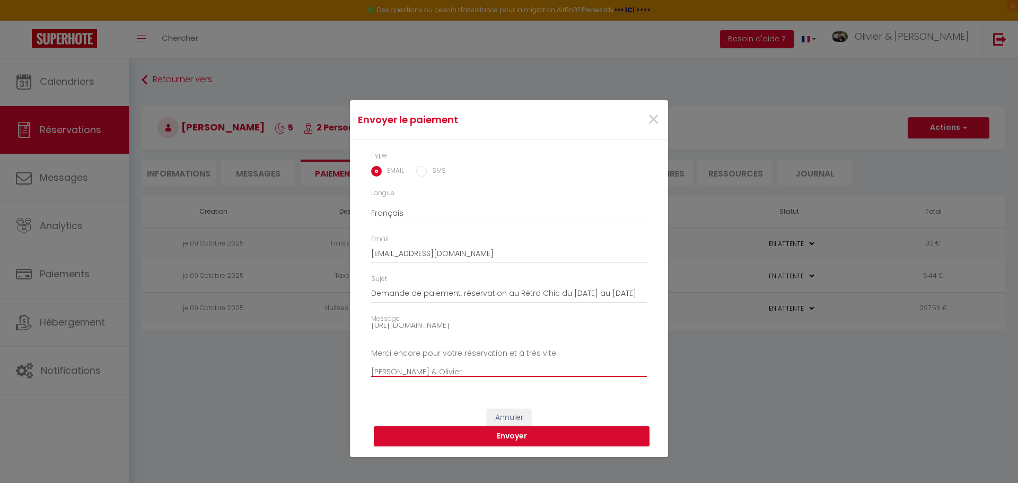
click at [467, 353] on textarea "Bonjour Madeleine,​ Nous vous invitons à cliquer sur le lien ci-dessous pour ef…" at bounding box center [509, 351] width 276 height 54
click at [509, 353] on textarea "Bonjour Madeleine,​ Nous vous invitons à cliquer sur le lien ci-dessous pour ef…" at bounding box center [509, 351] width 276 height 54
click at [433, 350] on textarea "Bonjour Madeleine,​ Nous vous invitons à cliquer sur le lien ci-dessous pour ef…" at bounding box center [509, 351] width 276 height 54
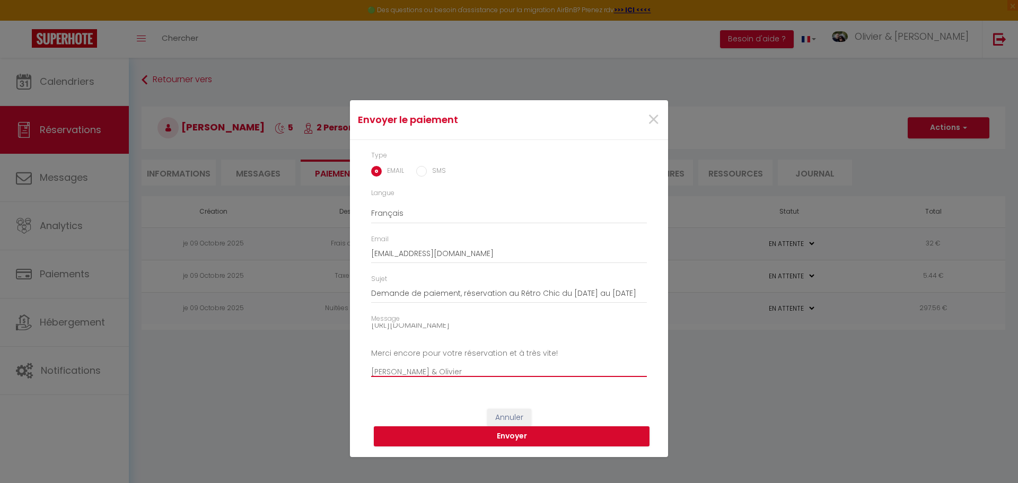
click at [433, 350] on textarea "Bonjour Madeleine,​ Nous vous invitons à cliquer sur le lien ci-dessous pour ef…" at bounding box center [509, 351] width 276 height 54
click at [458, 351] on textarea "Bonjour Madeleine,​ Nous vous invitons à cliquer sur le lien ci-dessous pour ef…" at bounding box center [509, 351] width 276 height 54
drag, startPoint x: 440, startPoint y: 356, endPoint x: 460, endPoint y: 361, distance: 20.3
click at [460, 361] on textarea "Bonjour Madeleine,​ Nous vous invitons à cliquer sur le lien ci-dessous pour ef…" at bounding box center [509, 351] width 276 height 54
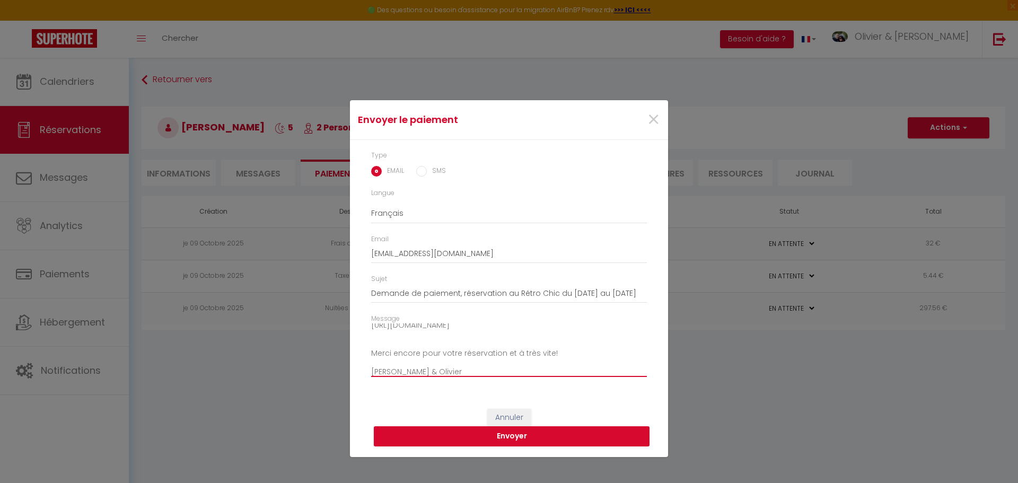
click at [449, 355] on textarea "Bonjour Madeleine,​ Nous vous invitons à cliquer sur le lien ci-dessous pour ef…" at bounding box center [509, 351] width 276 height 54
click at [499, 351] on textarea "Bonjour Madeleine,​ Nous vous invitons à cliquer sur le lien ci-dessous pour ef…" at bounding box center [509, 351] width 276 height 54
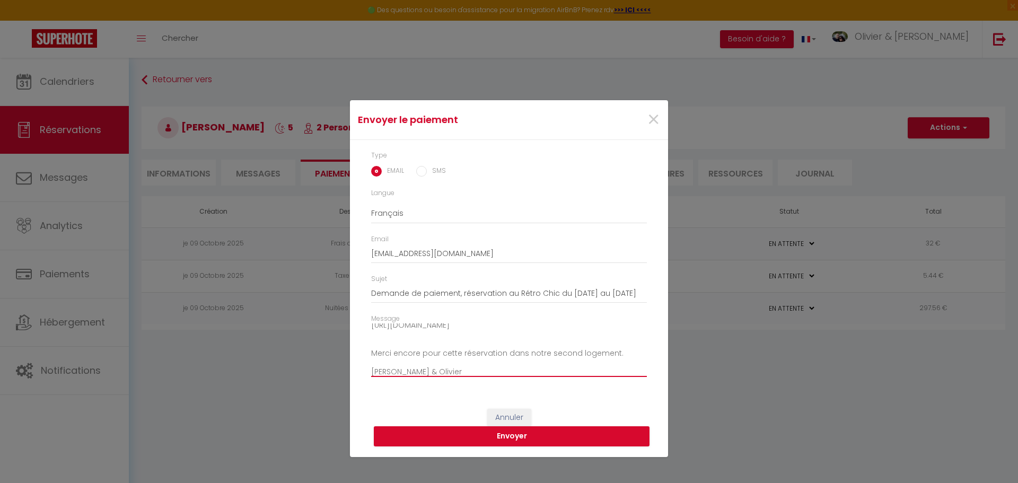
click at [495, 356] on textarea "Bonjour Madeleine,​ Nous vous invitons à cliquer sur le lien ci-dessous pour ef…" at bounding box center [509, 351] width 276 height 54
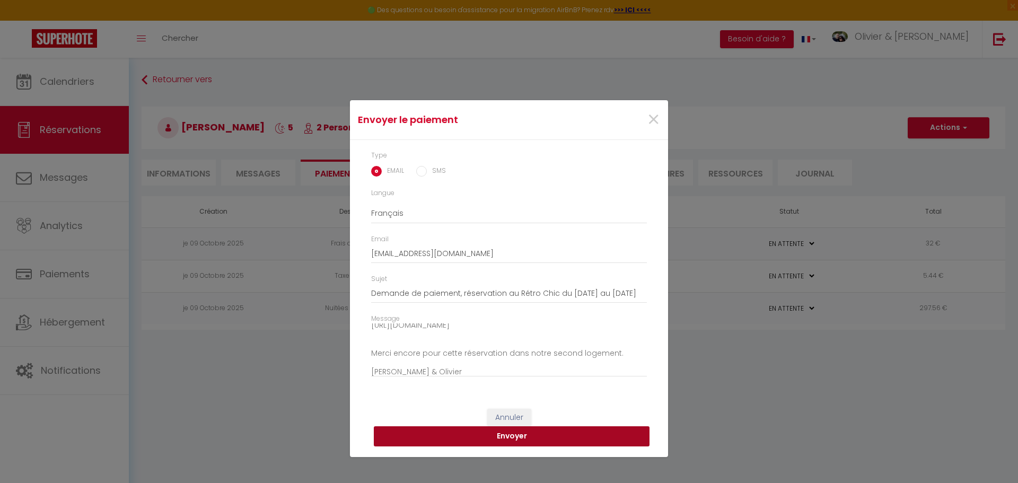
drag, startPoint x: 531, startPoint y: 438, endPoint x: 520, endPoint y: 360, distance: 78.8
click at [520, 360] on form "Envoyer le paiement × Type EMAIL SMS Langue Anglais Français Espagnol Portugais…" at bounding box center [509, 278] width 318 height 357
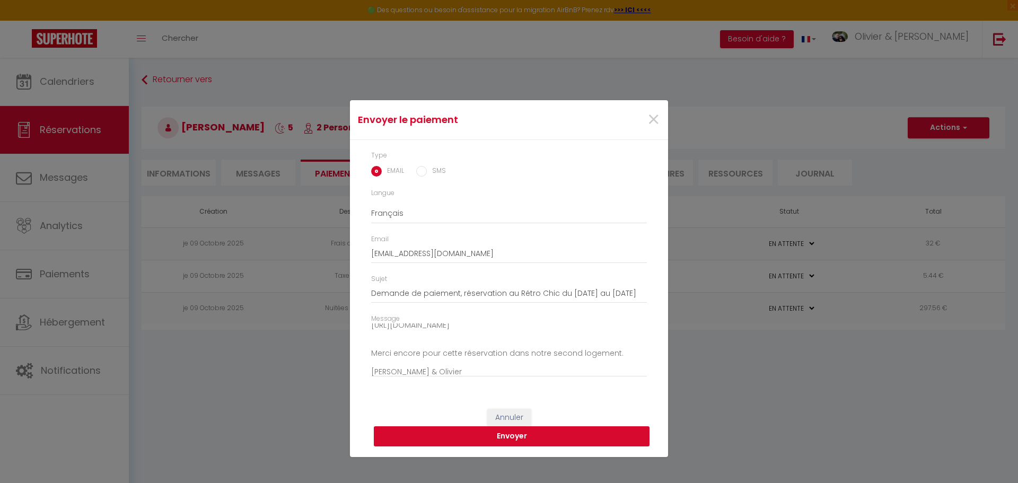
click at [537, 435] on button "Envoyer" at bounding box center [512, 436] width 276 height 20
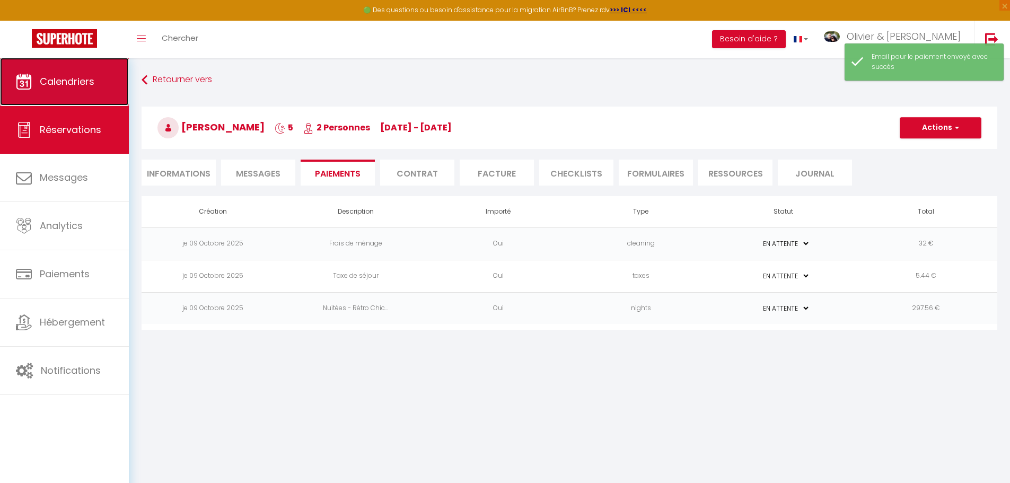
click at [65, 84] on span "Calendriers" at bounding box center [67, 81] width 55 height 13
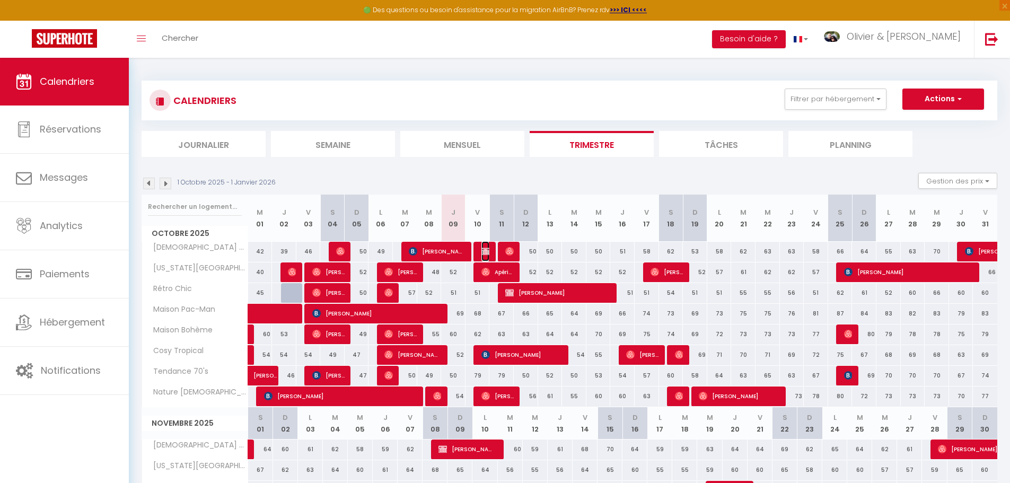
click at [485, 252] on img at bounding box center [486, 251] width 8 height 8
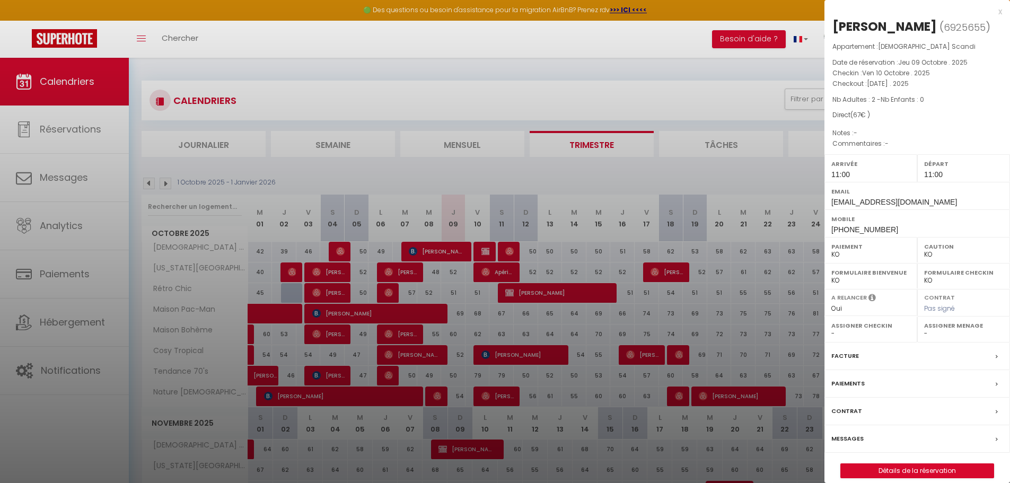
drag, startPoint x: 635, startPoint y: 303, endPoint x: 625, endPoint y: 303, distance: 10.6
click at [635, 303] on div at bounding box center [505, 241] width 1010 height 483
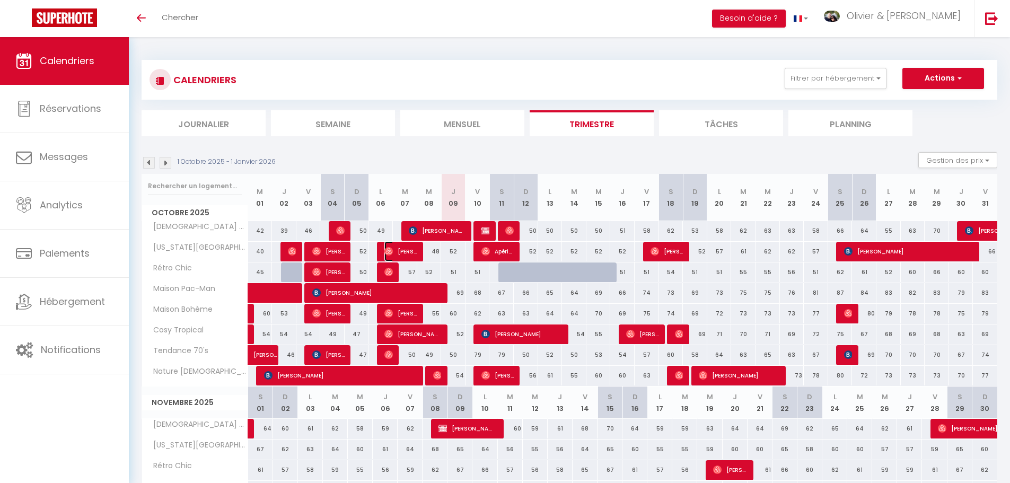
click at [405, 254] on span "[PERSON_NAME]" at bounding box center [401, 251] width 32 height 20
select select "OK"
select select "0"
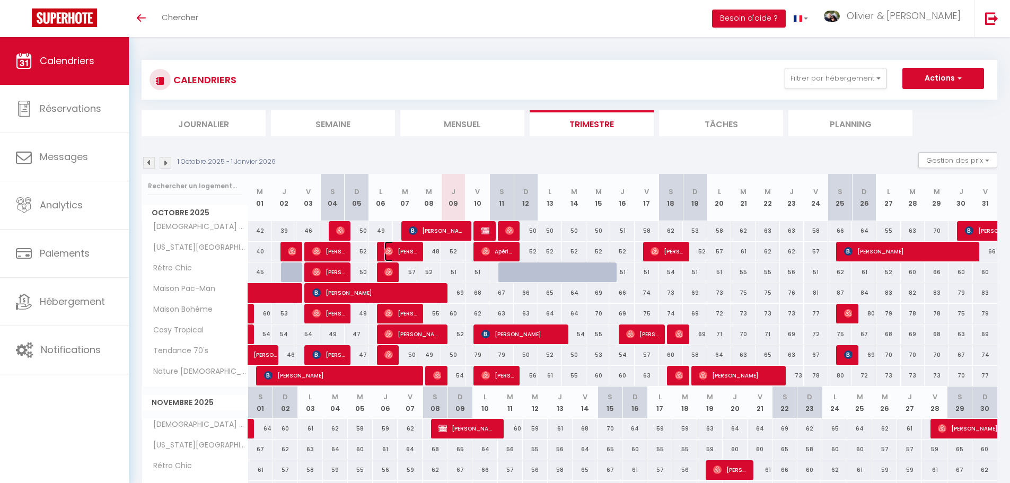
select select "1"
select select
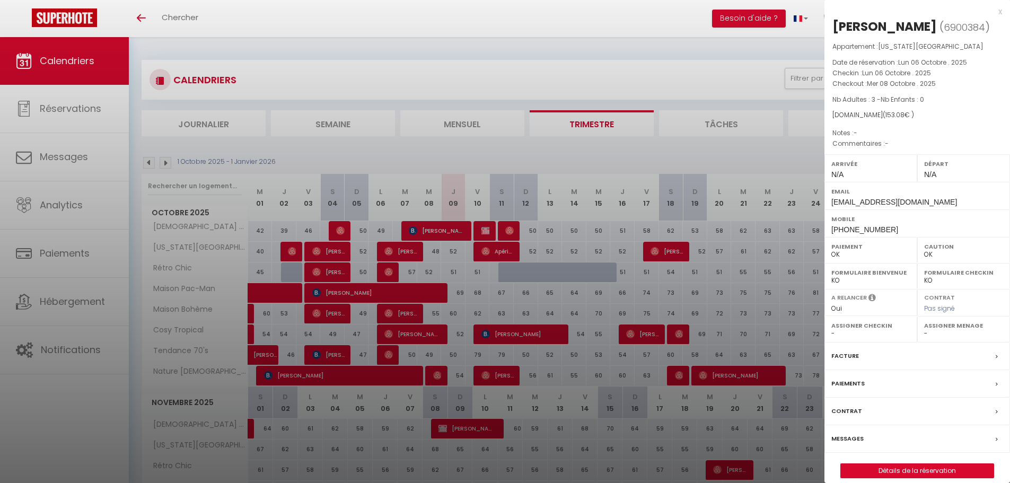
click at [405, 254] on div at bounding box center [505, 241] width 1010 height 483
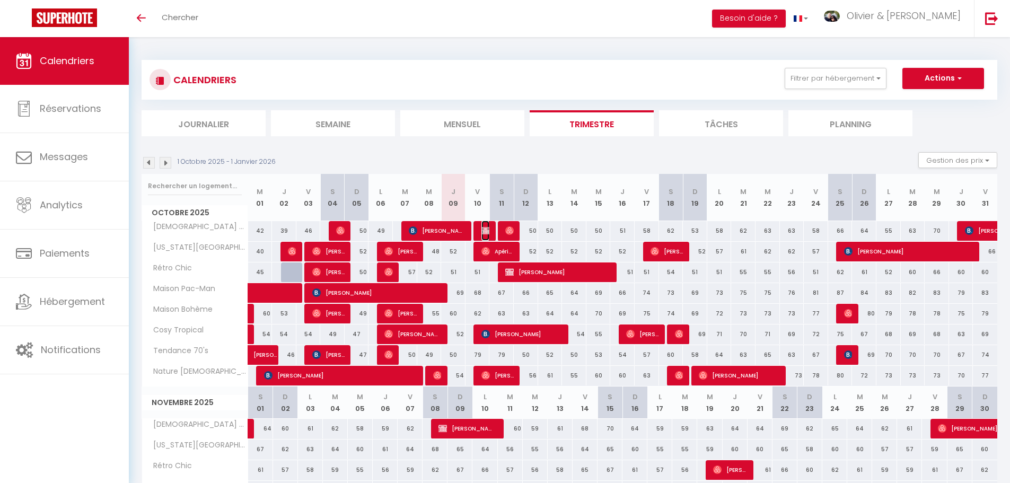
click at [484, 225] on span "[PERSON_NAME]" at bounding box center [486, 231] width 8 height 20
select select "KO"
select select "0"
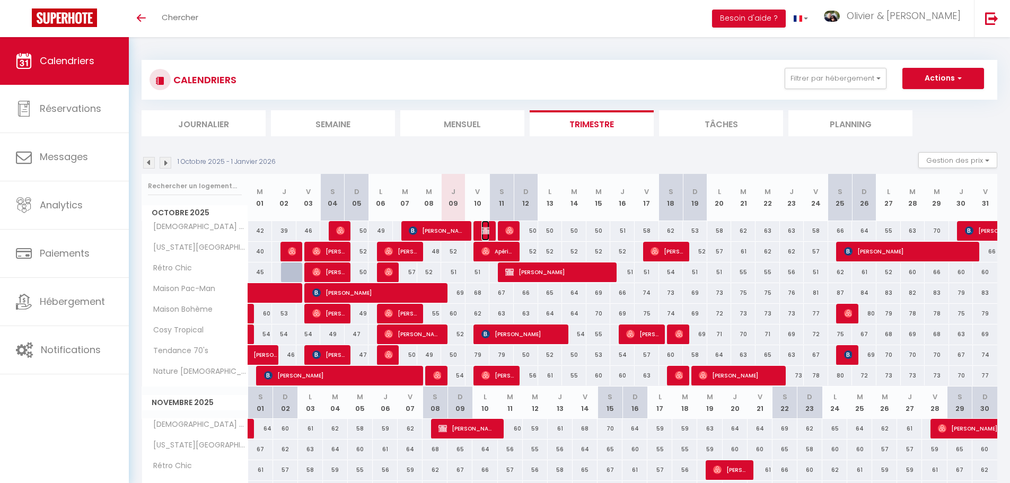
select select "1"
select select
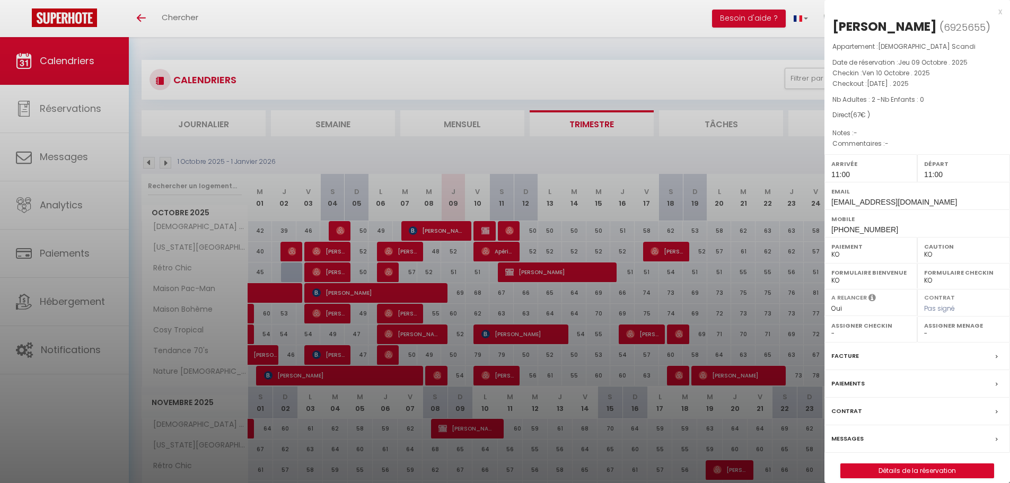
click at [854, 389] on label "Paiements" at bounding box center [848, 383] width 33 height 11
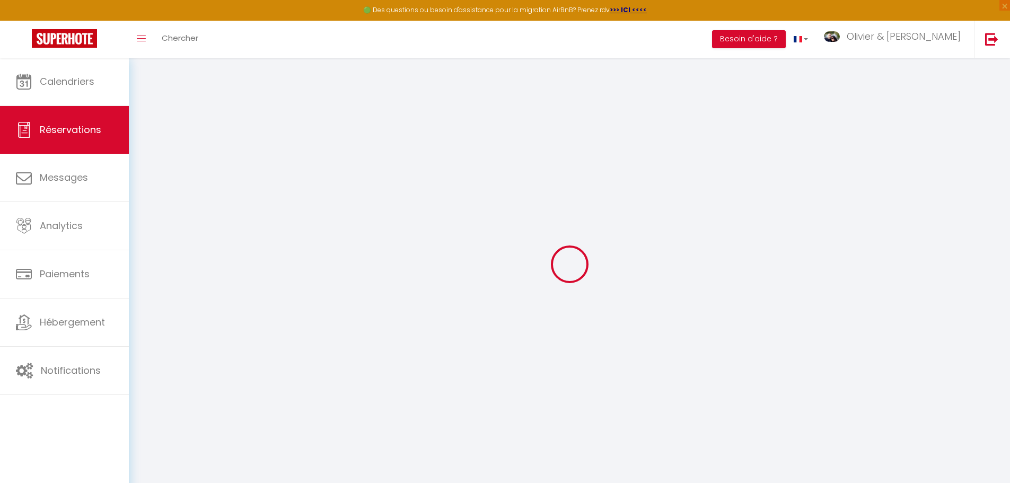
select select
checkbox input "false"
select select
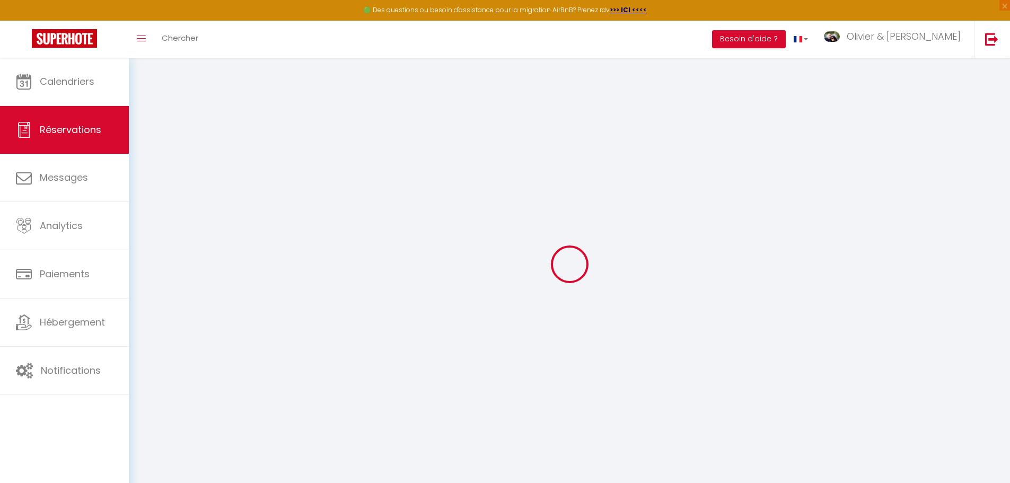
checkbox input "false"
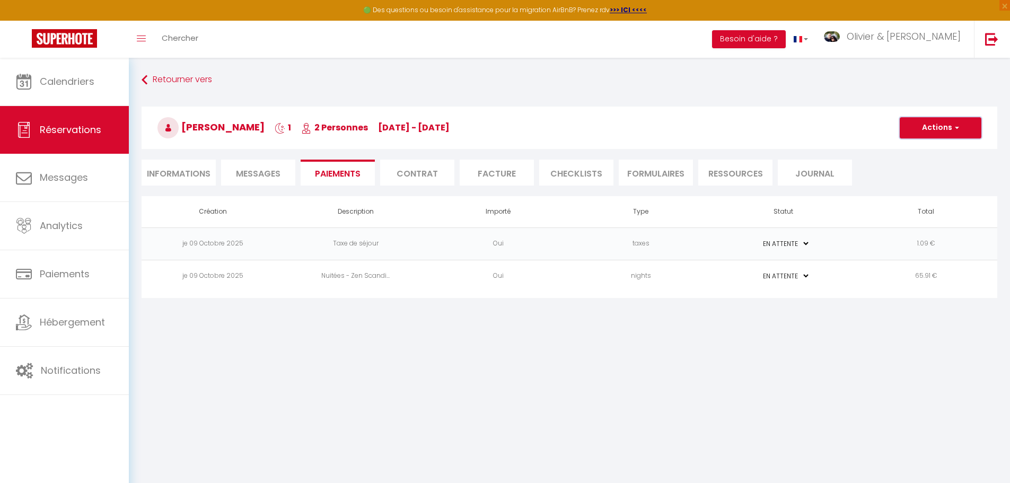
click at [947, 129] on button "Actions" at bounding box center [941, 127] width 82 height 21
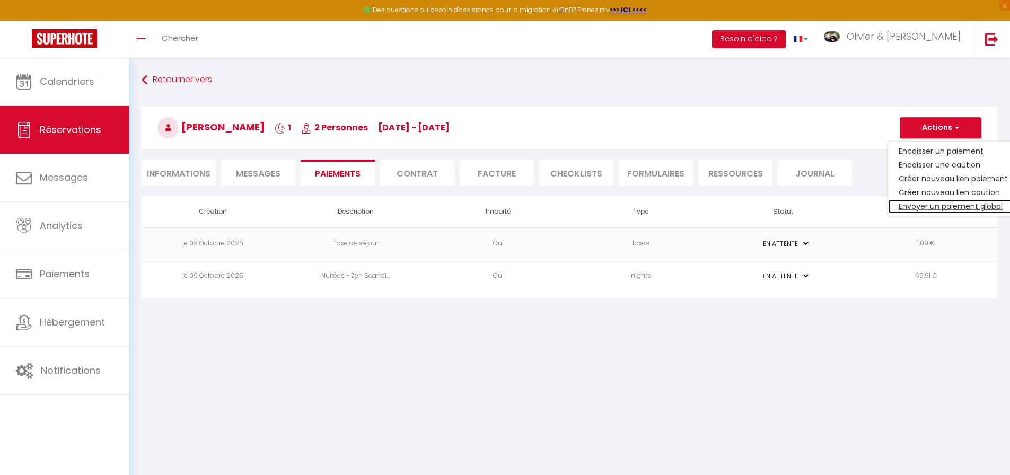
click at [944, 207] on link "Envoyer un paiement global" at bounding box center [953, 206] width 130 height 14
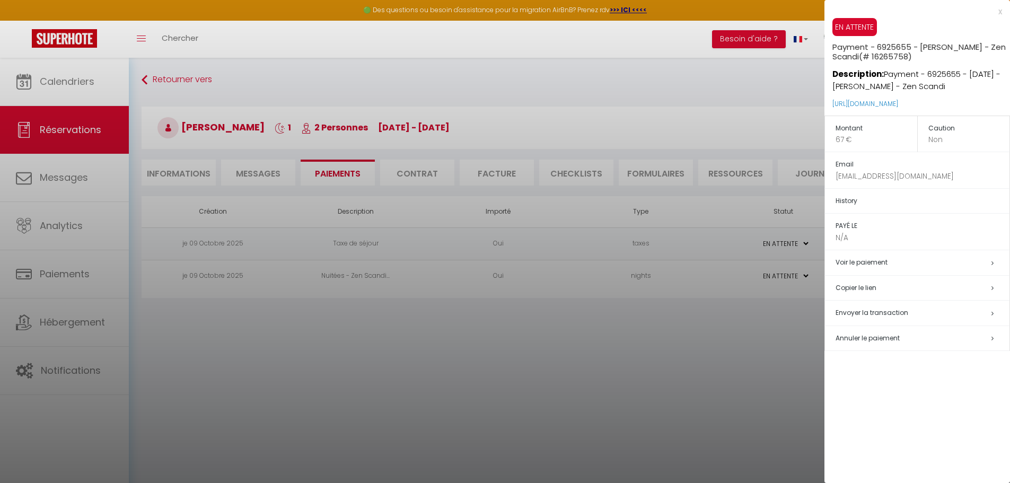
click at [895, 311] on span "Envoyer la transaction" at bounding box center [872, 312] width 73 height 9
select select "fr"
type input "[PERSON_NAME][EMAIL_ADDRESS][DOMAIN_NAME]"
type input "Demande de paiement, réservation au Zen Scandi du 10-10-2025 au 11-10-2025"
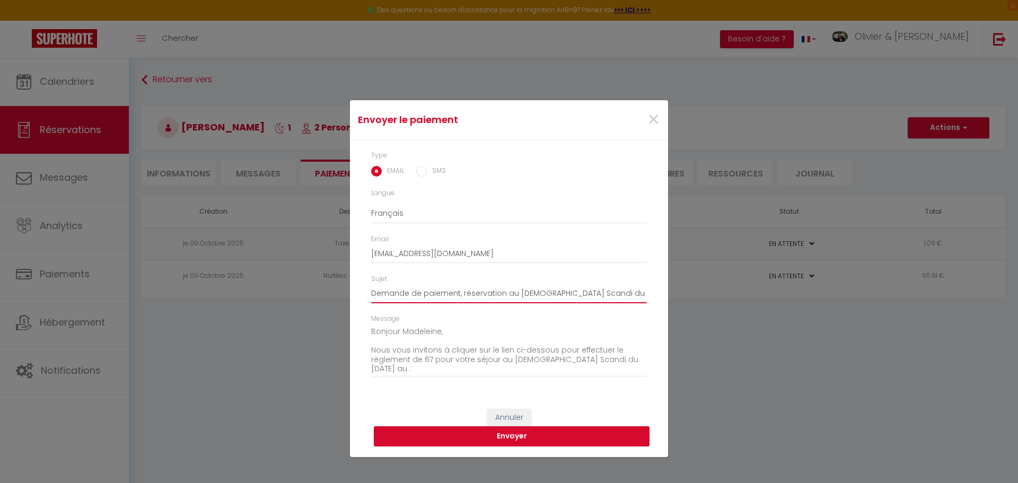
click at [529, 298] on input "Demande de paiement, réservation au Zen Scandi du 10-10-2025 au 11-10-2025" at bounding box center [509, 293] width 276 height 19
drag, startPoint x: 623, startPoint y: 293, endPoint x: 732, endPoint y: 292, distance: 109.8
click at [732, 292] on div "Envoyer le paiement × Type EMAIL SMS Langue Anglais Français Espagnol Portugais…" at bounding box center [509, 241] width 1018 height 483
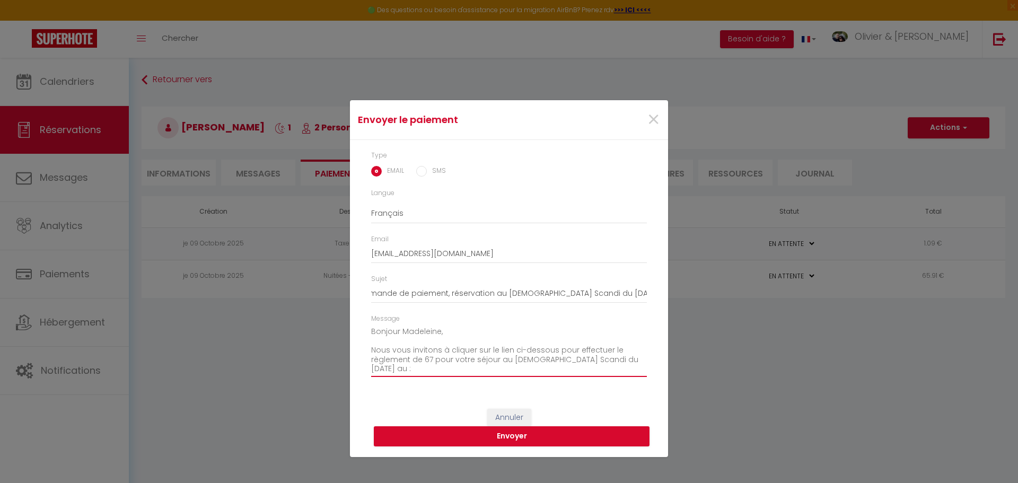
click at [433, 360] on textarea "Bonjour Madeleine,​ Nous vous invitons à cliquer sur le lien ci-dessous pour ef…" at bounding box center [509, 351] width 276 height 54
click at [633, 361] on textarea "Bonjour Madeleine,​ Nous vous invitons à cliquer sur le lien ci-dessous pour ef…" at bounding box center [509, 351] width 276 height 54
paste textarea "11-10-2025"
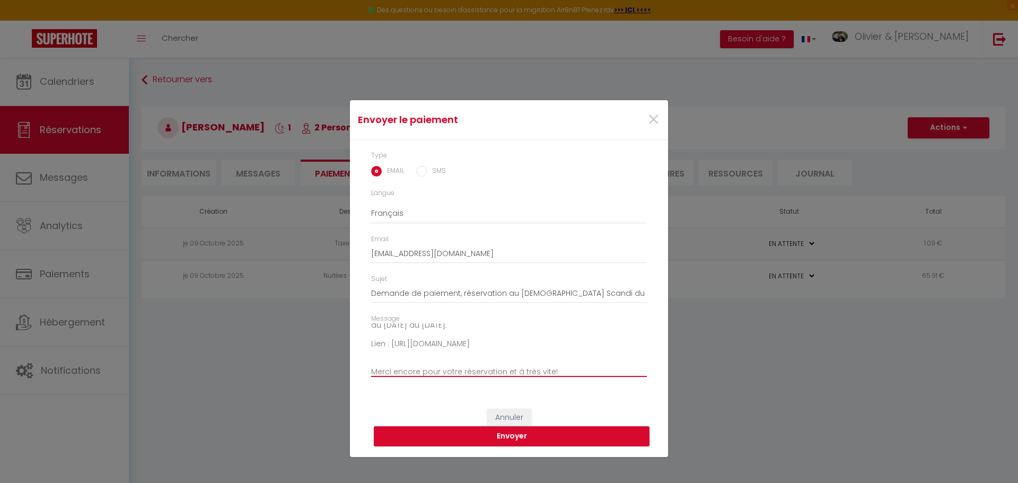
click at [391, 343] on textarea "Bonjour Madeleine,​ Nous vous invitons à cliquer sur le lien ci-dessous pour ef…" at bounding box center [509, 351] width 276 height 54
click at [373, 344] on textarea "Bonjour Madeleine,​ Nous vous invitons à cliquer sur le lien ci-dessous pour ef…" at bounding box center [509, 351] width 276 height 54
click at [483, 359] on textarea "Bonjour Madeleine,​ Nous vous invitons à cliquer sur le lien ci-dessous pour ef…" at bounding box center [509, 351] width 276 height 54
click at [416, 336] on textarea "Bonjour Madeleine,​ Nous vous invitons à cliquer sur le lien ci-dessous pour ef…" at bounding box center [509, 351] width 276 height 54
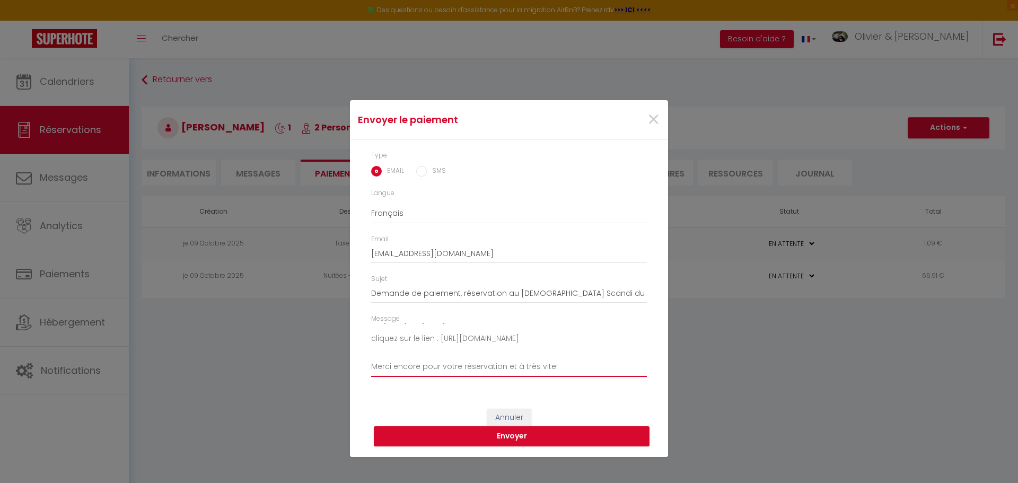
scroll to position [40, 0]
click at [435, 348] on textarea "Bonjour Madeleine,​ Nous vous invitons à cliquer sur le lien ci-dessous pour ef…" at bounding box center [509, 351] width 276 height 54
click at [422, 360] on textarea "Bonjour Madeleine,​ Nous vous invitons à cliquer sur le lien ci-dessous pour ef…" at bounding box center [509, 351] width 276 height 54
click at [413, 362] on textarea "Bonjour Madeleine,​ Nous vous invitons à cliquer sur le lien ci-dessous pour ef…" at bounding box center [509, 351] width 276 height 54
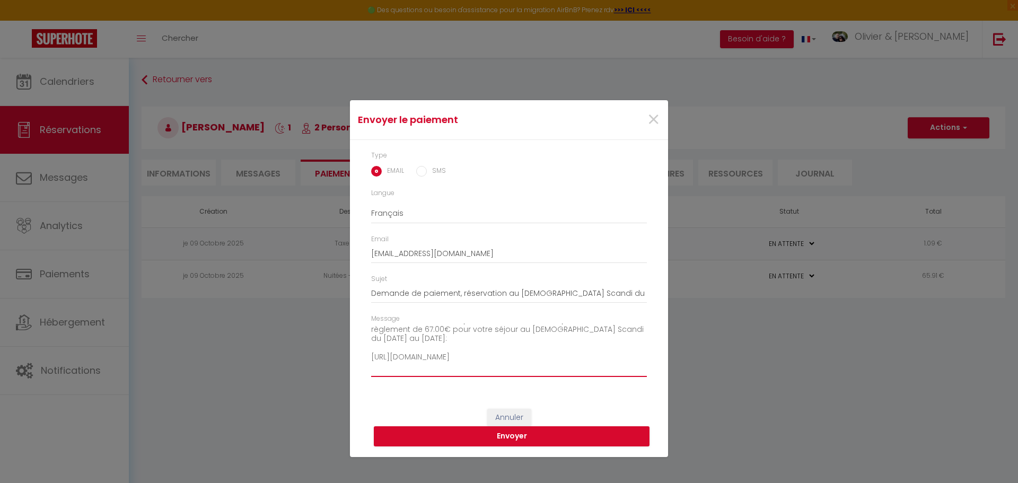
scroll to position [0, 0]
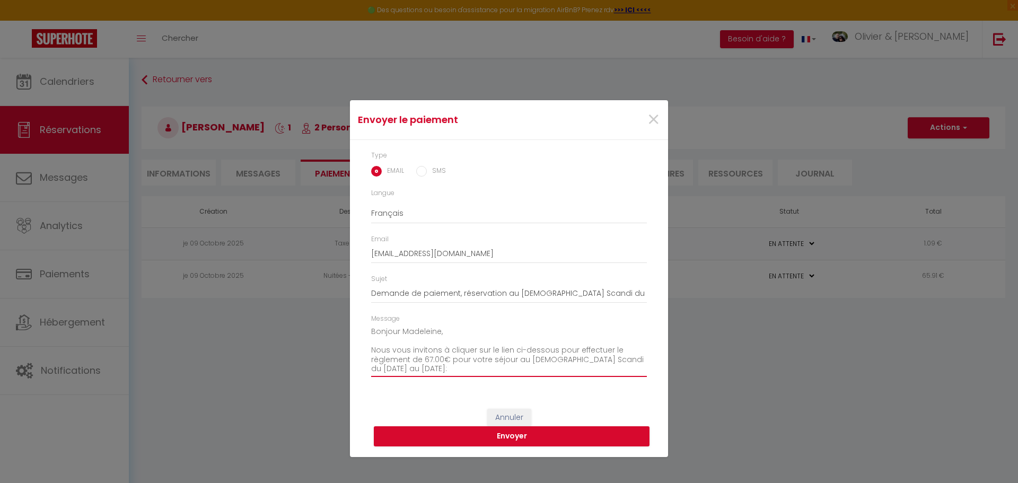
click at [498, 368] on textarea "Bonjour Madeleine,​ Nous vous invitons à cliquer sur le lien ci-dessous pour ef…" at bounding box center [509, 351] width 276 height 54
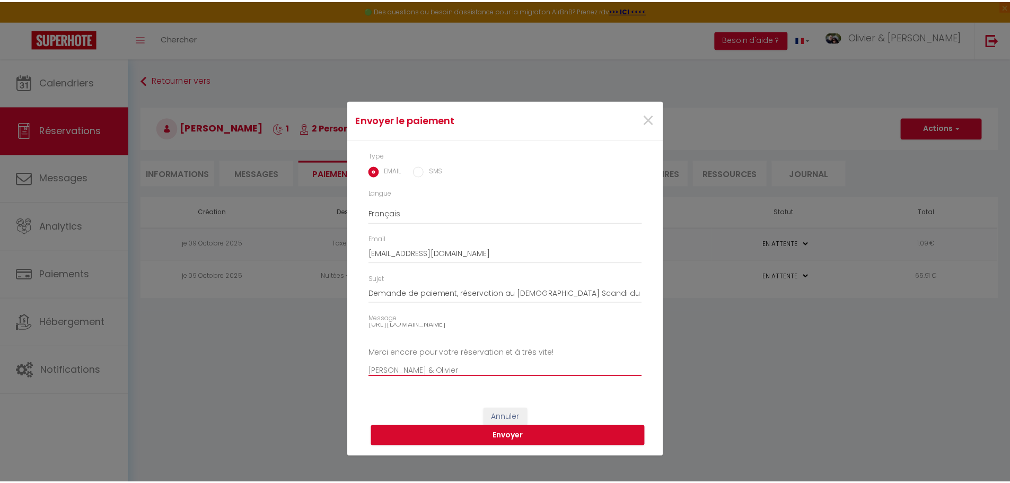
scroll to position [65, 0]
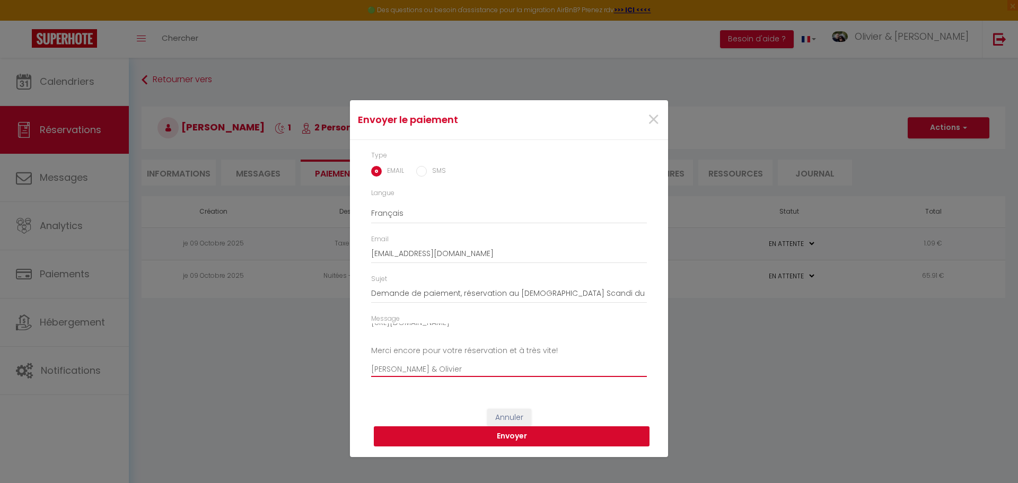
type textarea "Bonjour Madeleine,​ Nous vous invitons à cliquer sur le lien ci-dessous pour ef…"
click at [508, 438] on button "Envoyer" at bounding box center [512, 436] width 276 height 20
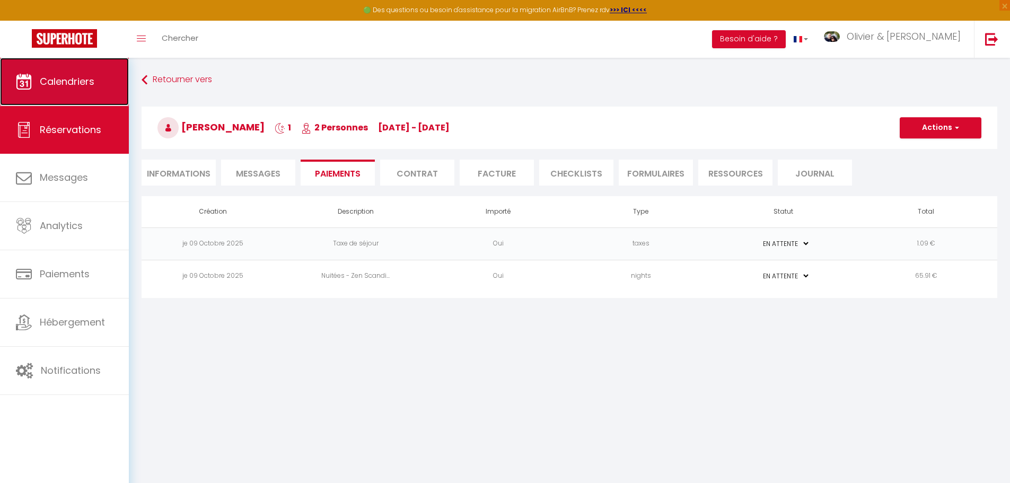
click at [74, 79] on span "Calendriers" at bounding box center [67, 81] width 55 height 13
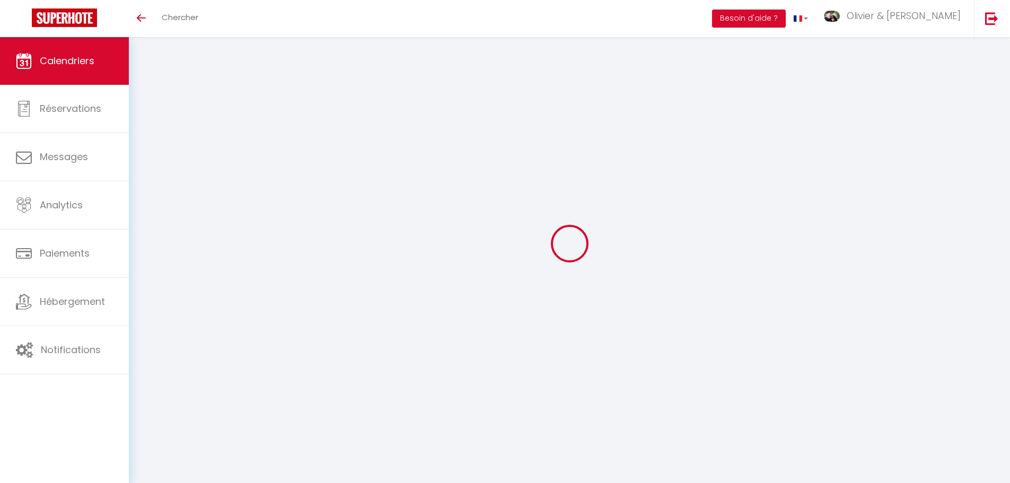
select select
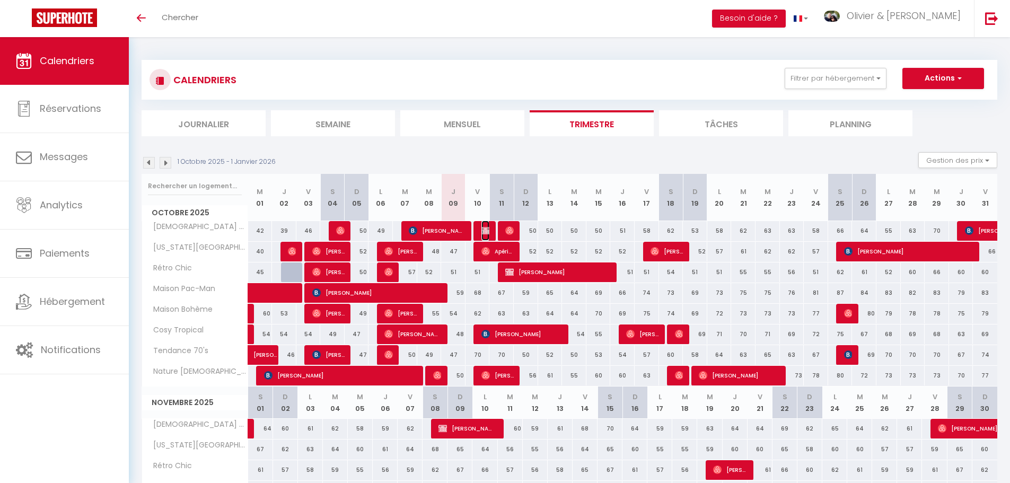
click at [482, 234] on img at bounding box center [486, 230] width 8 height 8
select select "KO"
select select "0"
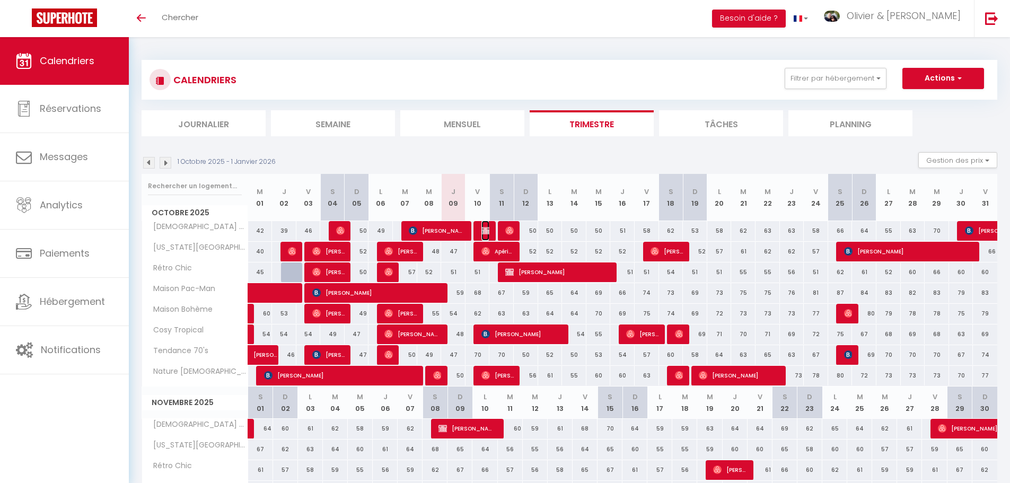
select select "1"
select select
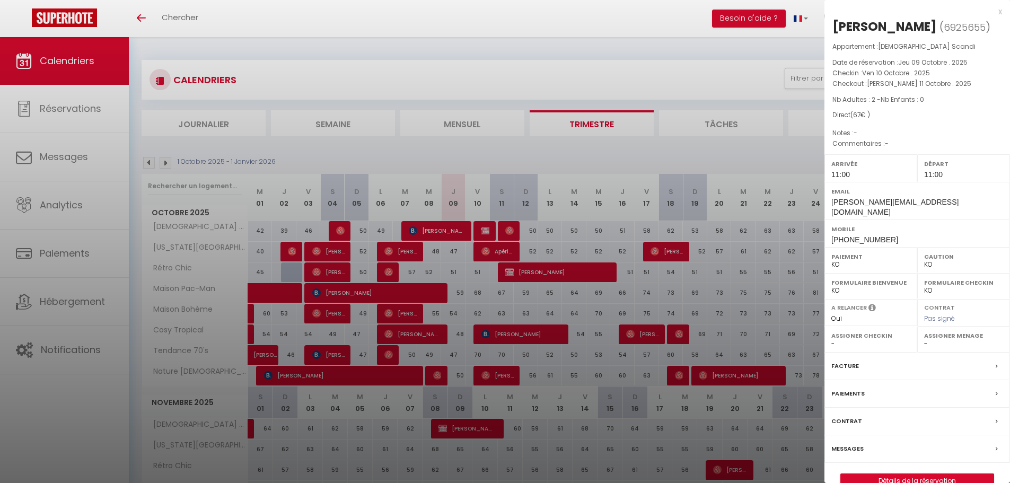
click at [491, 259] on div at bounding box center [505, 241] width 1010 height 483
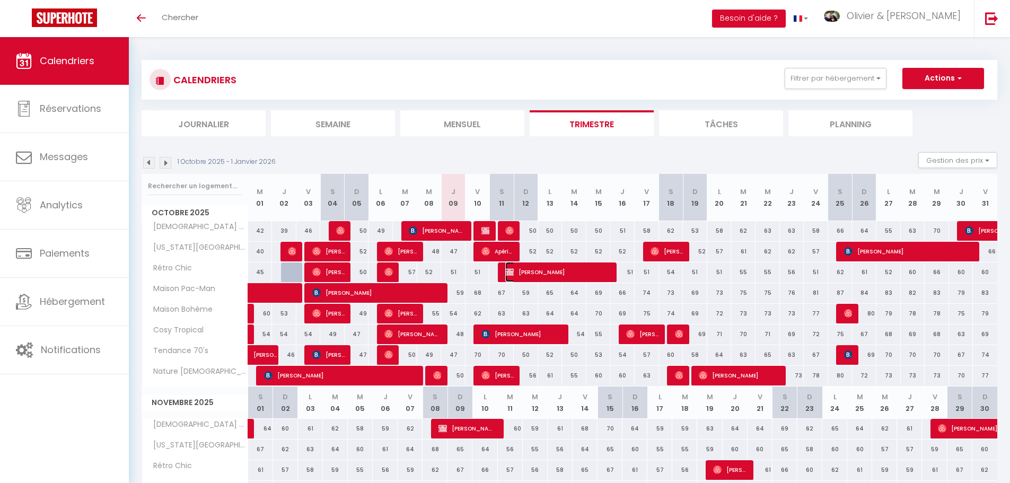
click at [530, 275] on span "[PERSON_NAME]" at bounding box center [558, 272] width 106 height 20
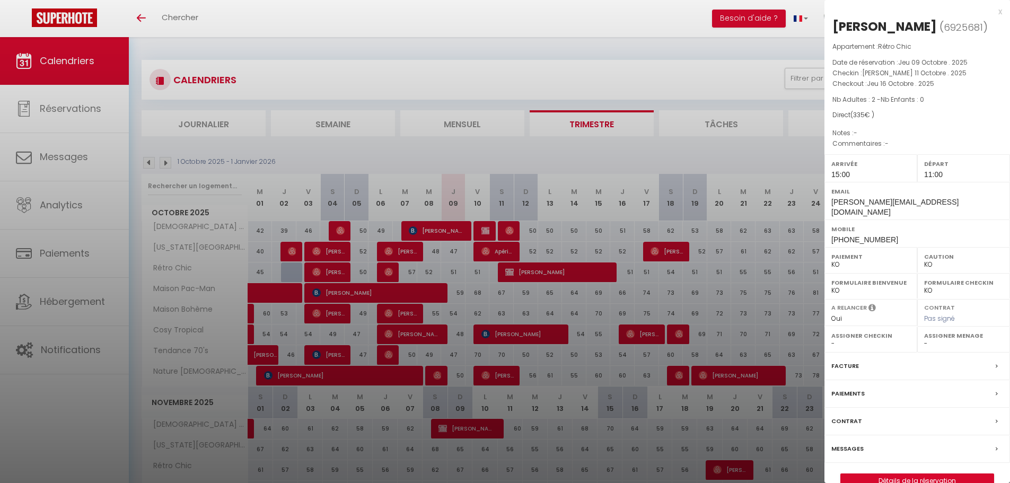
drag, startPoint x: 727, startPoint y: 237, endPoint x: 651, endPoint y: 178, distance: 95.3
click at [727, 237] on div at bounding box center [505, 241] width 1010 height 483
